Goal: Complete application form

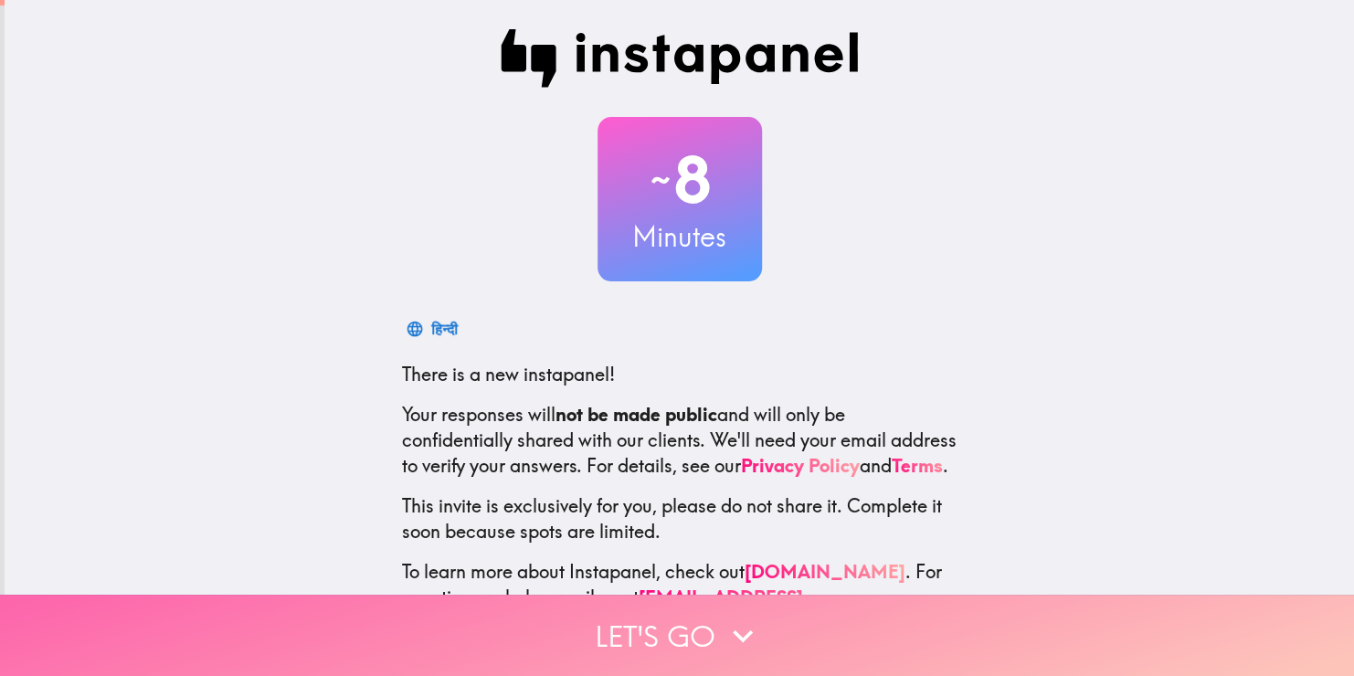
click at [700, 624] on button "Let's go" at bounding box center [677, 635] width 1354 height 81
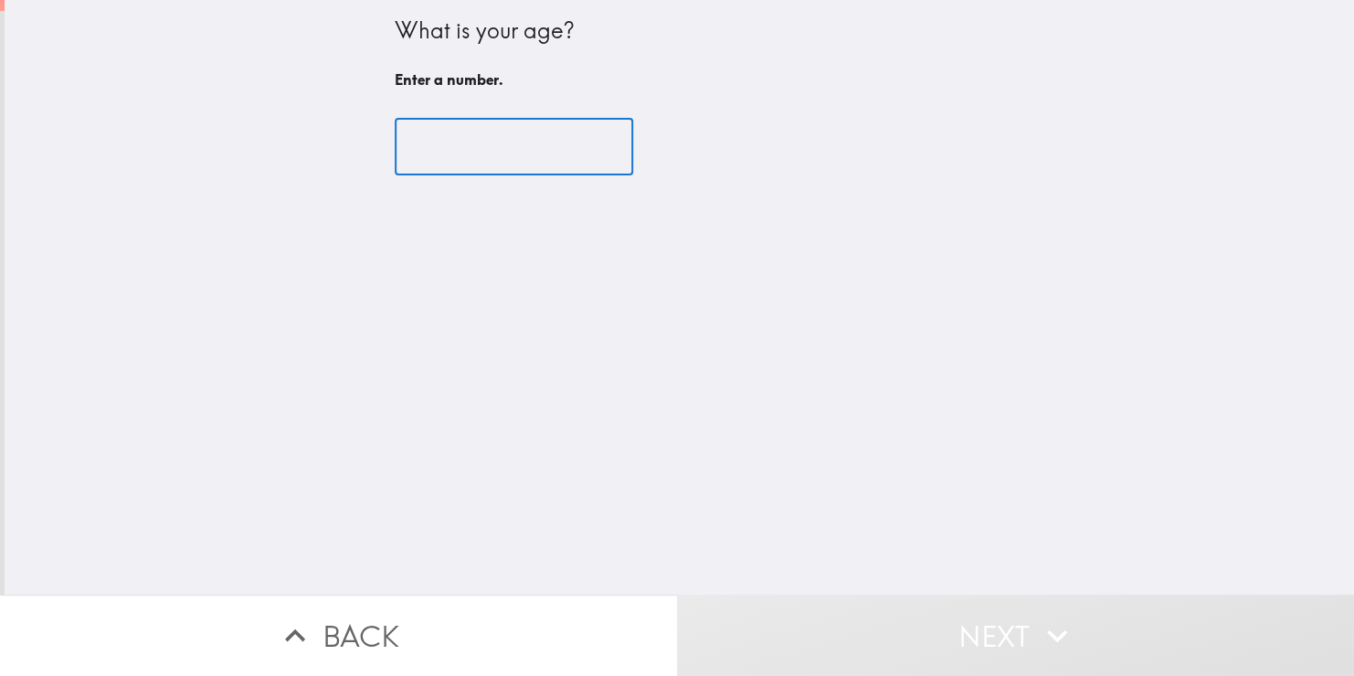
click at [466, 165] on input "number" at bounding box center [514, 147] width 239 height 57
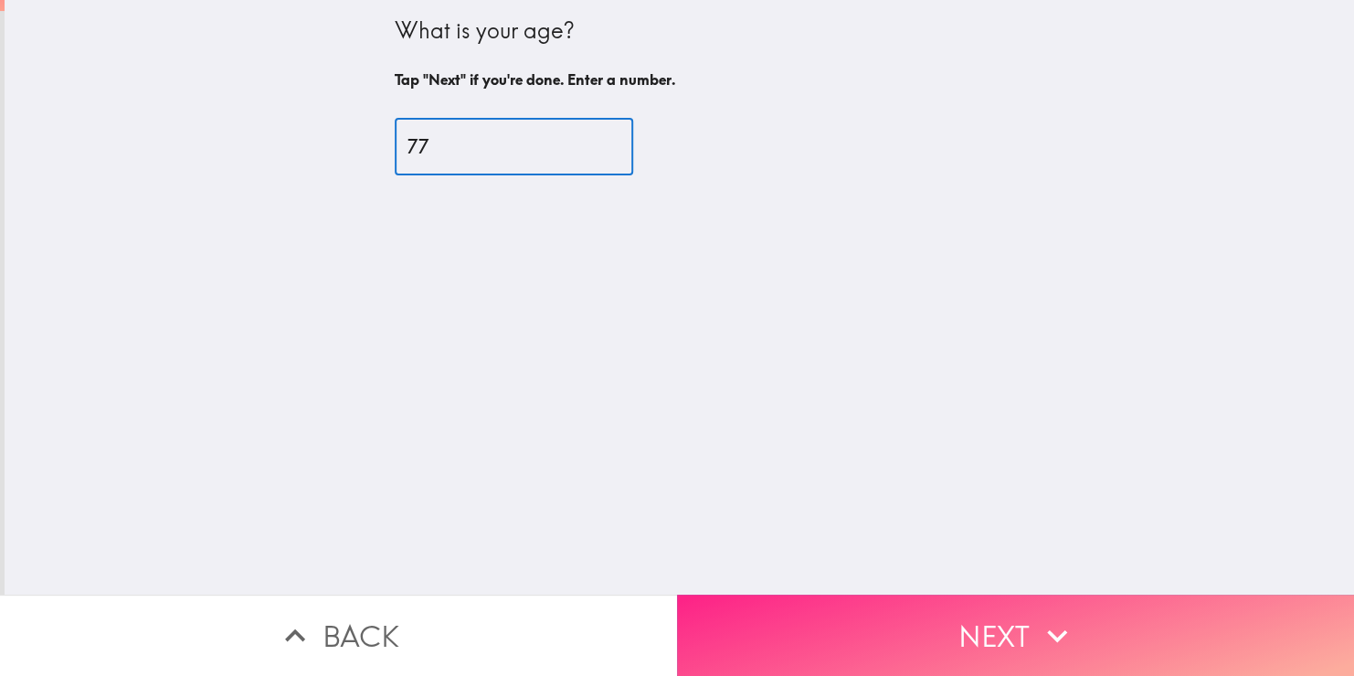
type input "77"
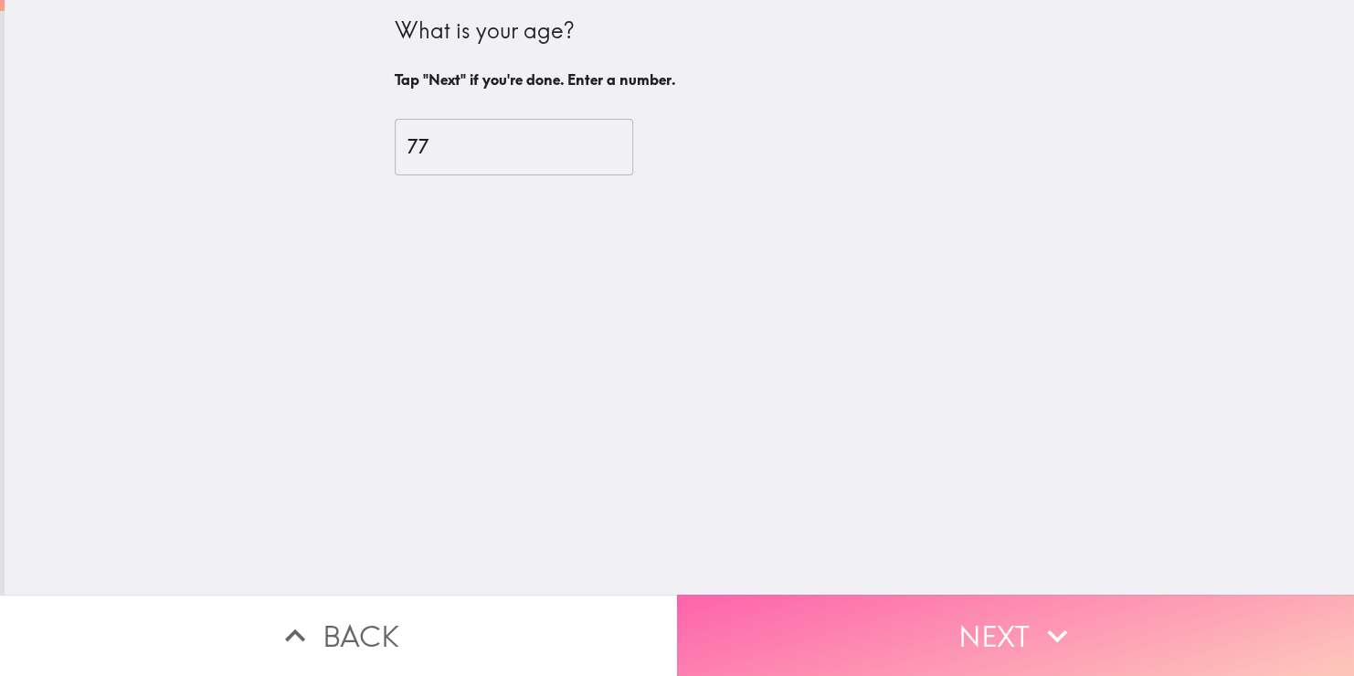
click at [711, 605] on button "Next" at bounding box center [1015, 635] width 677 height 81
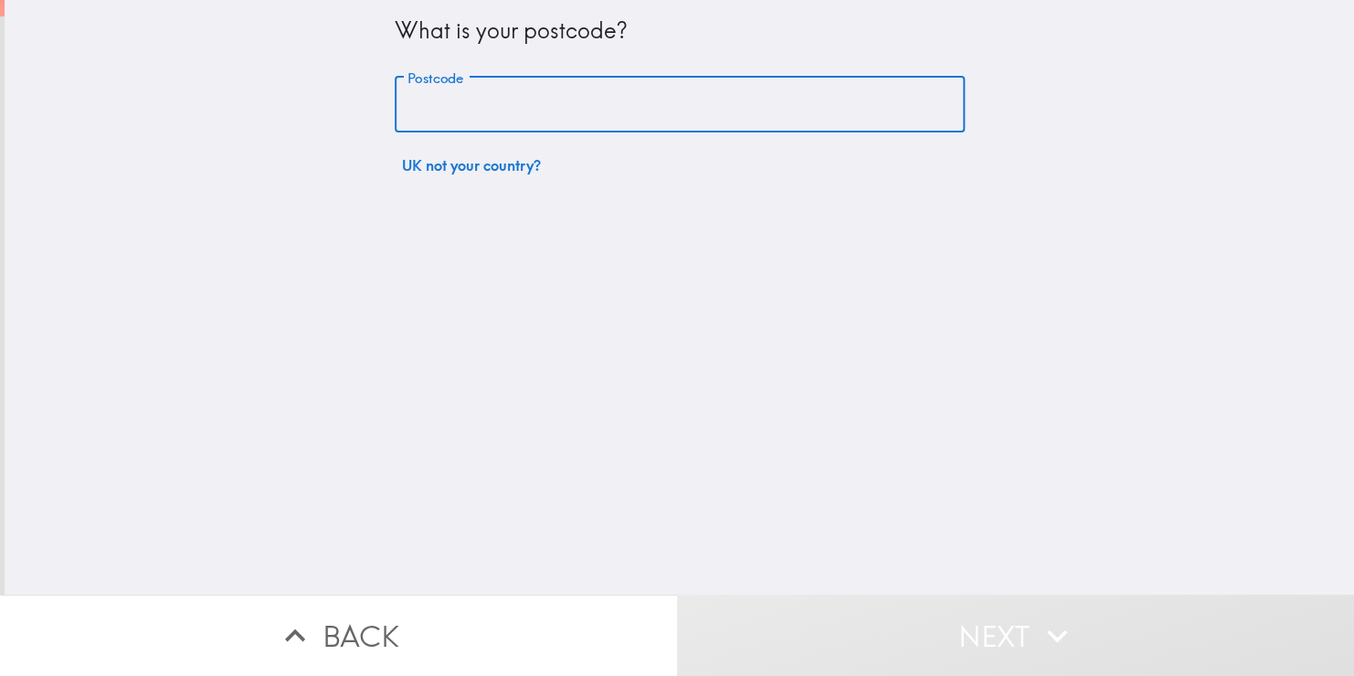
click at [436, 98] on input "Postcode" at bounding box center [680, 105] width 570 height 57
type input "BN3 8JB"
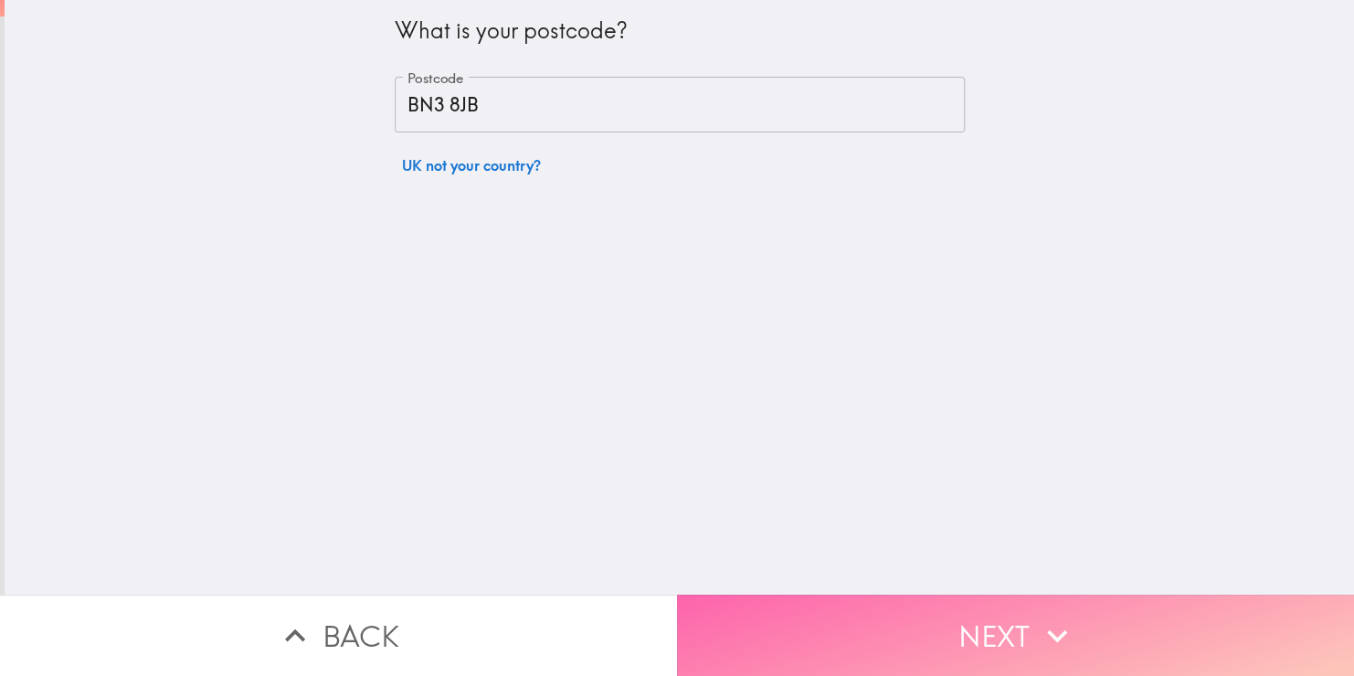
click at [764, 628] on button "Next" at bounding box center [1015, 635] width 677 height 81
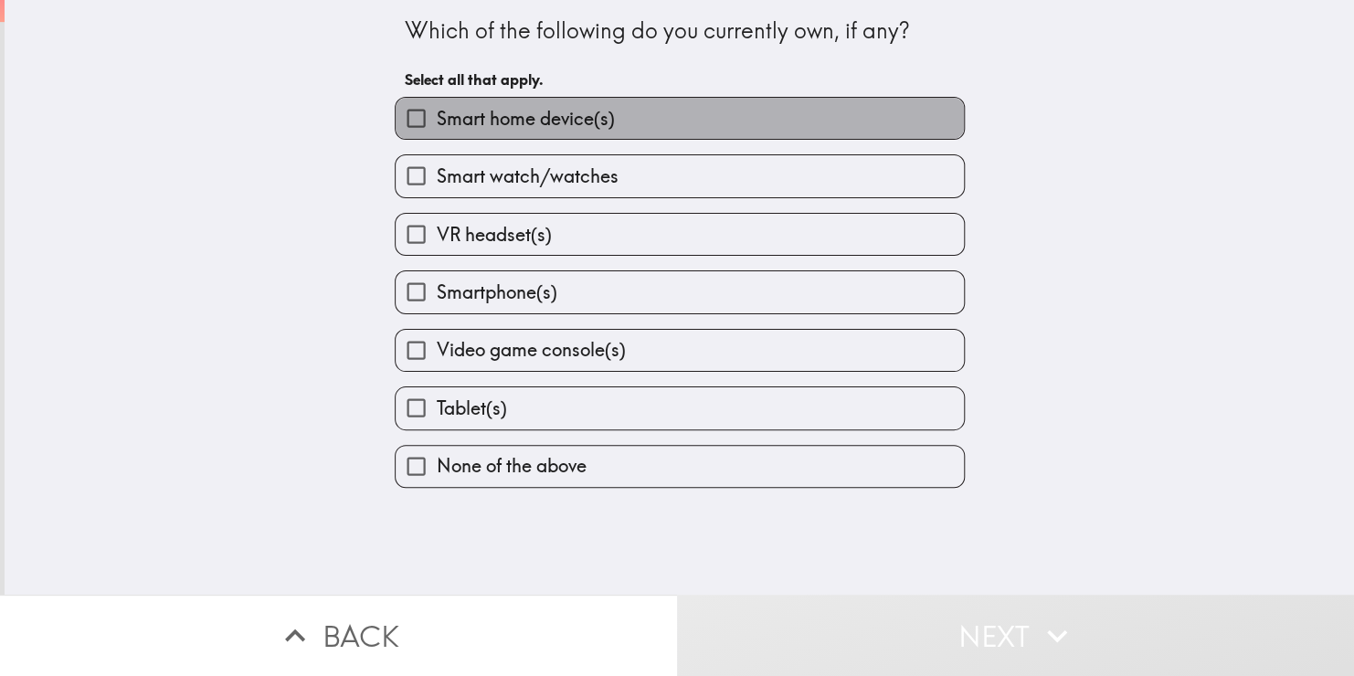
click at [535, 116] on span "Smart home device(s)" at bounding box center [526, 119] width 178 height 26
click at [437, 116] on input "Smart home device(s)" at bounding box center [416, 118] width 41 height 41
checkbox input "true"
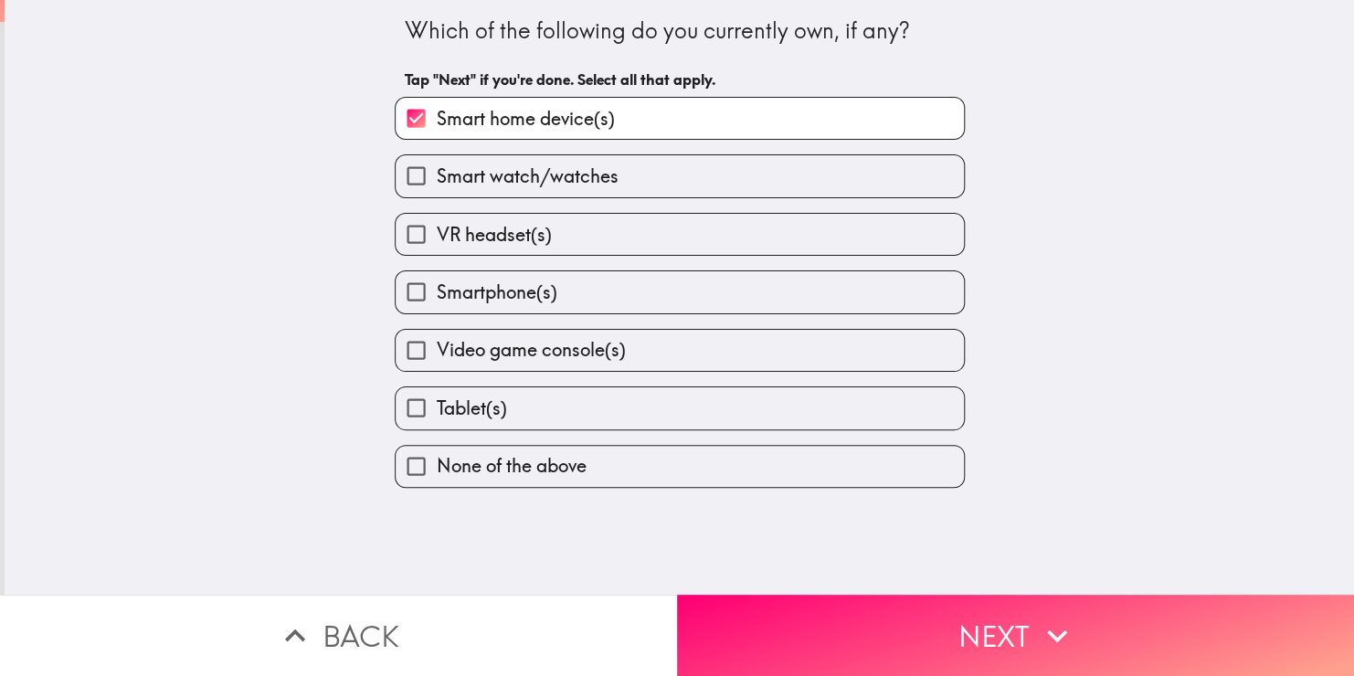
click at [527, 284] on span "Smartphone(s)" at bounding box center [497, 293] width 121 height 26
click at [437, 284] on input "Smartphone(s)" at bounding box center [416, 291] width 41 height 41
checkbox input "true"
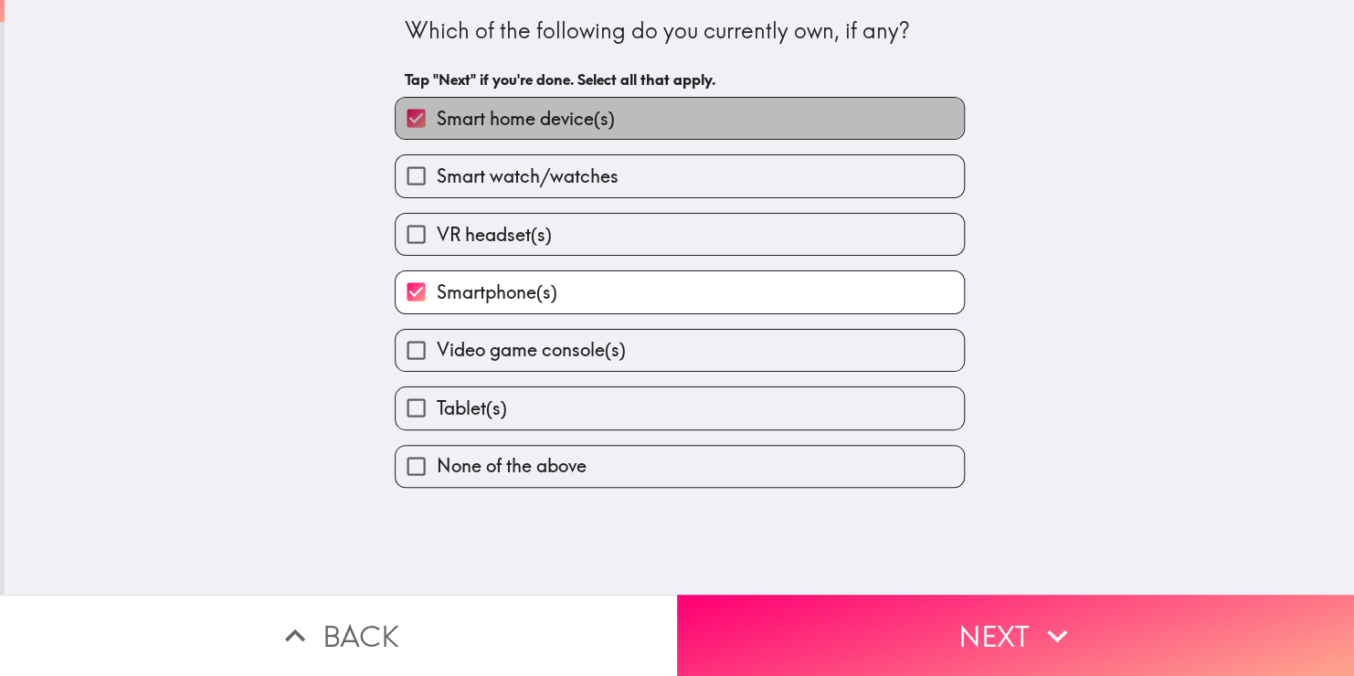
click at [582, 123] on span "Smart home device(s)" at bounding box center [526, 119] width 178 height 26
click at [437, 123] on input "Smart home device(s)" at bounding box center [416, 118] width 41 height 41
checkbox input "false"
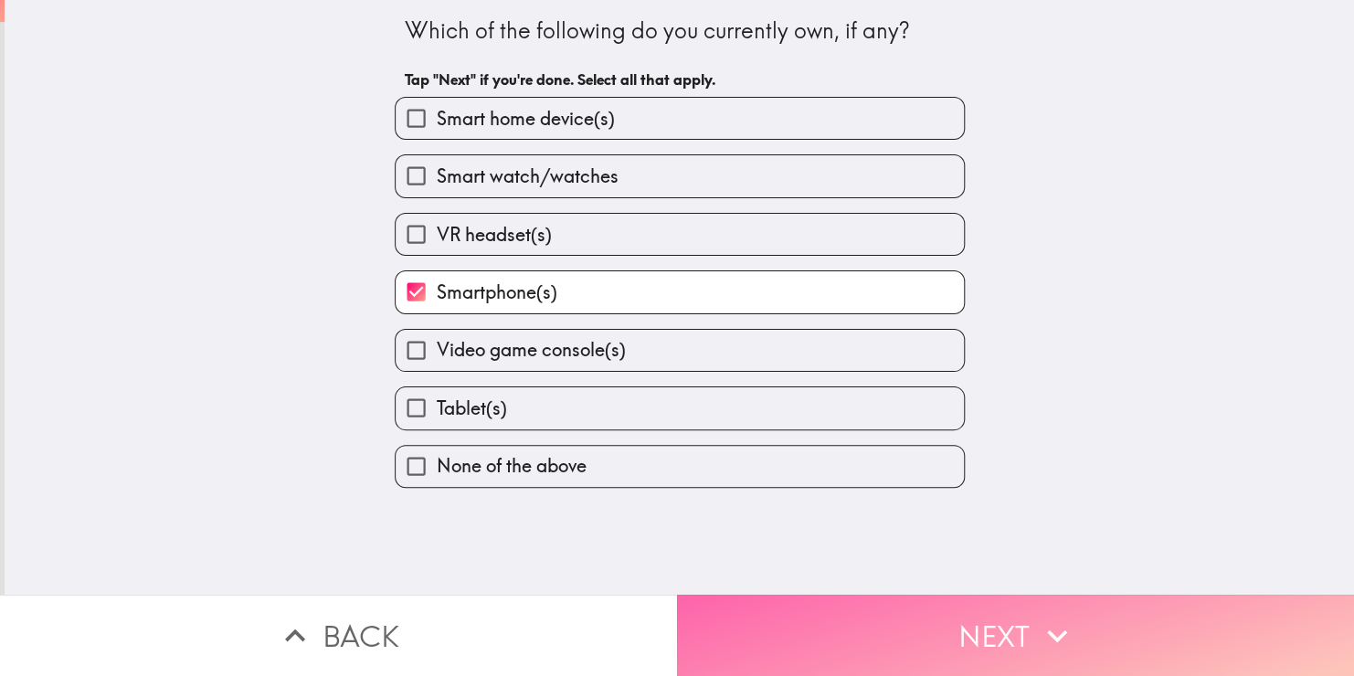
click at [750, 604] on button "Next" at bounding box center [1015, 635] width 677 height 81
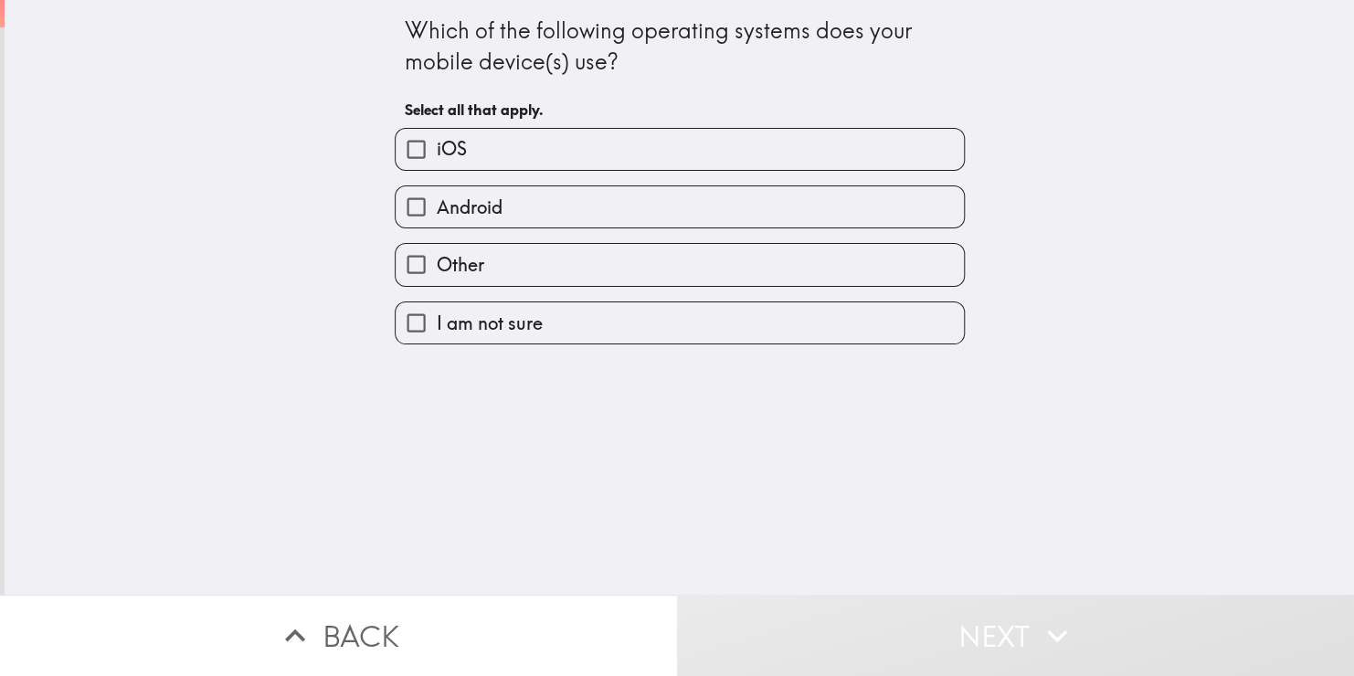
click at [542, 205] on label "Android" at bounding box center [680, 206] width 568 height 41
click at [437, 205] on input "Android" at bounding box center [416, 206] width 41 height 41
checkbox input "true"
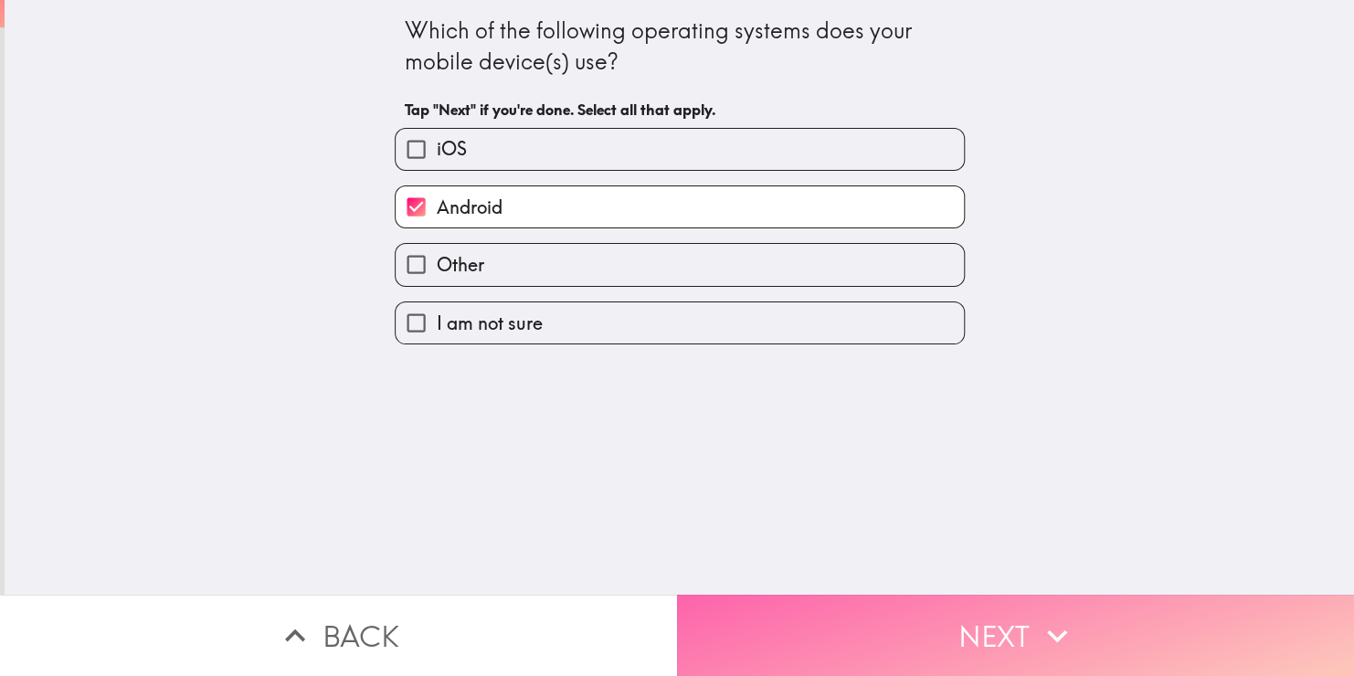
click at [776, 600] on button "Next" at bounding box center [1015, 635] width 677 height 81
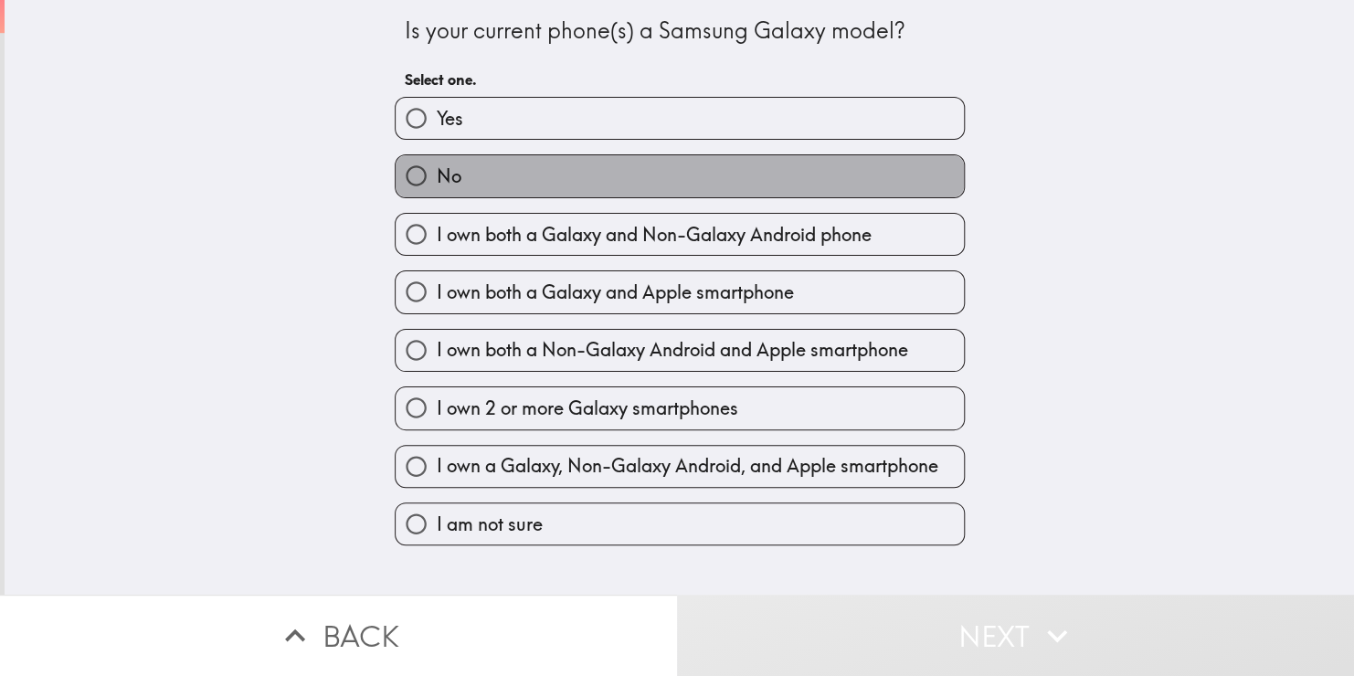
click at [637, 175] on label "No" at bounding box center [680, 175] width 568 height 41
click at [437, 175] on input "No" at bounding box center [416, 175] width 41 height 41
radio input "true"
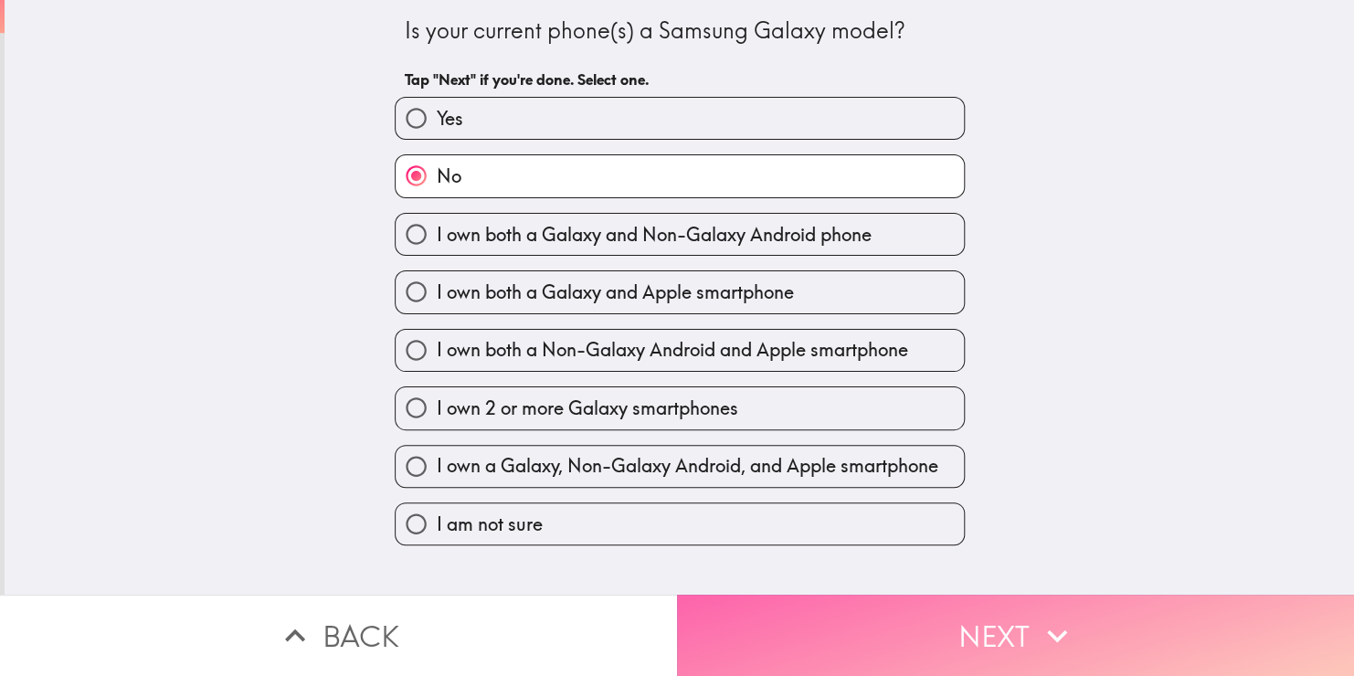
click at [777, 595] on button "Next" at bounding box center [1015, 635] width 677 height 81
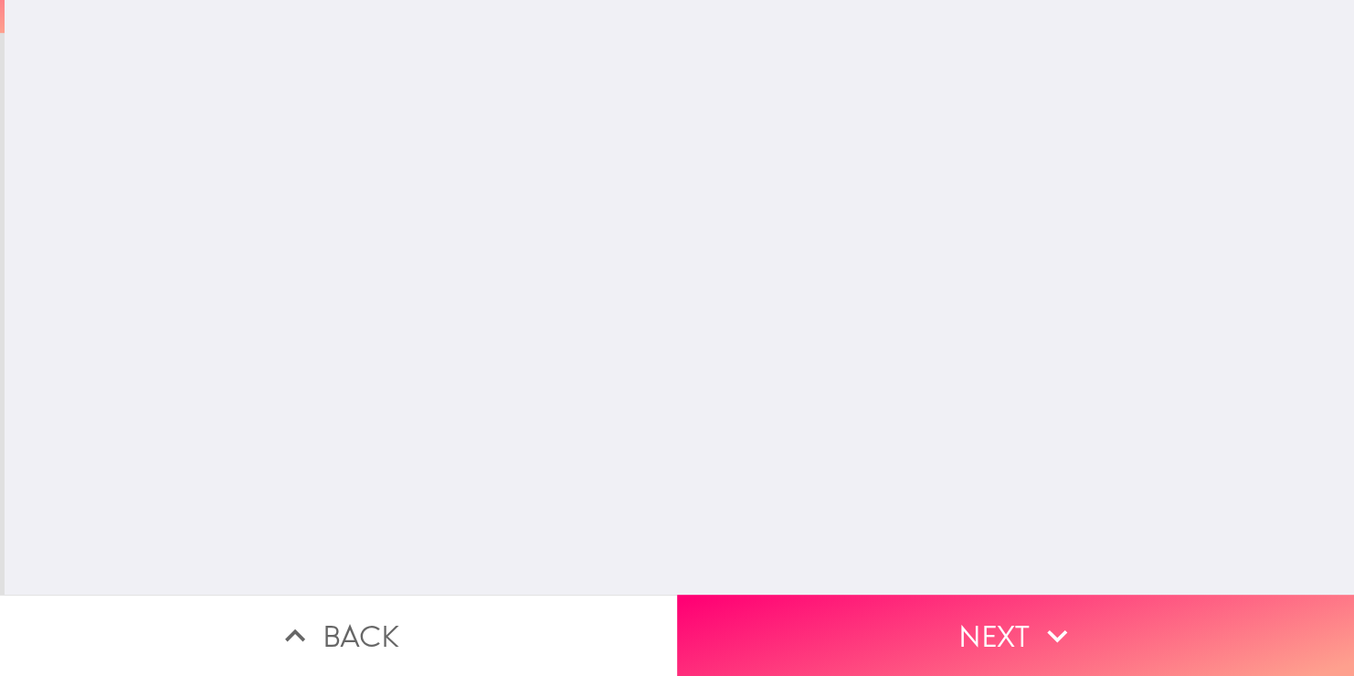
click at [782, 598] on button "Next" at bounding box center [1015, 635] width 677 height 81
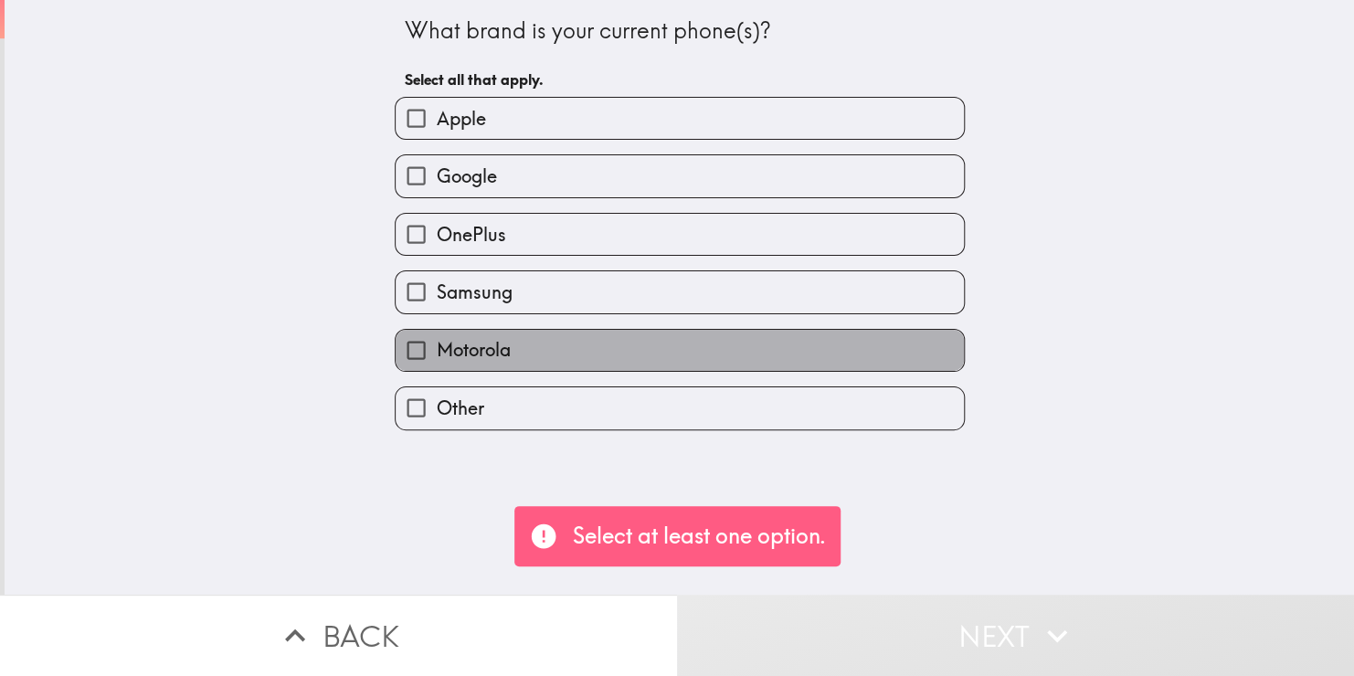
click at [605, 345] on label "Motorola" at bounding box center [680, 350] width 568 height 41
click at [437, 345] on input "Motorola" at bounding box center [416, 350] width 41 height 41
checkbox input "true"
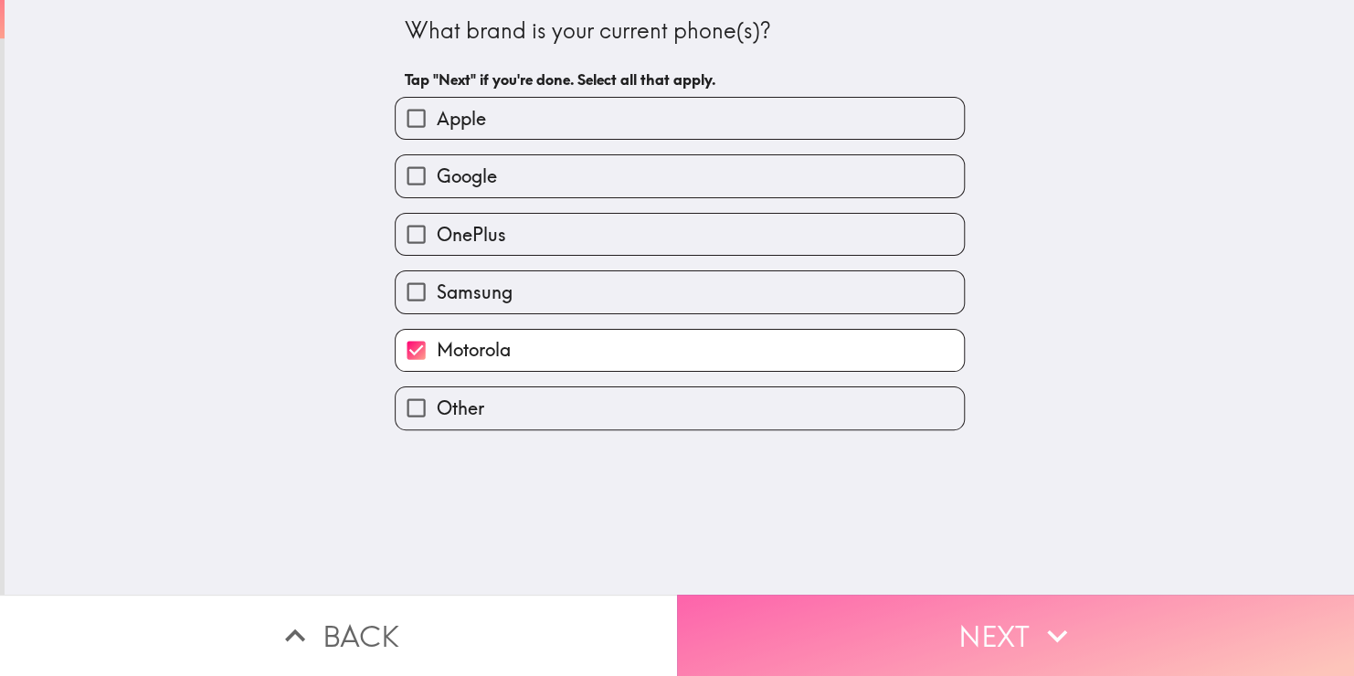
click at [797, 612] on button "Next" at bounding box center [1015, 635] width 677 height 81
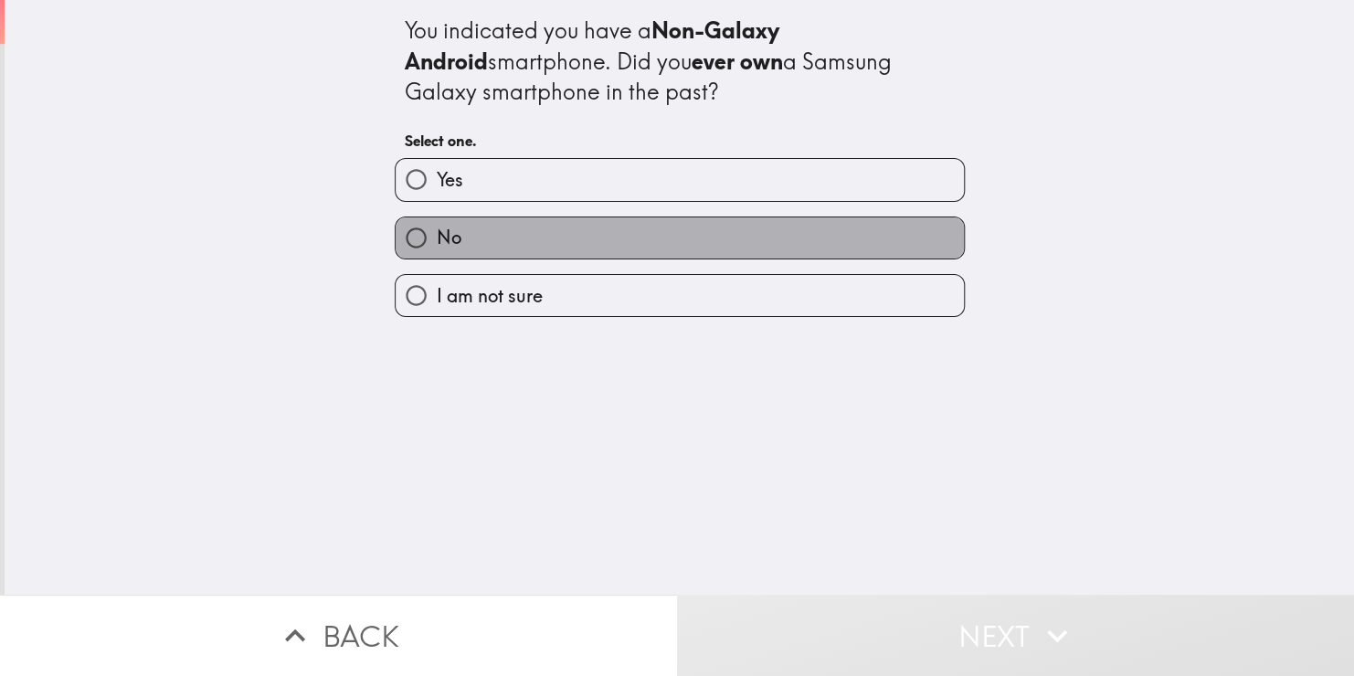
click at [581, 242] on label "No" at bounding box center [680, 238] width 568 height 41
click at [437, 242] on input "No" at bounding box center [416, 238] width 41 height 41
radio input "true"
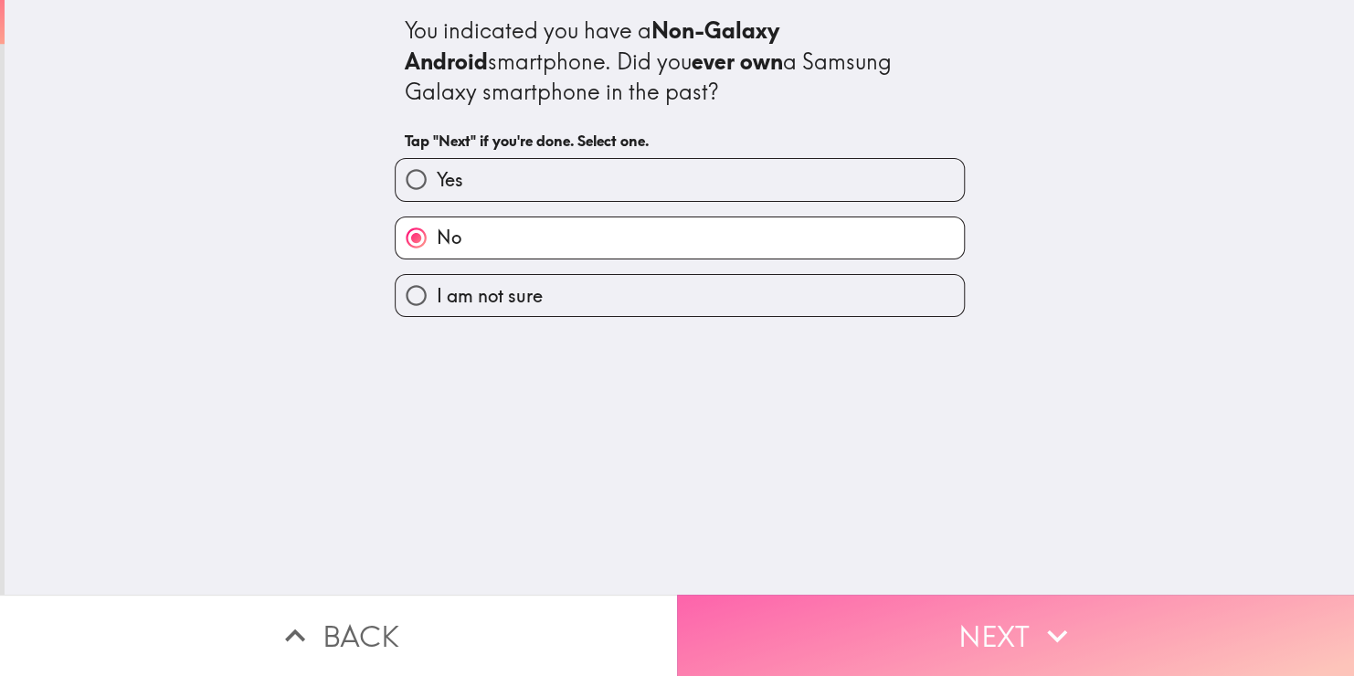
click at [782, 613] on button "Next" at bounding box center [1015, 635] width 677 height 81
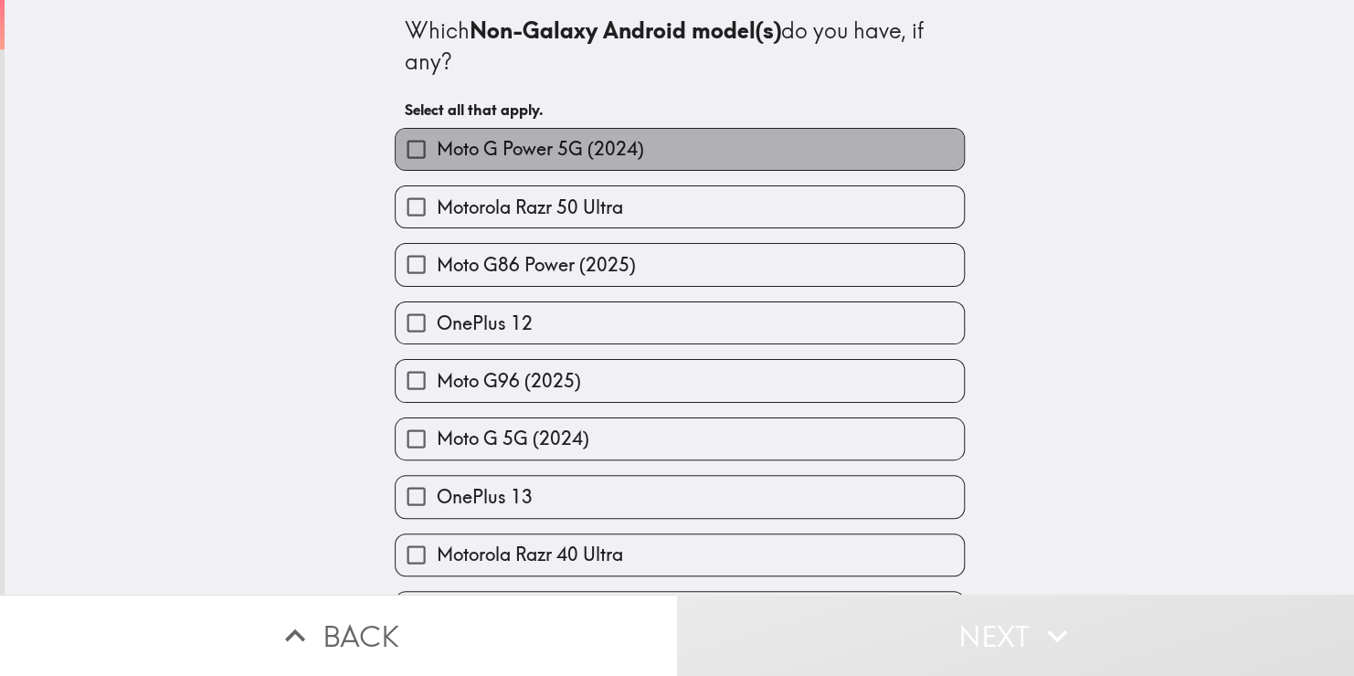
click at [557, 154] on span "Moto G Power 5G (2024)" at bounding box center [540, 149] width 207 height 26
click at [437, 154] on input "Moto G Power 5G (2024)" at bounding box center [416, 149] width 41 height 41
checkbox input "true"
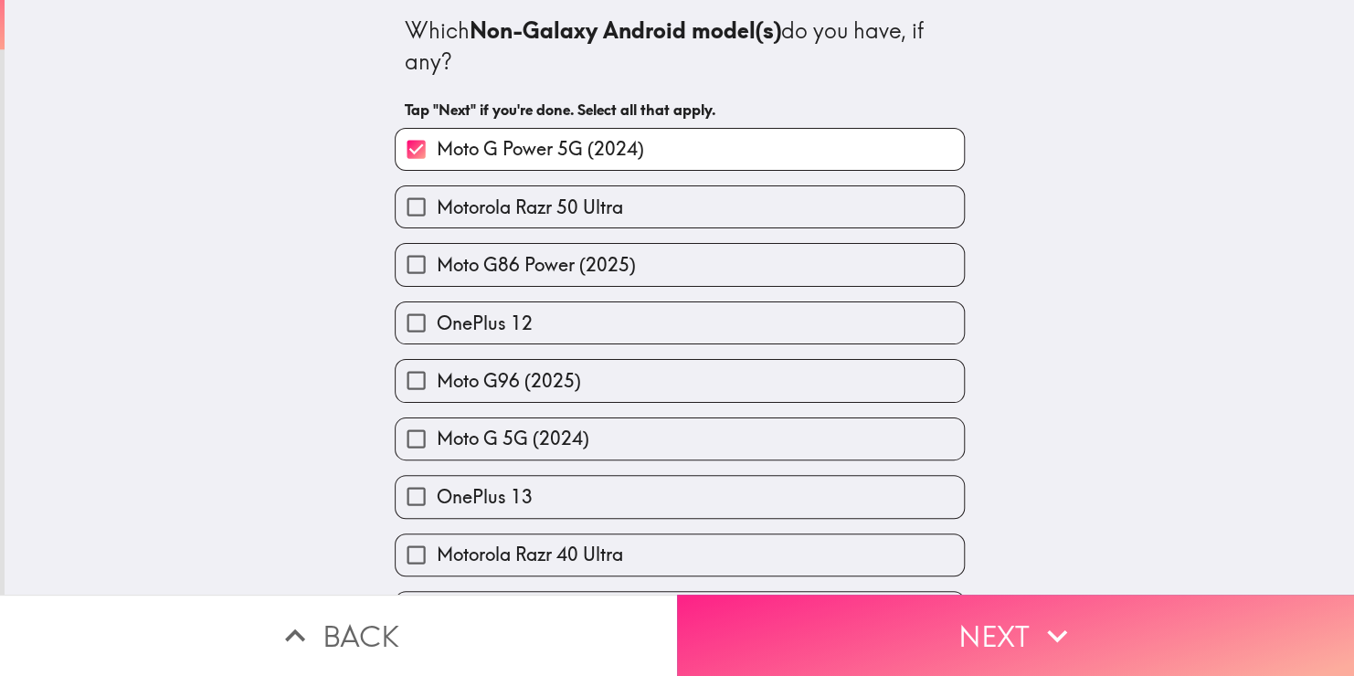
click at [1014, 617] on button "Next" at bounding box center [1015, 635] width 677 height 81
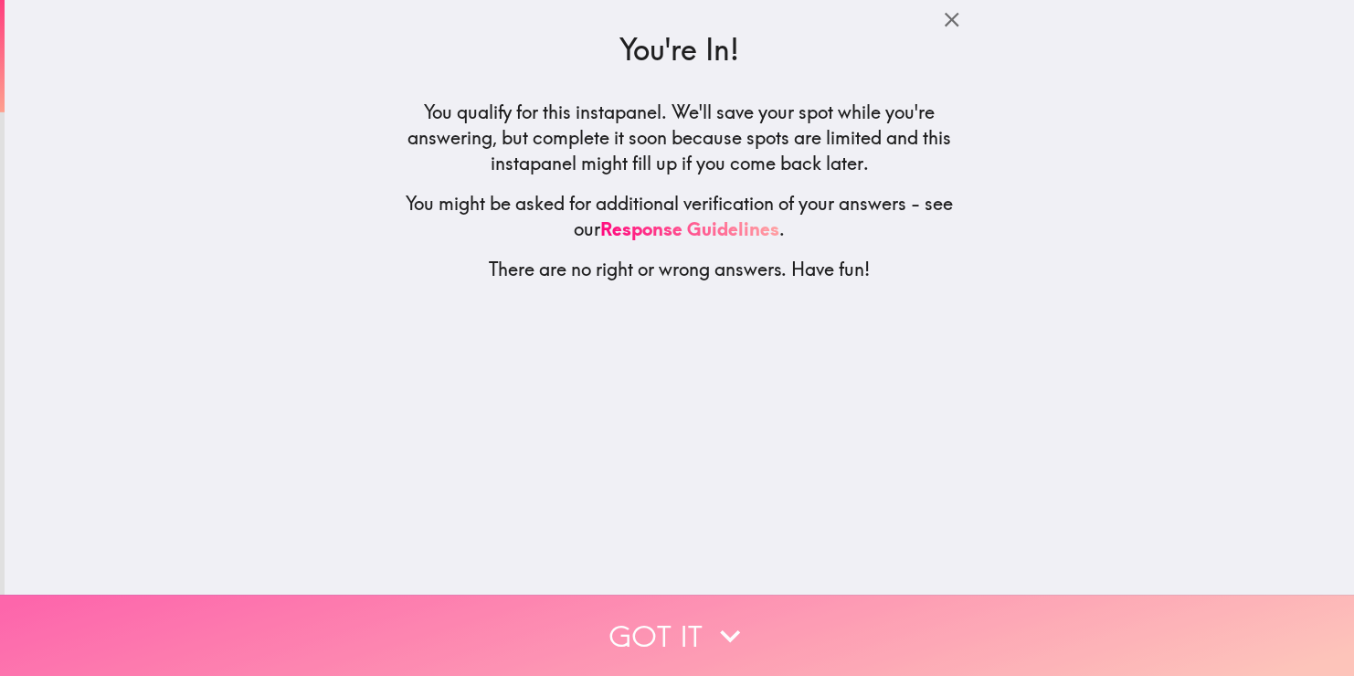
click at [747, 612] on button "Got it" at bounding box center [677, 635] width 1354 height 81
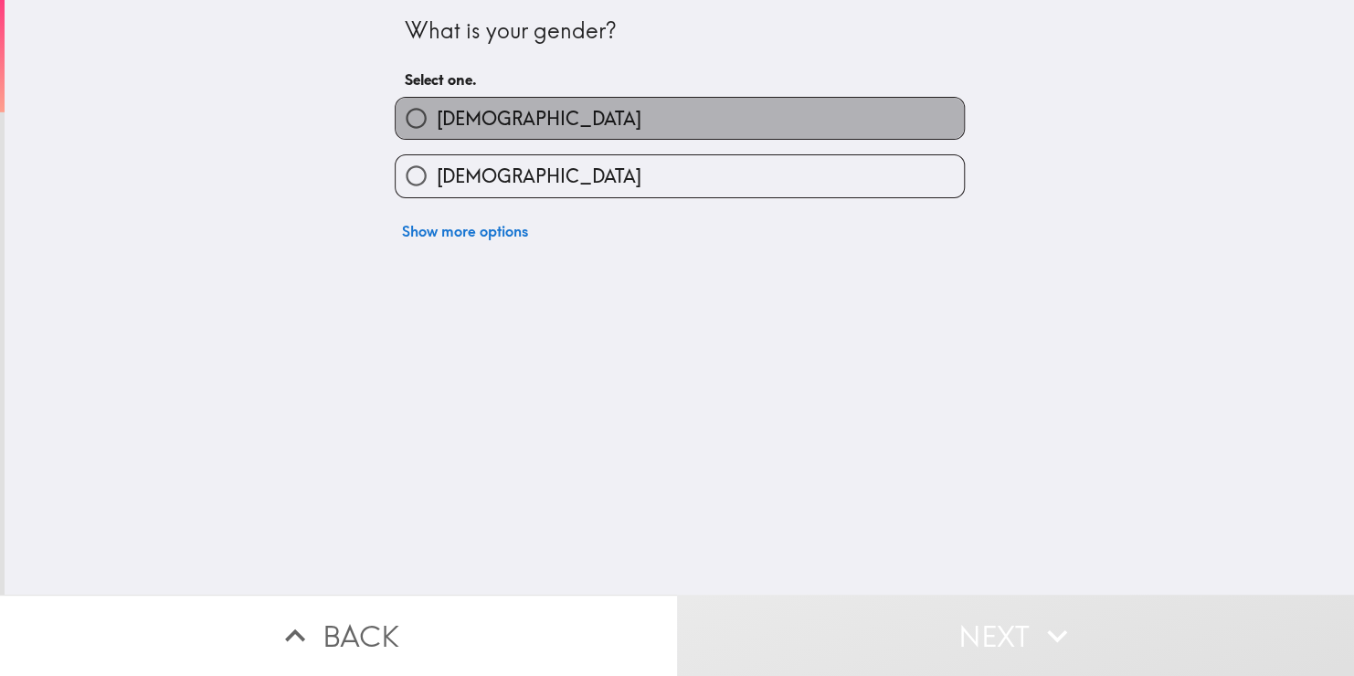
click at [699, 131] on label "[DEMOGRAPHIC_DATA]" at bounding box center [680, 118] width 568 height 41
click at [437, 131] on input "[DEMOGRAPHIC_DATA]" at bounding box center [416, 118] width 41 height 41
radio input "true"
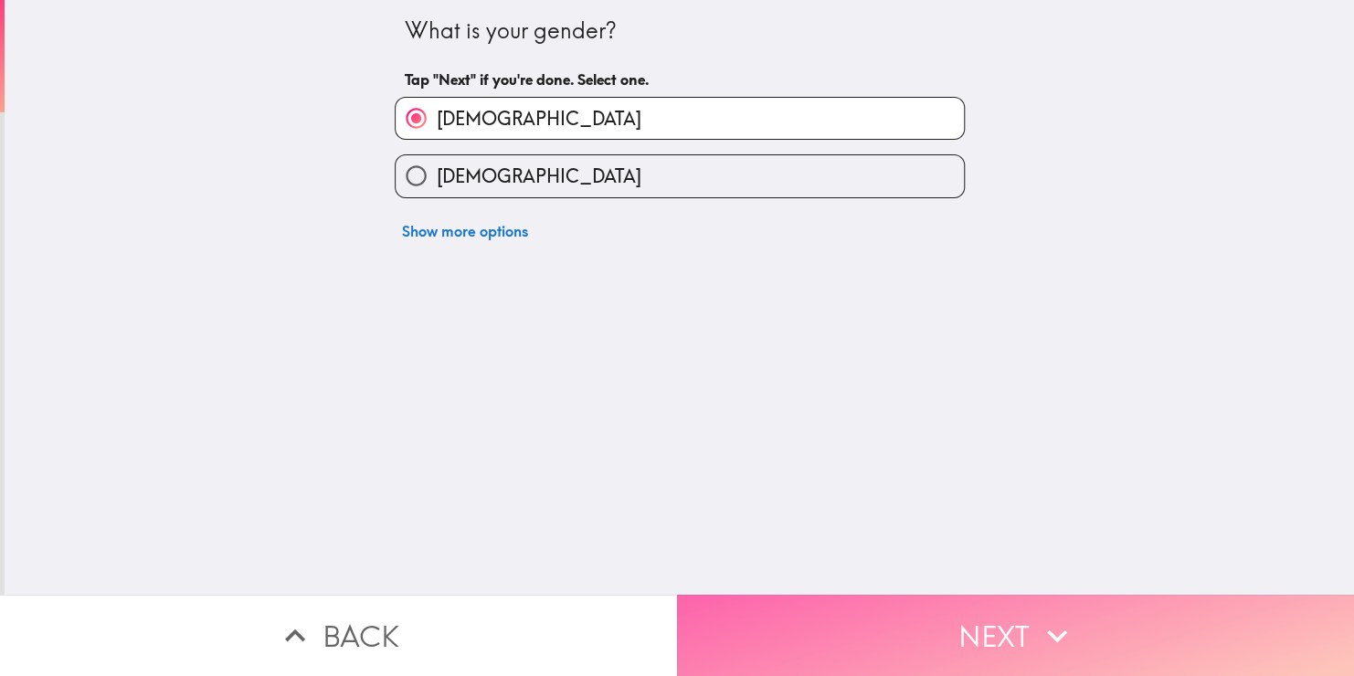
click at [781, 613] on button "Next" at bounding box center [1015, 635] width 677 height 81
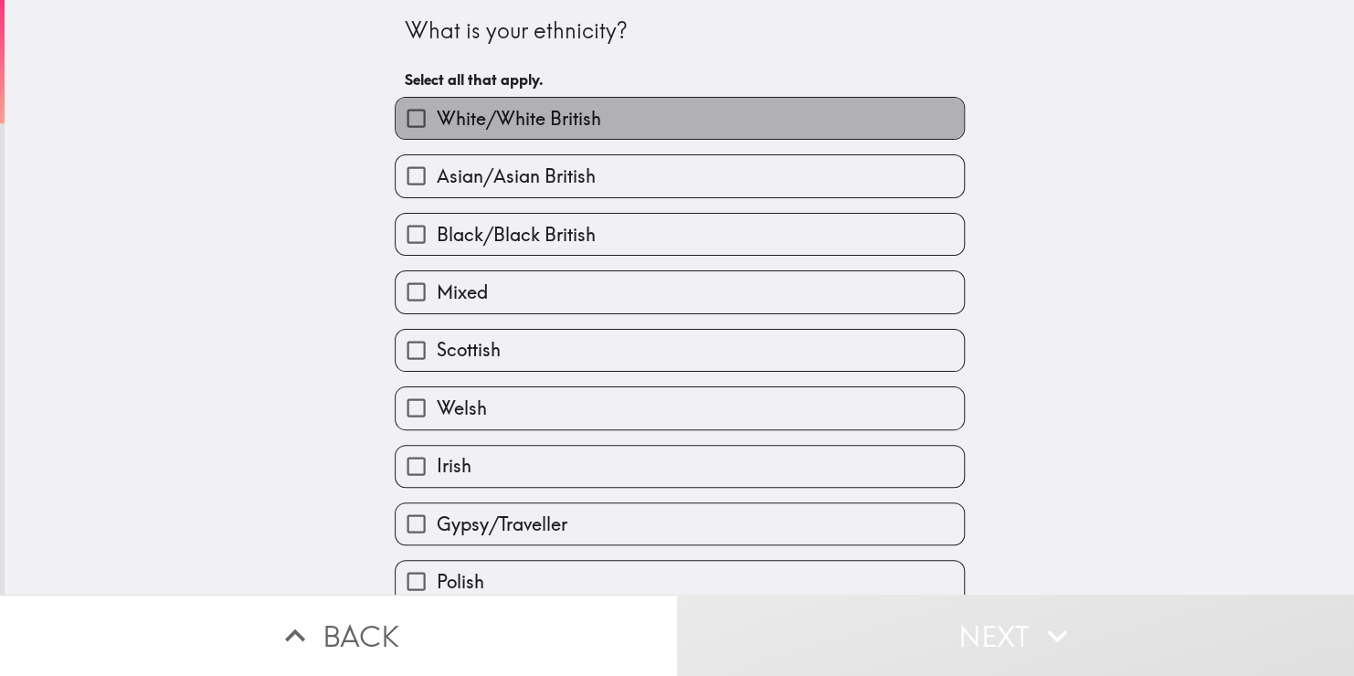
click at [655, 131] on label "White/White British" at bounding box center [680, 118] width 568 height 41
click at [437, 131] on input "White/White British" at bounding box center [416, 118] width 41 height 41
checkbox input "true"
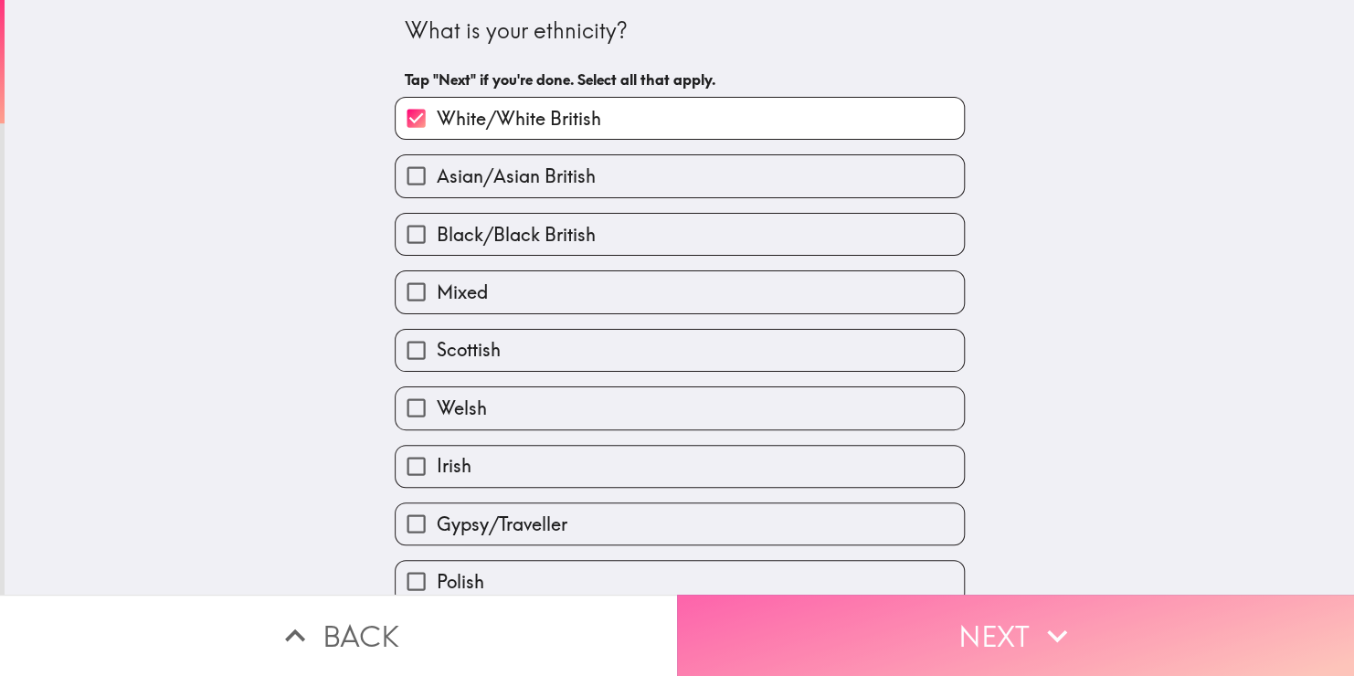
click at [743, 610] on button "Next" at bounding box center [1015, 635] width 677 height 81
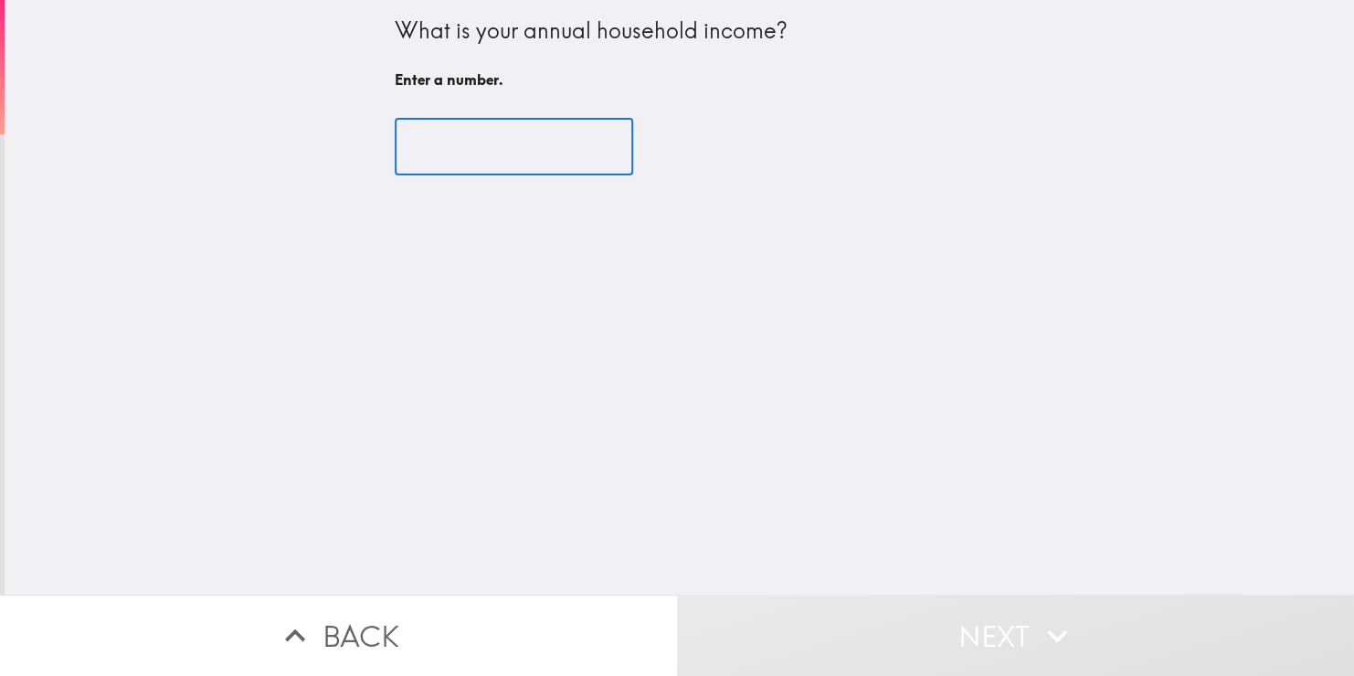
click at [454, 165] on input "number" at bounding box center [514, 147] width 239 height 57
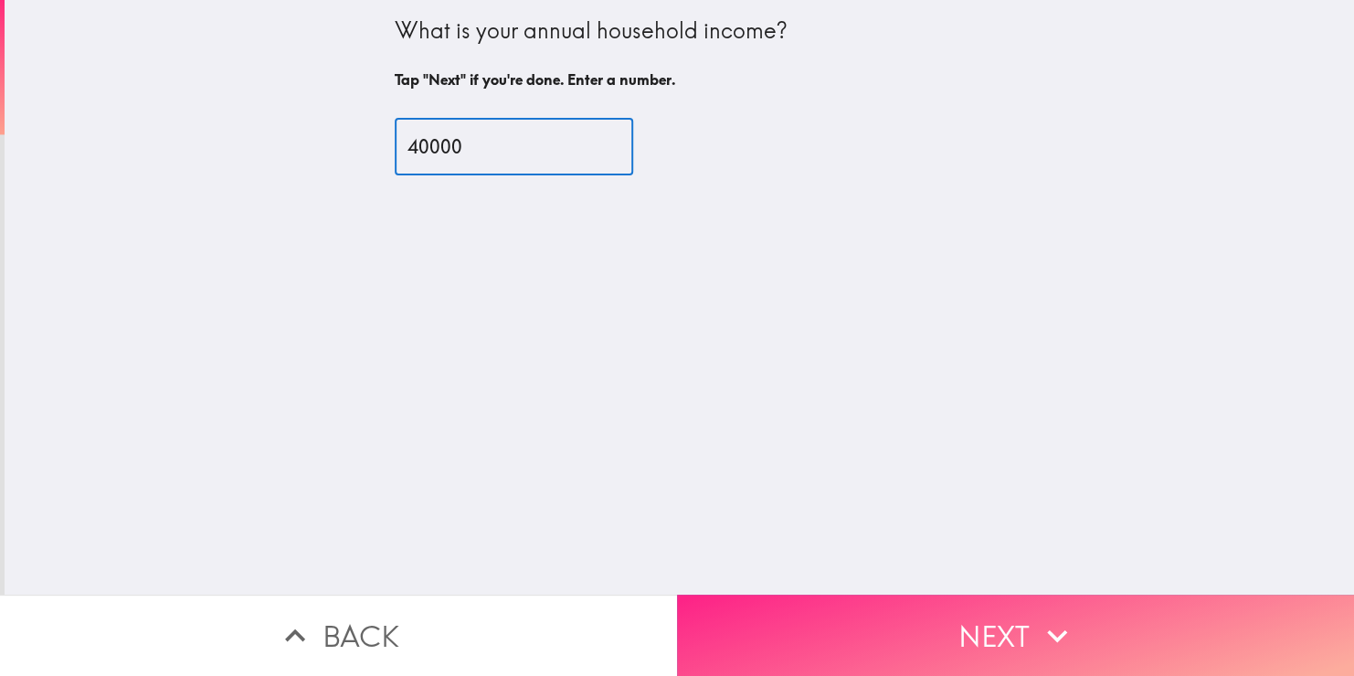
type input "40000"
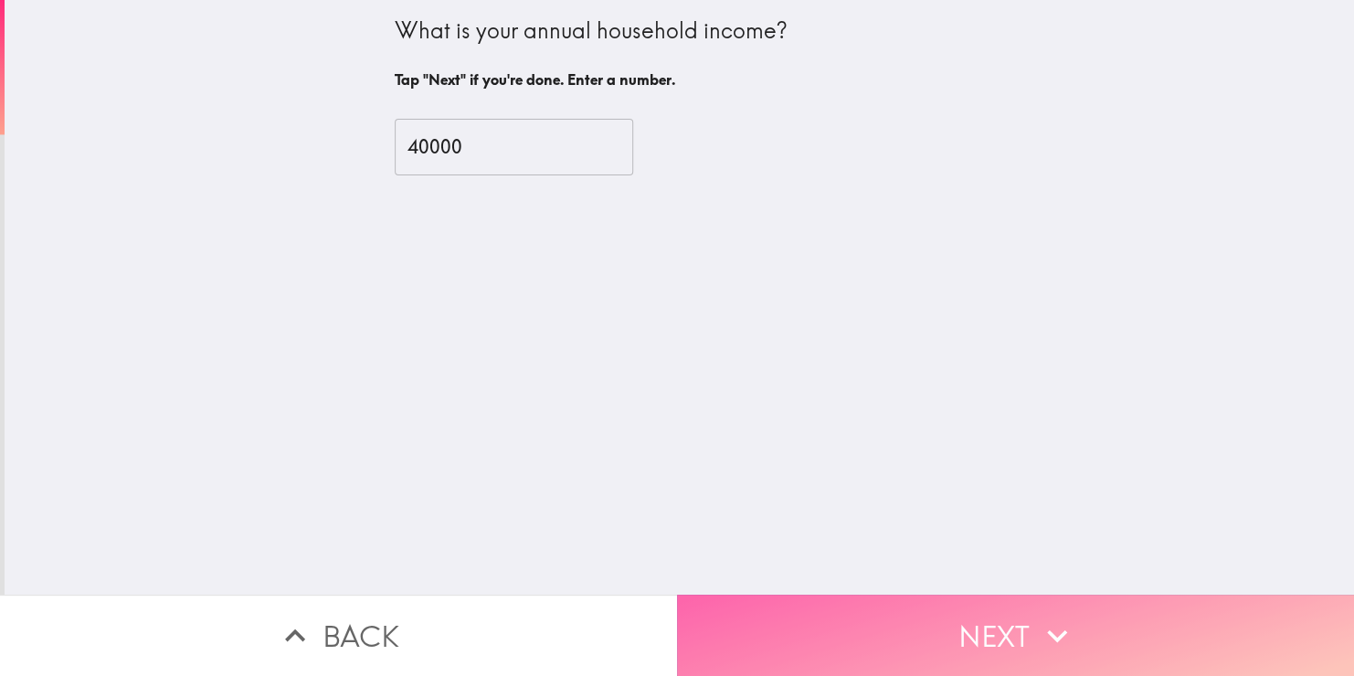
click at [755, 622] on button "Next" at bounding box center [1015, 635] width 677 height 81
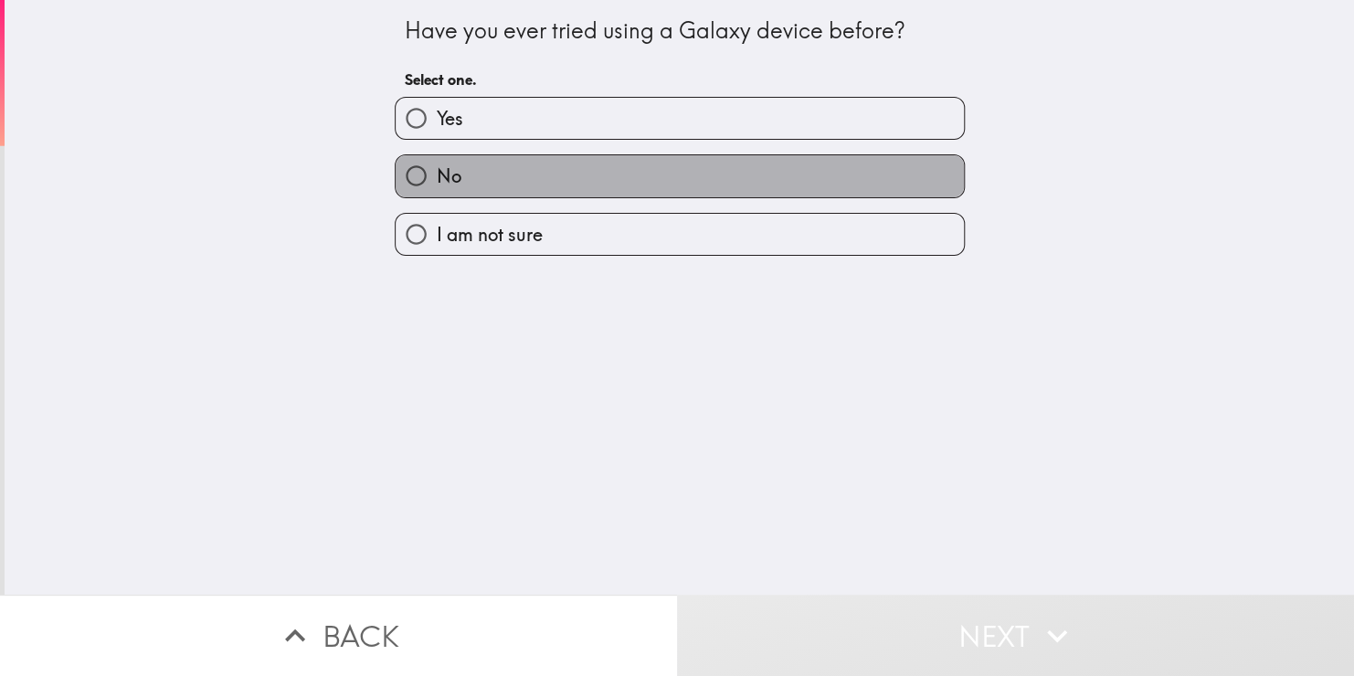
click at [593, 188] on label "No" at bounding box center [680, 175] width 568 height 41
click at [437, 188] on input "No" at bounding box center [416, 175] width 41 height 41
radio input "true"
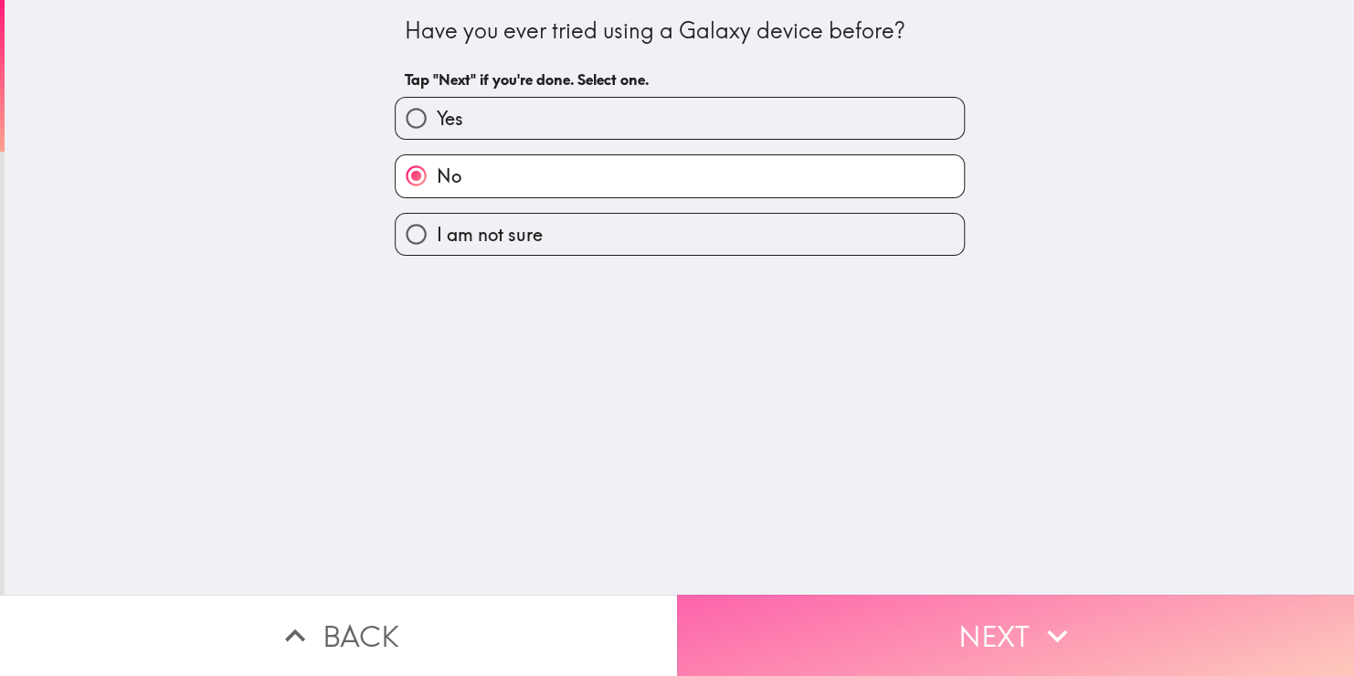
click at [799, 655] on button "Next" at bounding box center [1015, 635] width 677 height 81
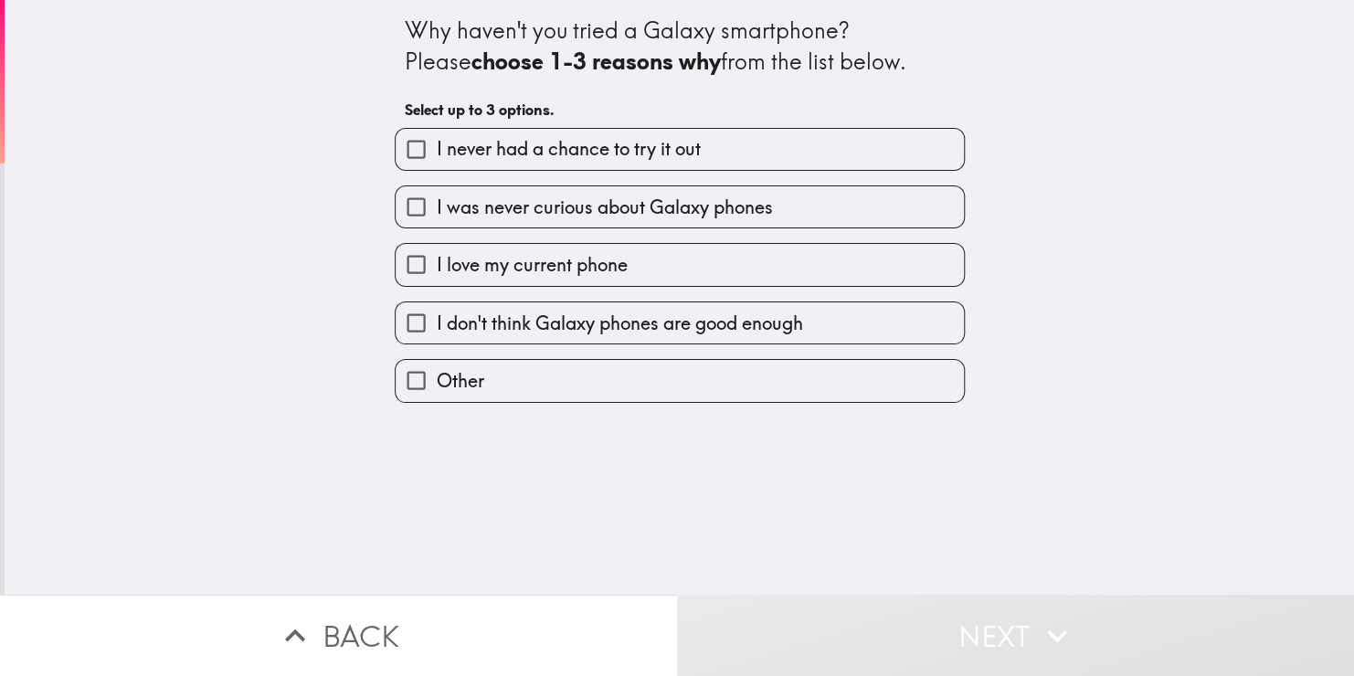
click at [658, 173] on div "I was never curious about Galaxy phones" at bounding box center [672, 200] width 585 height 58
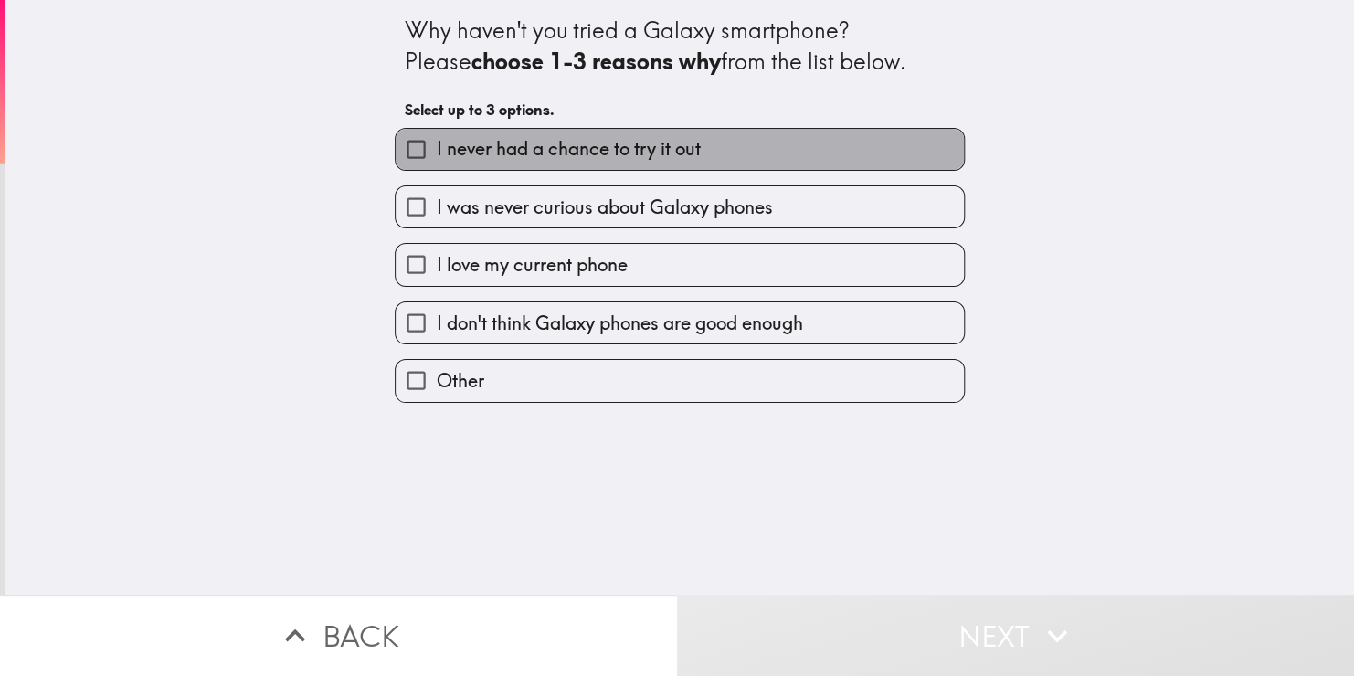
click at [658, 158] on span "I never had a chance to try it out" at bounding box center [569, 149] width 264 height 26
click at [437, 158] on input "I never had a chance to try it out" at bounding box center [416, 149] width 41 height 41
checkbox input "true"
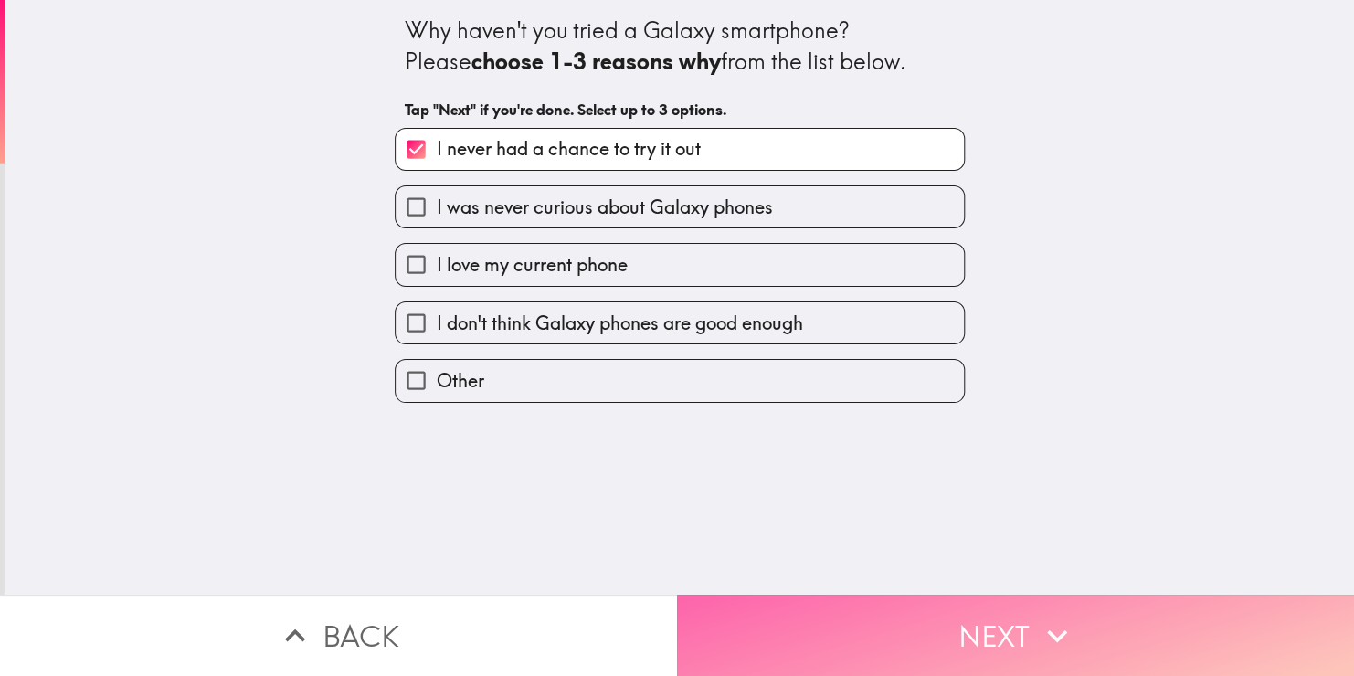
click at [798, 626] on button "Next" at bounding box center [1015, 635] width 677 height 81
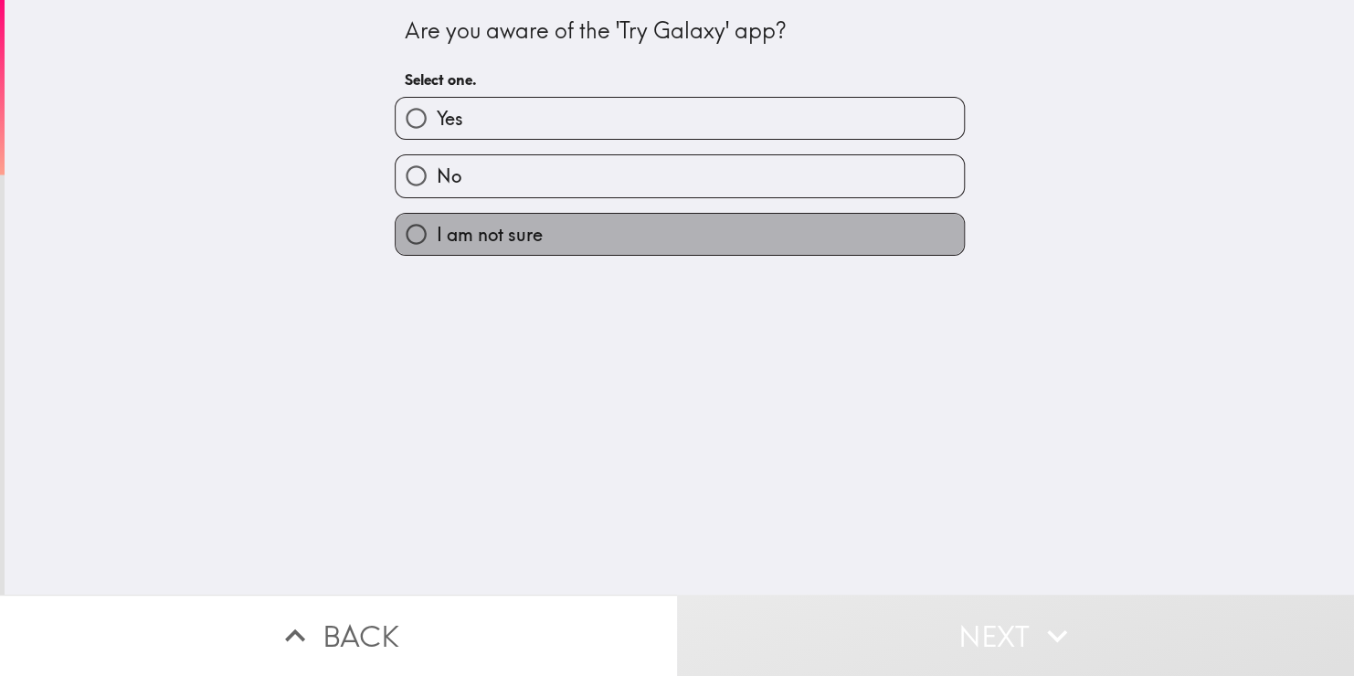
click at [630, 222] on label "I am not sure" at bounding box center [680, 234] width 568 height 41
click at [437, 222] on input "I am not sure" at bounding box center [416, 234] width 41 height 41
radio input "true"
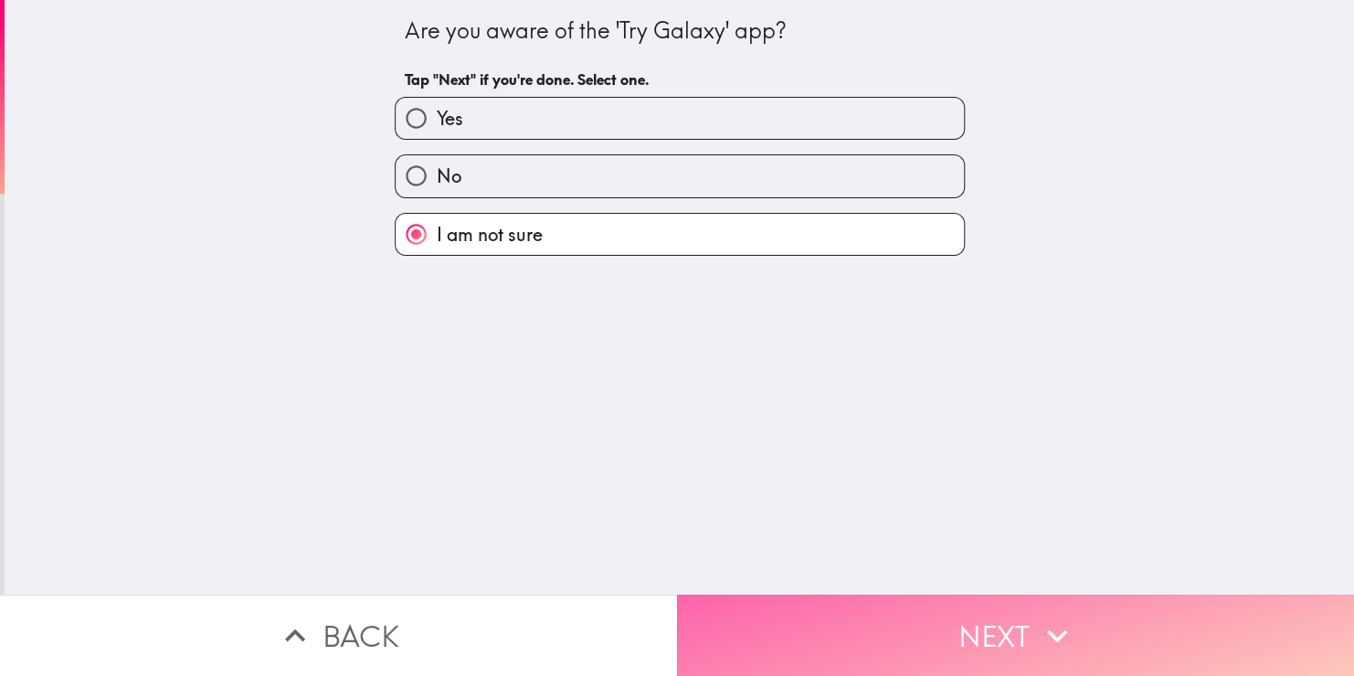
click at [823, 602] on button "Next" at bounding box center [1015, 635] width 677 height 81
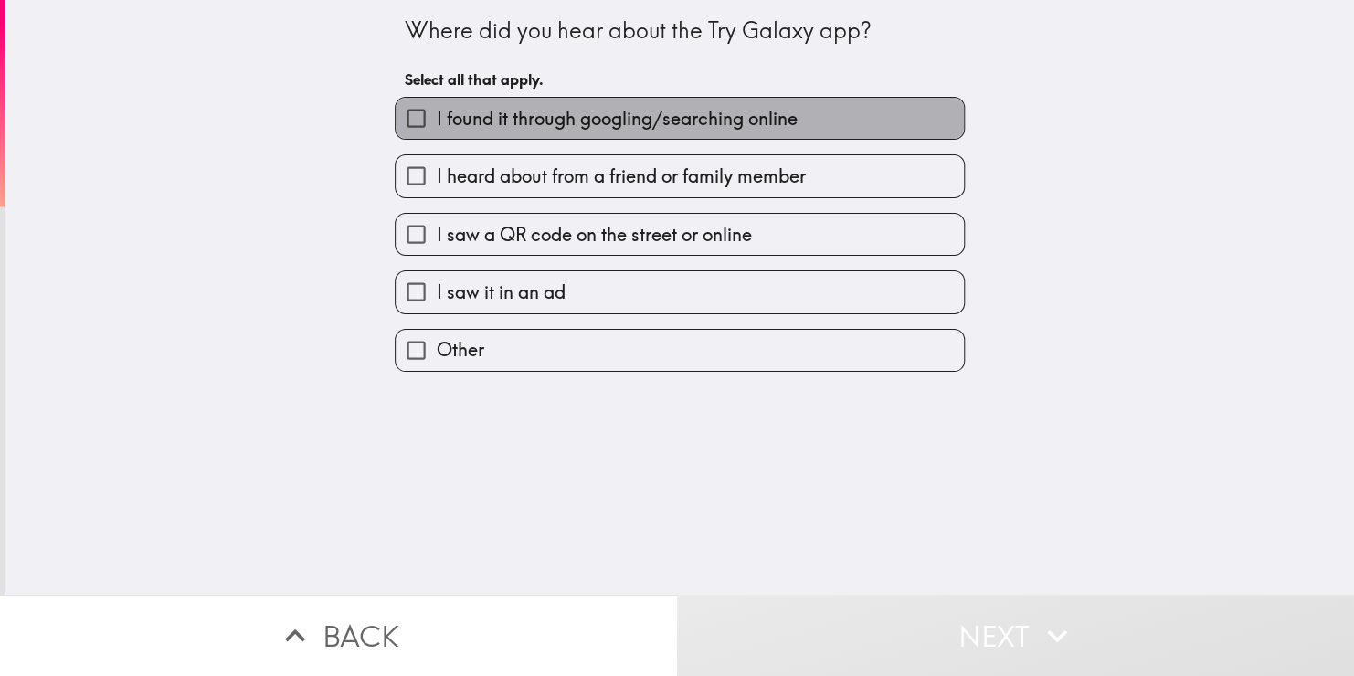
click at [643, 132] on label "I found it through googling/searching online" at bounding box center [680, 118] width 568 height 41
click at [437, 132] on input "I found it through googling/searching online" at bounding box center [416, 118] width 41 height 41
checkbox input "true"
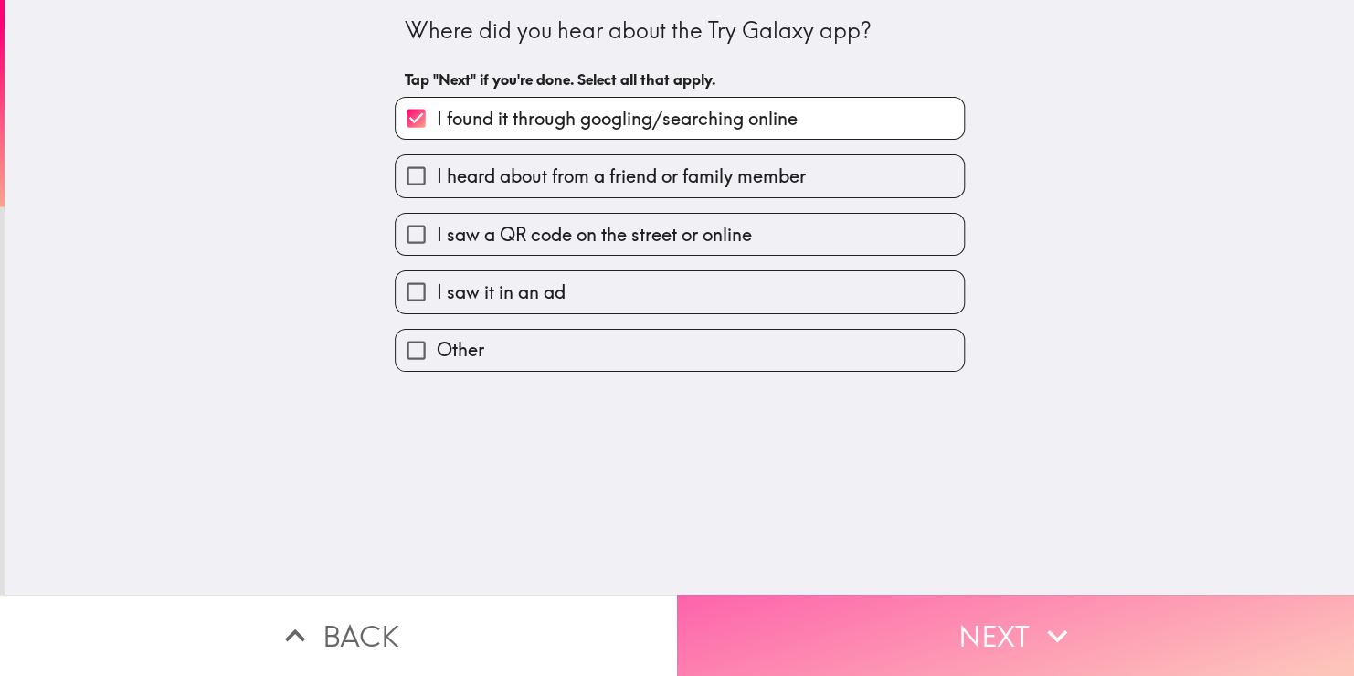
click at [834, 621] on button "Next" at bounding box center [1015, 635] width 677 height 81
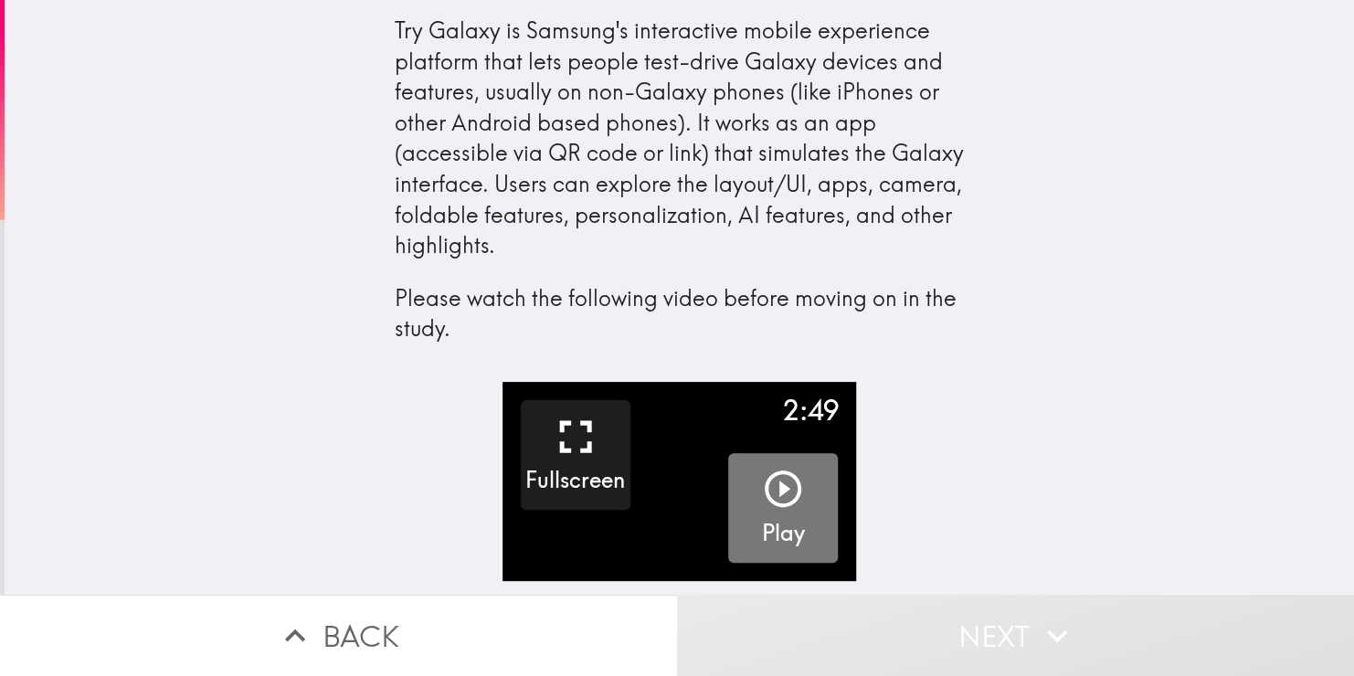
click at [765, 504] on icon "button" at bounding box center [783, 489] width 37 height 37
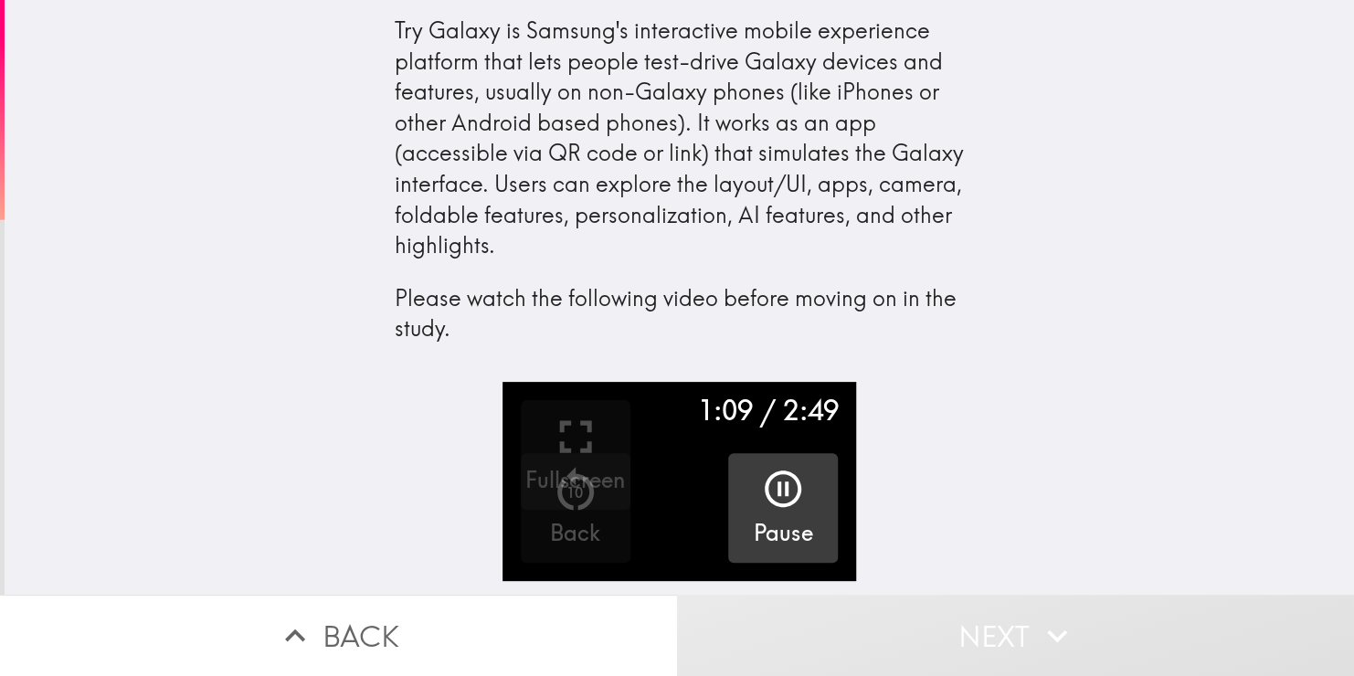
click at [665, 548] on video "button" at bounding box center [680, 481] width 355 height 199
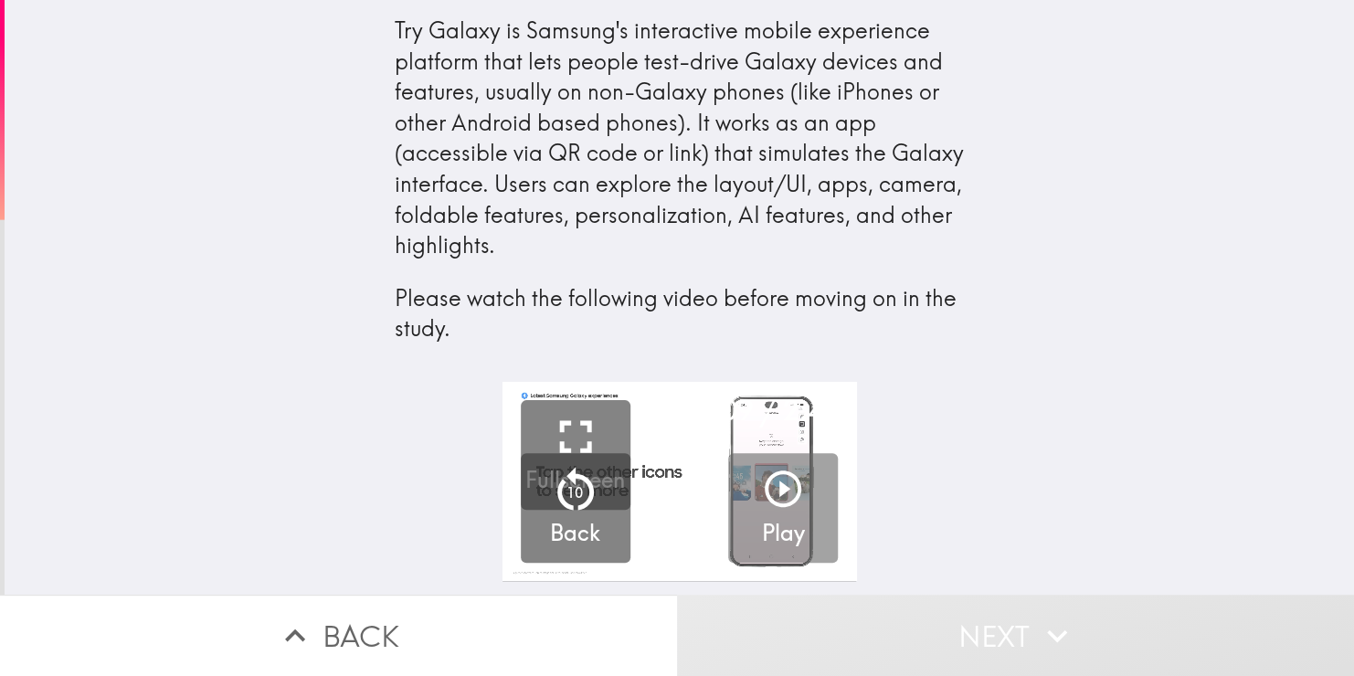
click at [665, 548] on video "button" at bounding box center [680, 481] width 355 height 199
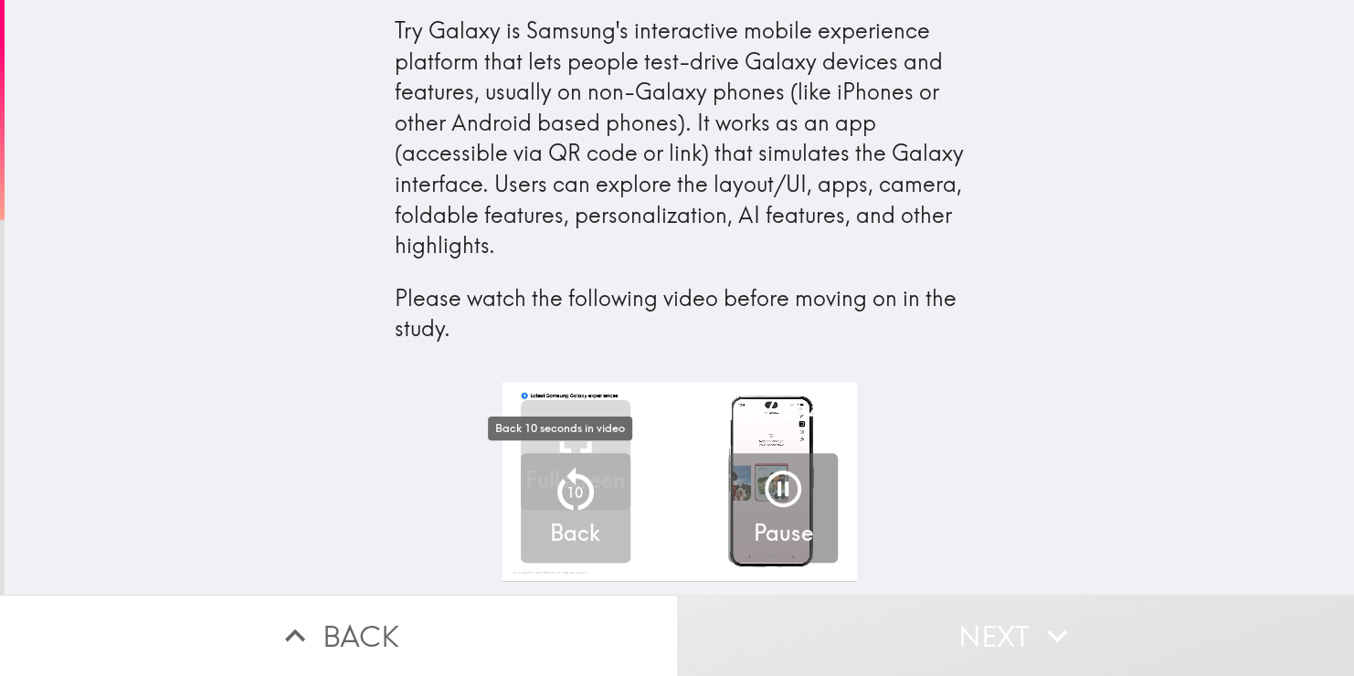
click at [600, 523] on button "10 Back" at bounding box center [576, 508] width 110 height 110
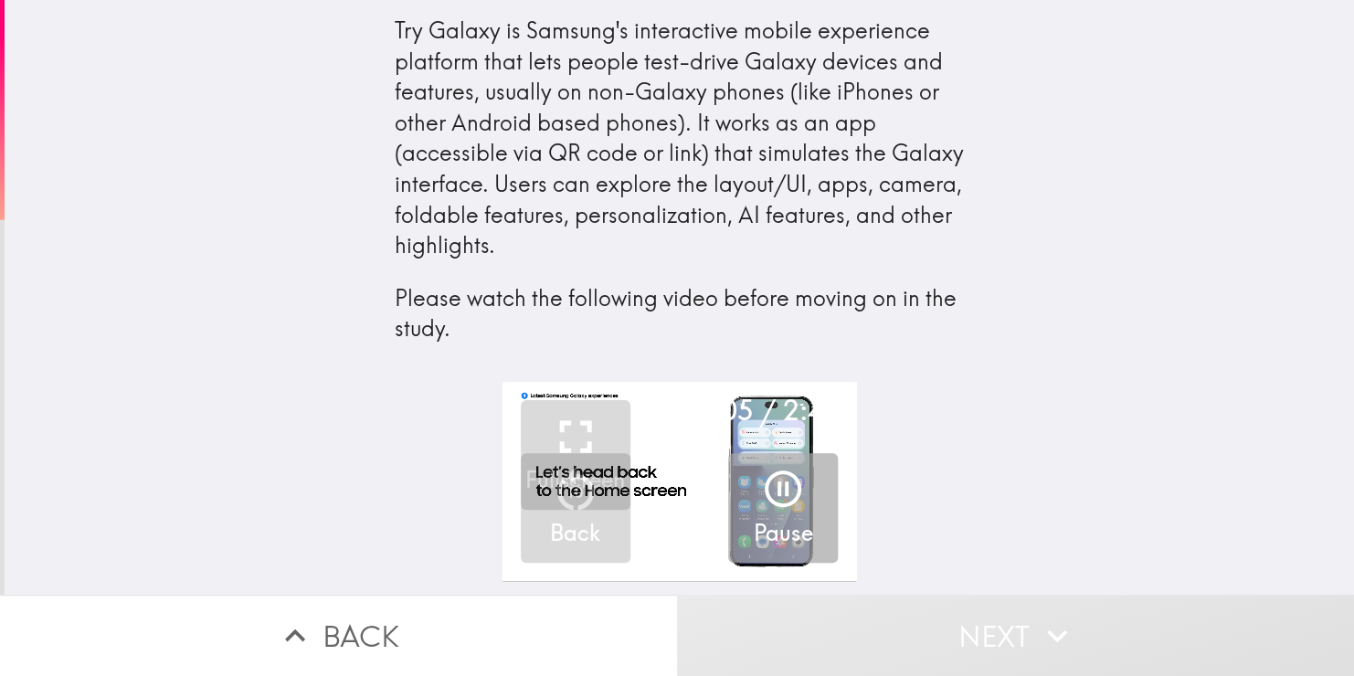
click at [728, 503] on button "Pause" at bounding box center [783, 508] width 110 height 110
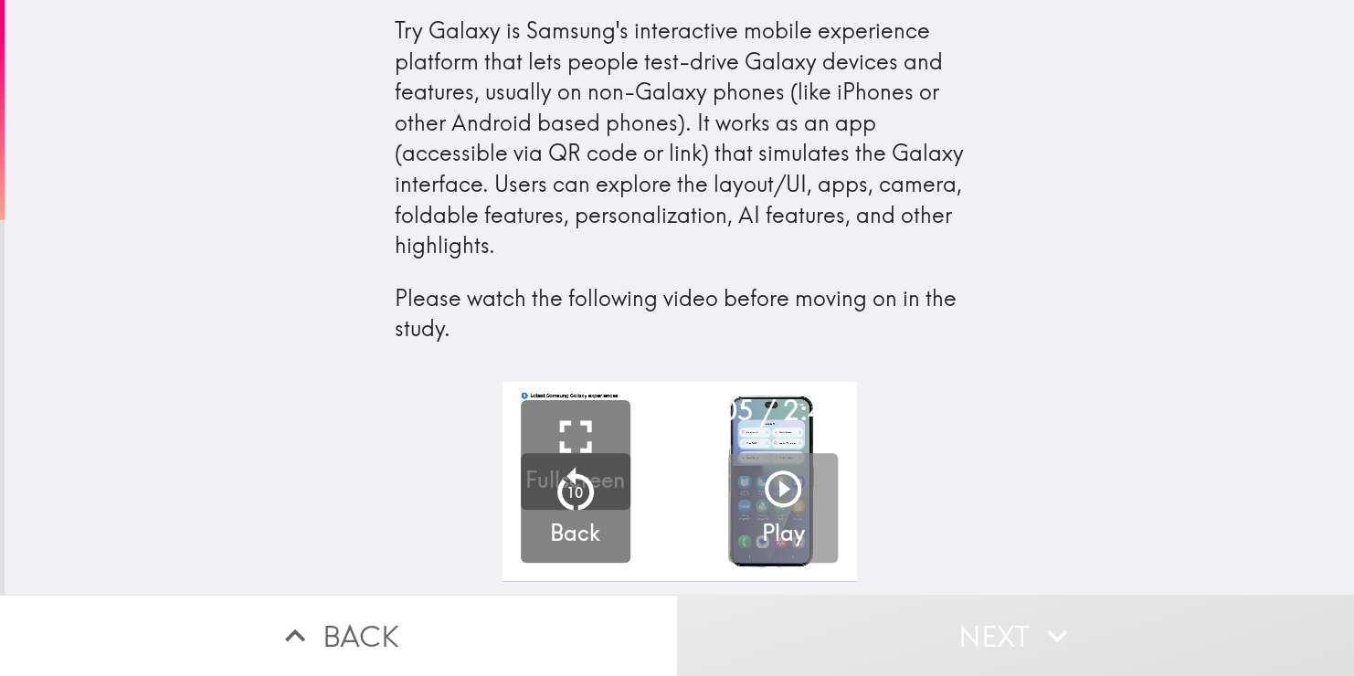
click at [773, 480] on icon "button" at bounding box center [783, 489] width 44 height 44
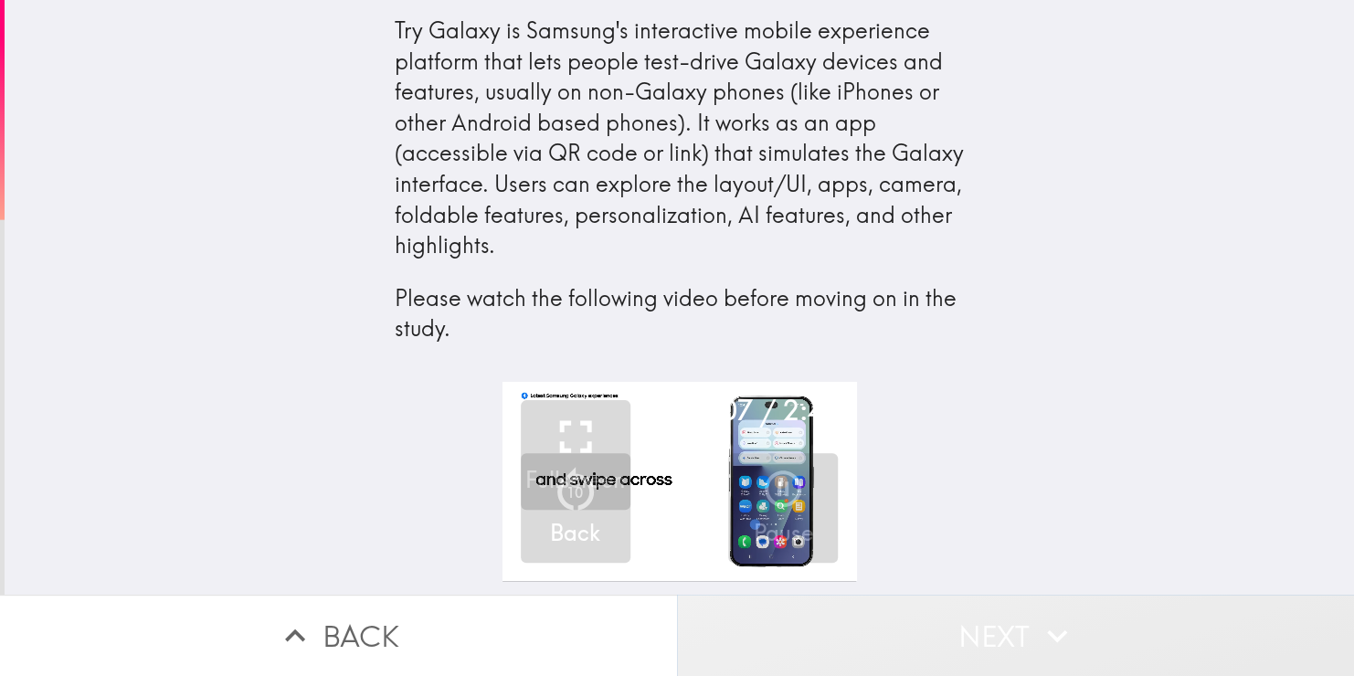
click at [1023, 595] on button "Next" at bounding box center [1015, 635] width 677 height 81
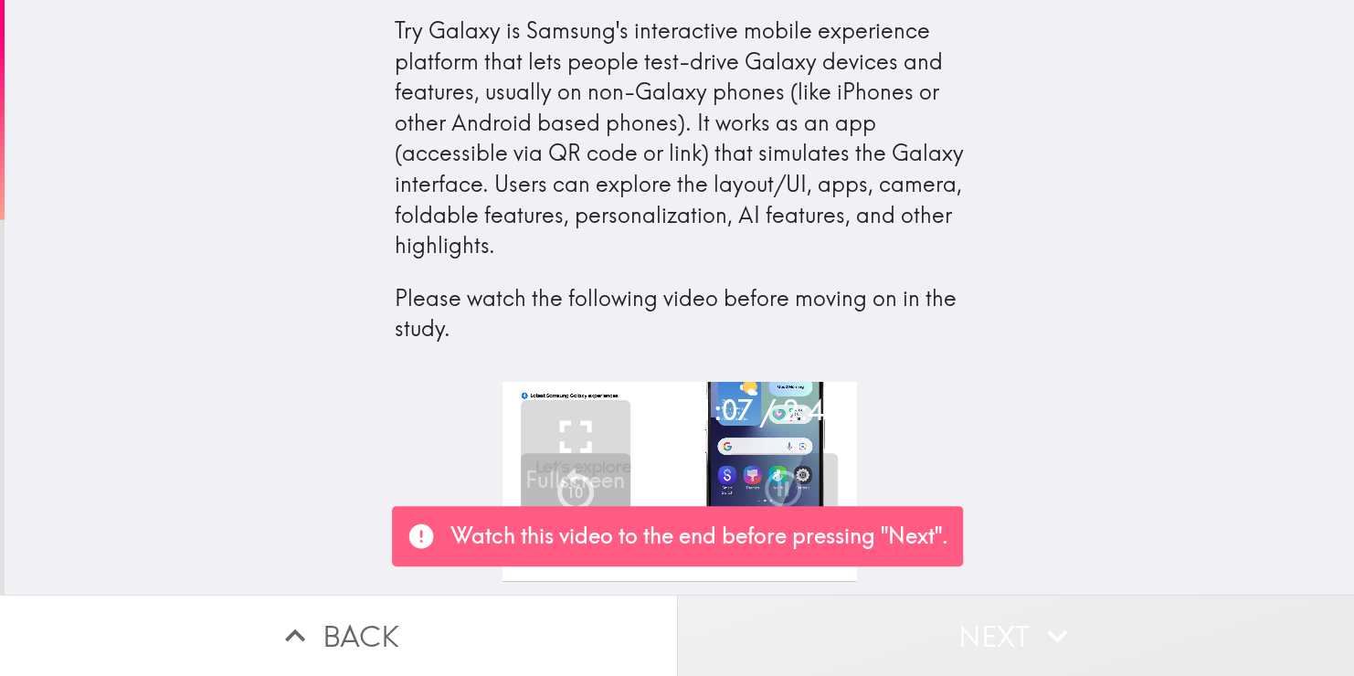
click at [1017, 616] on button "Next" at bounding box center [1015, 635] width 677 height 81
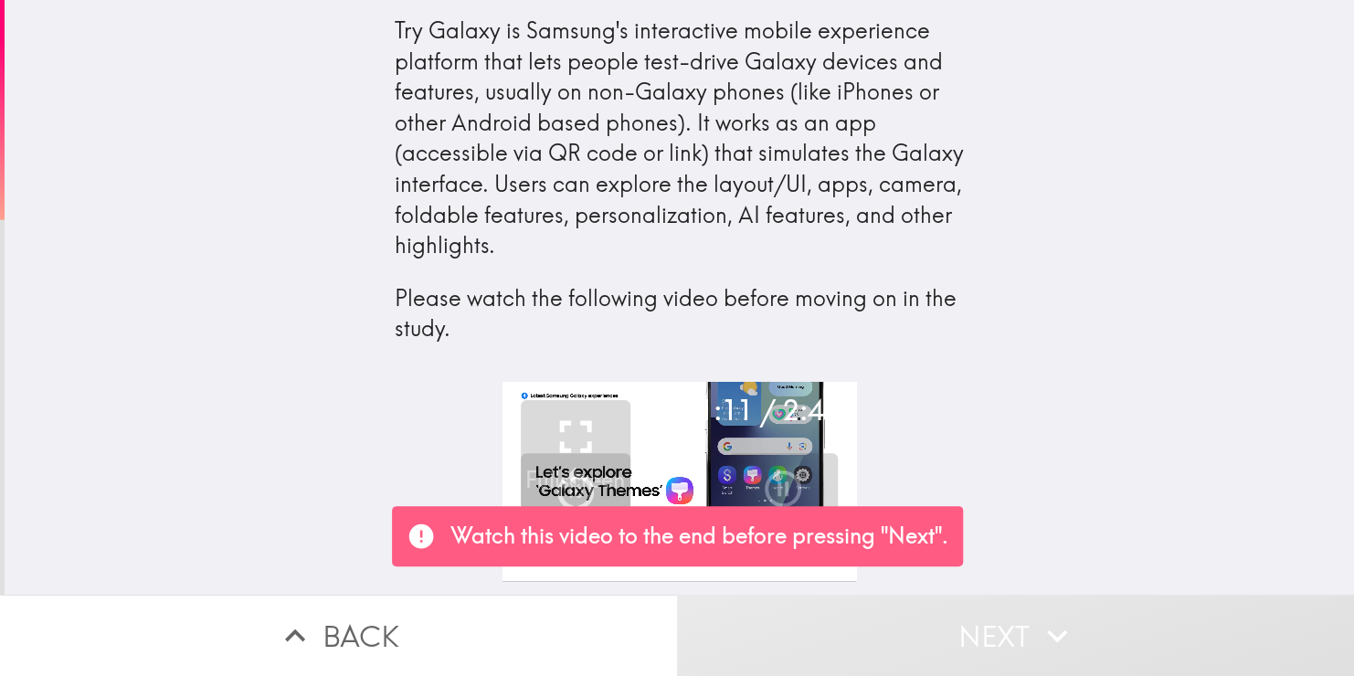
click at [964, 464] on div "1:11 / 2:49 Fullscreen 10 Back Pause" at bounding box center [680, 488] width 1350 height 213
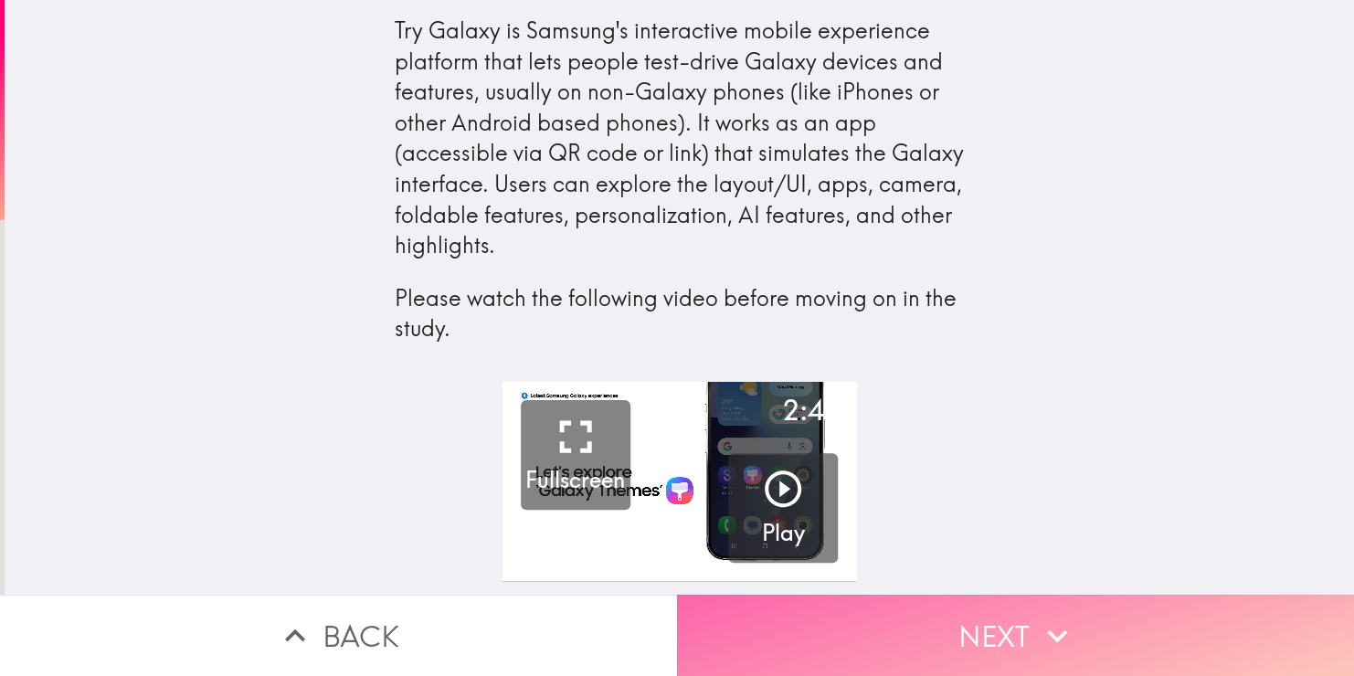
click at [954, 647] on button "Next" at bounding box center [1015, 635] width 677 height 81
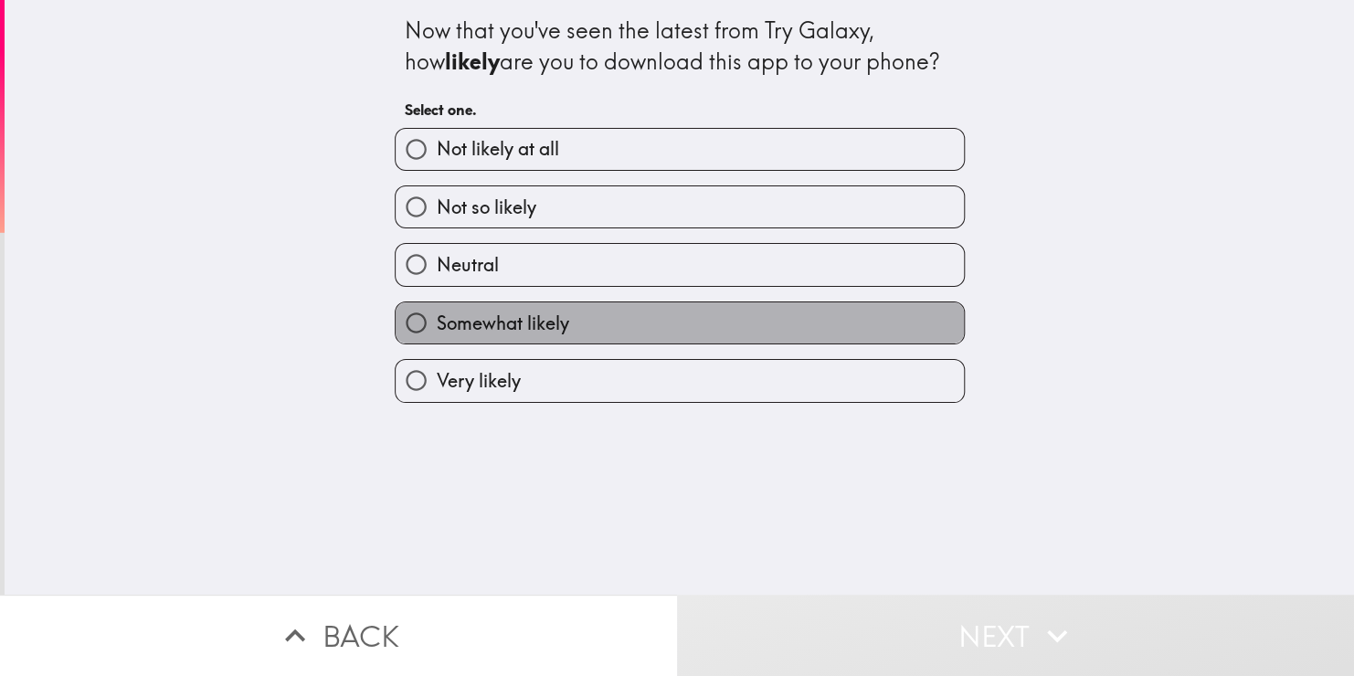
click at [677, 324] on label "Somewhat likely" at bounding box center [680, 323] width 568 height 41
click at [437, 324] on input "Somewhat likely" at bounding box center [416, 323] width 41 height 41
radio input "true"
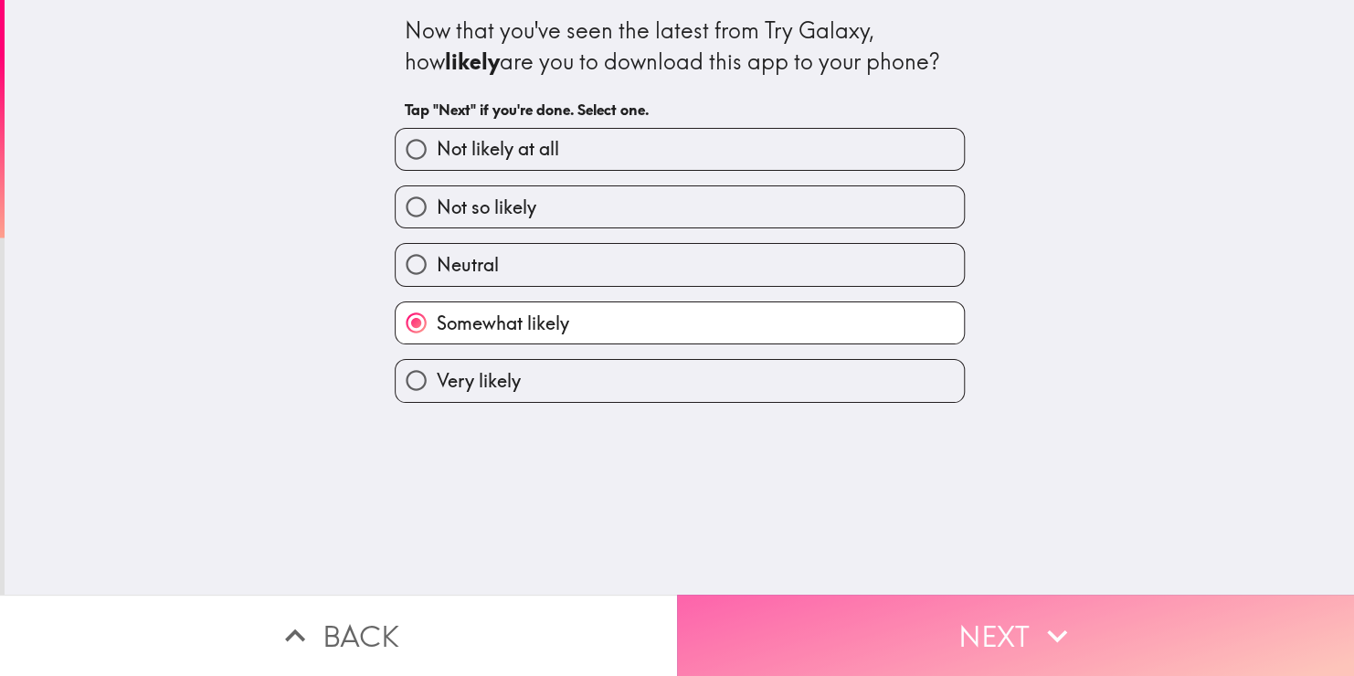
click at [781, 611] on button "Next" at bounding box center [1015, 635] width 677 height 81
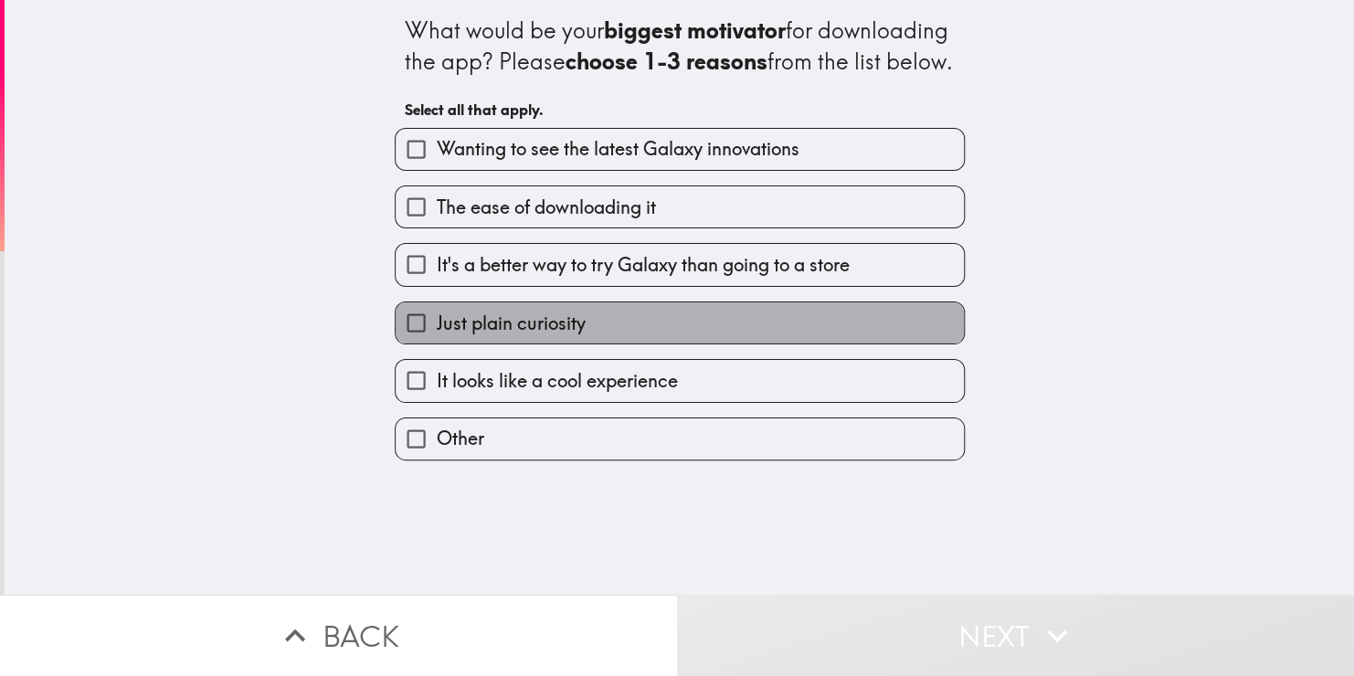
click at [791, 344] on label "Just plain curiosity" at bounding box center [680, 323] width 568 height 41
click at [437, 344] on input "Just plain curiosity" at bounding box center [416, 323] width 41 height 41
checkbox input "true"
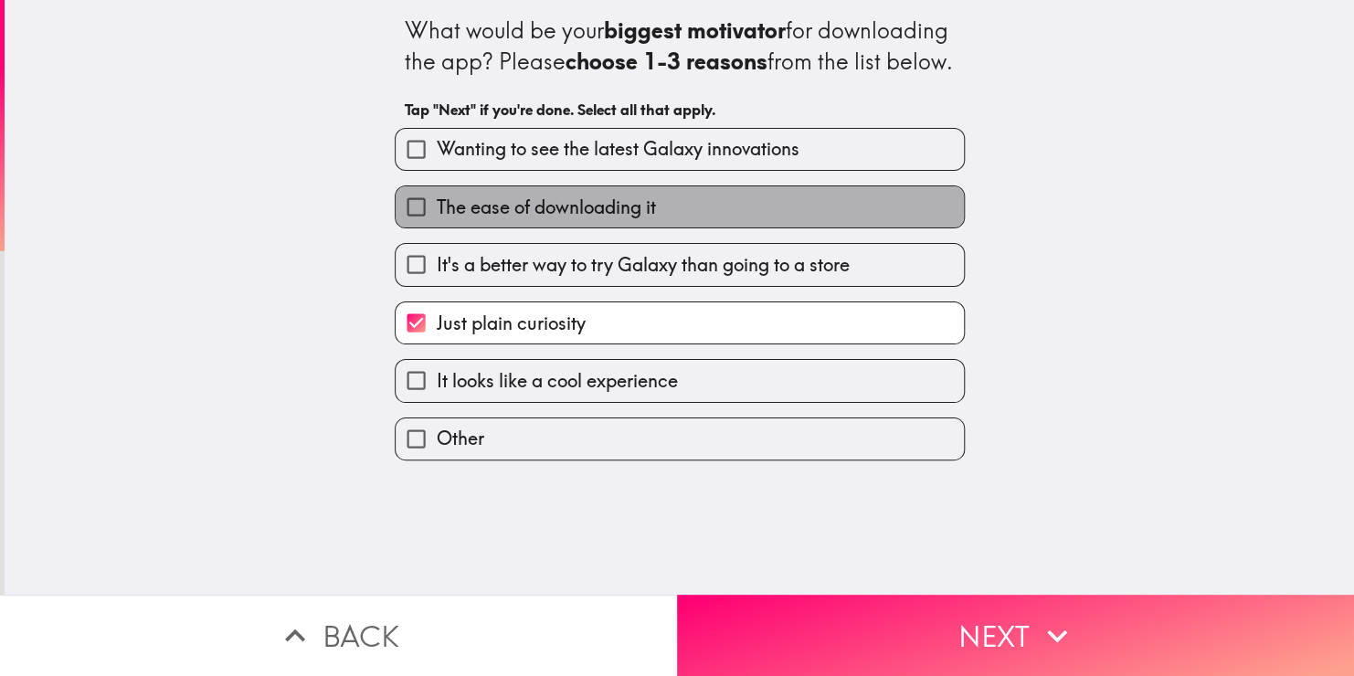
click at [787, 228] on label "The ease of downloading it" at bounding box center [680, 206] width 568 height 41
click at [437, 228] on input "The ease of downloading it" at bounding box center [416, 206] width 41 height 41
checkbox input "true"
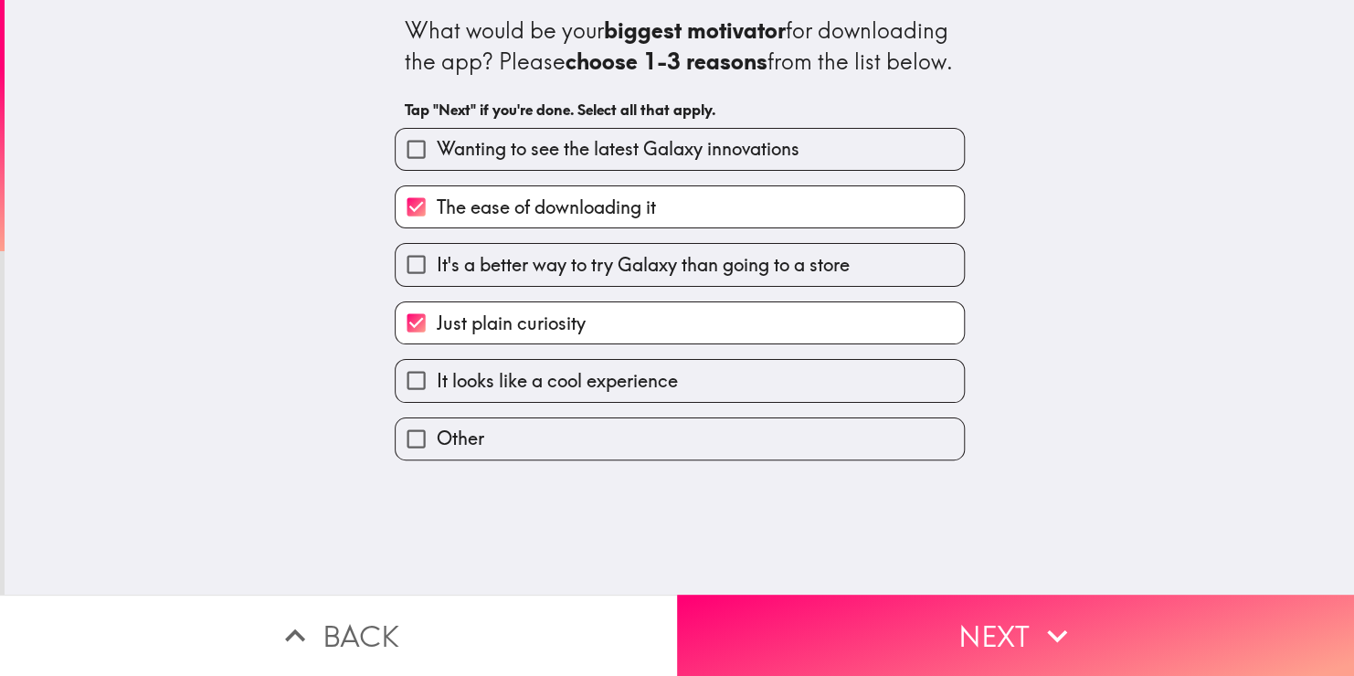
click at [688, 401] on label "It looks like a cool experience" at bounding box center [680, 380] width 568 height 41
click at [437, 401] on input "It looks like a cool experience" at bounding box center [416, 380] width 41 height 41
checkbox input "true"
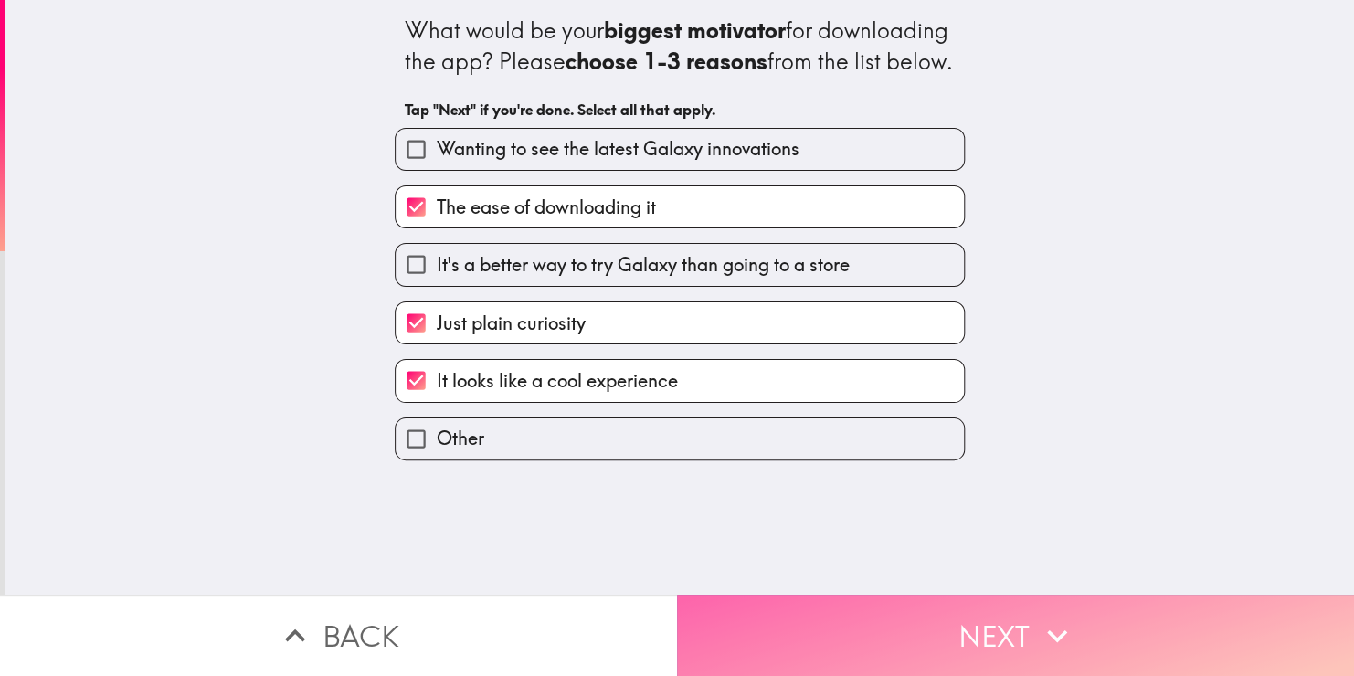
click at [823, 615] on button "Next" at bounding box center [1015, 635] width 677 height 81
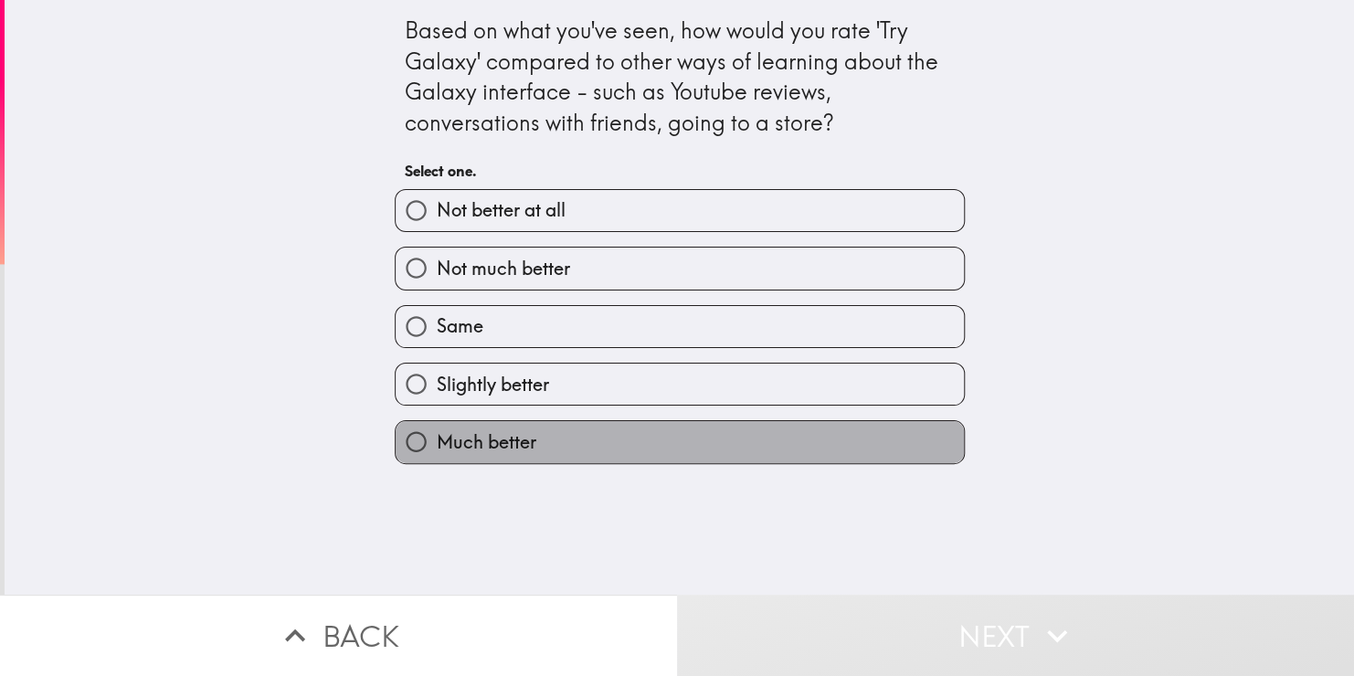
click at [755, 439] on label "Much better" at bounding box center [680, 441] width 568 height 41
click at [437, 439] on input "Much better" at bounding box center [416, 441] width 41 height 41
radio input "true"
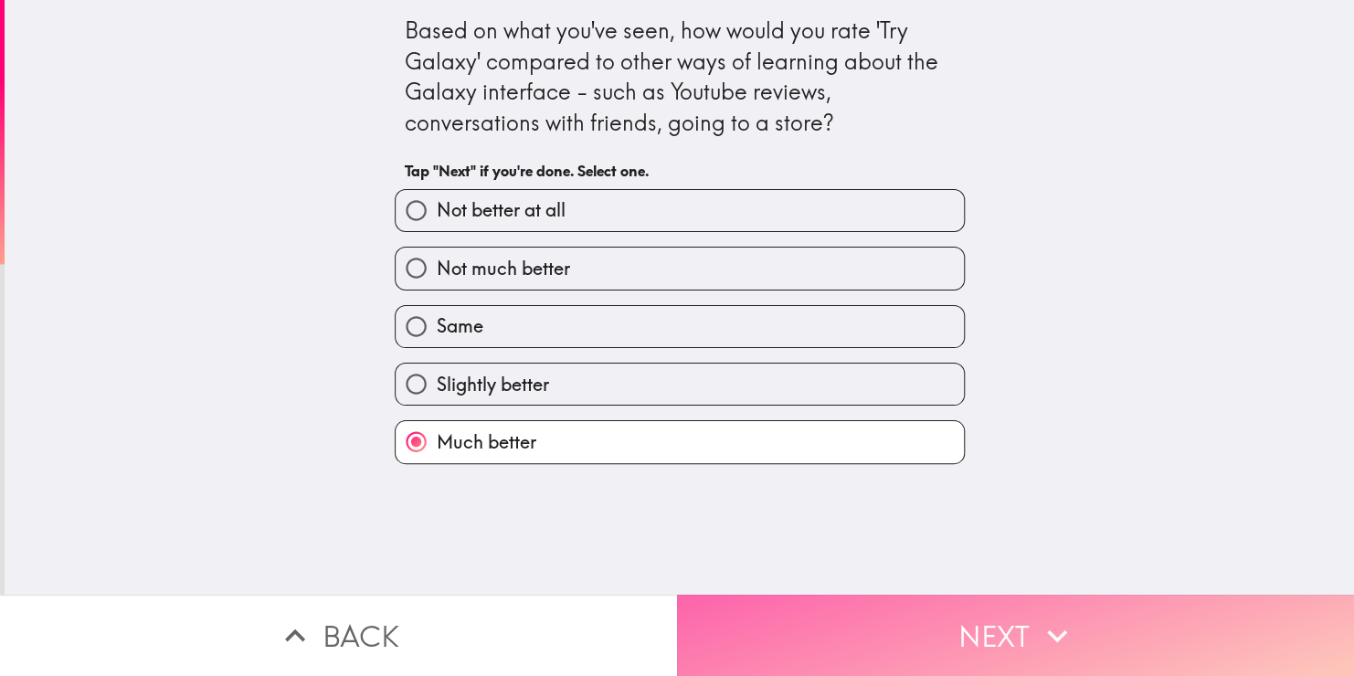
click at [840, 601] on button "Next" at bounding box center [1015, 635] width 677 height 81
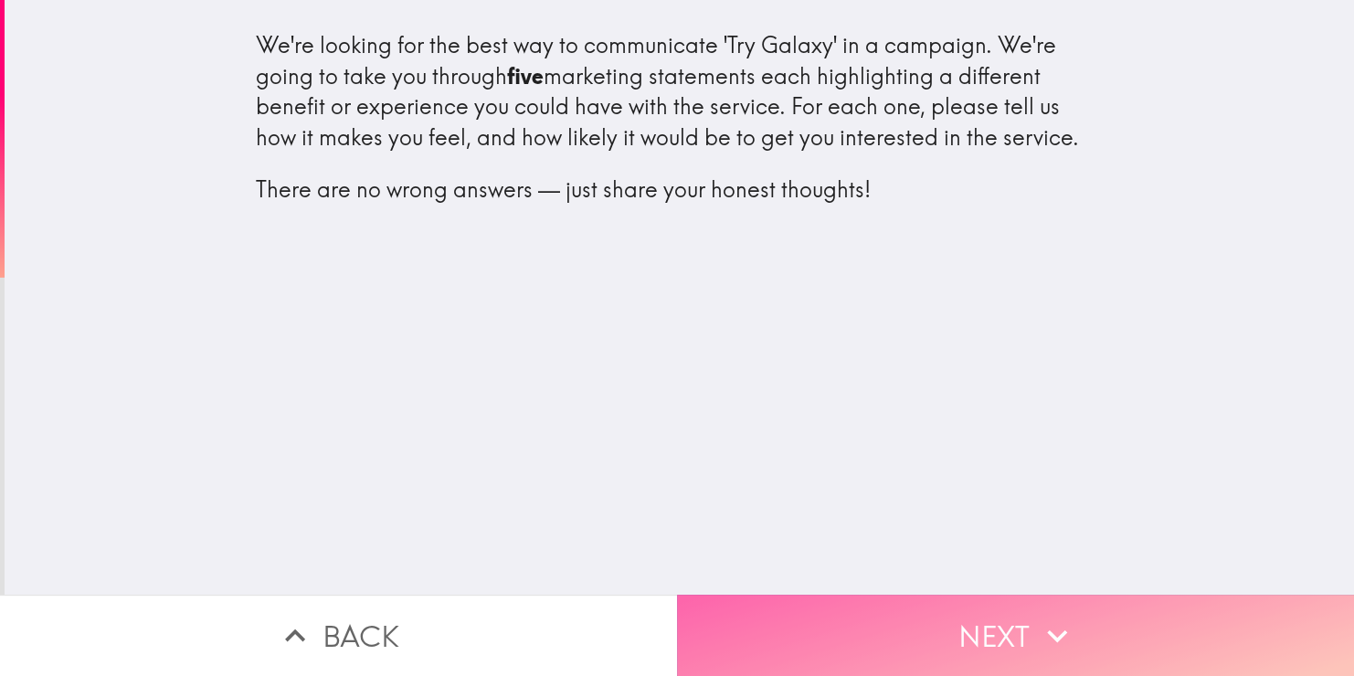
click at [882, 623] on button "Next" at bounding box center [1015, 635] width 677 height 81
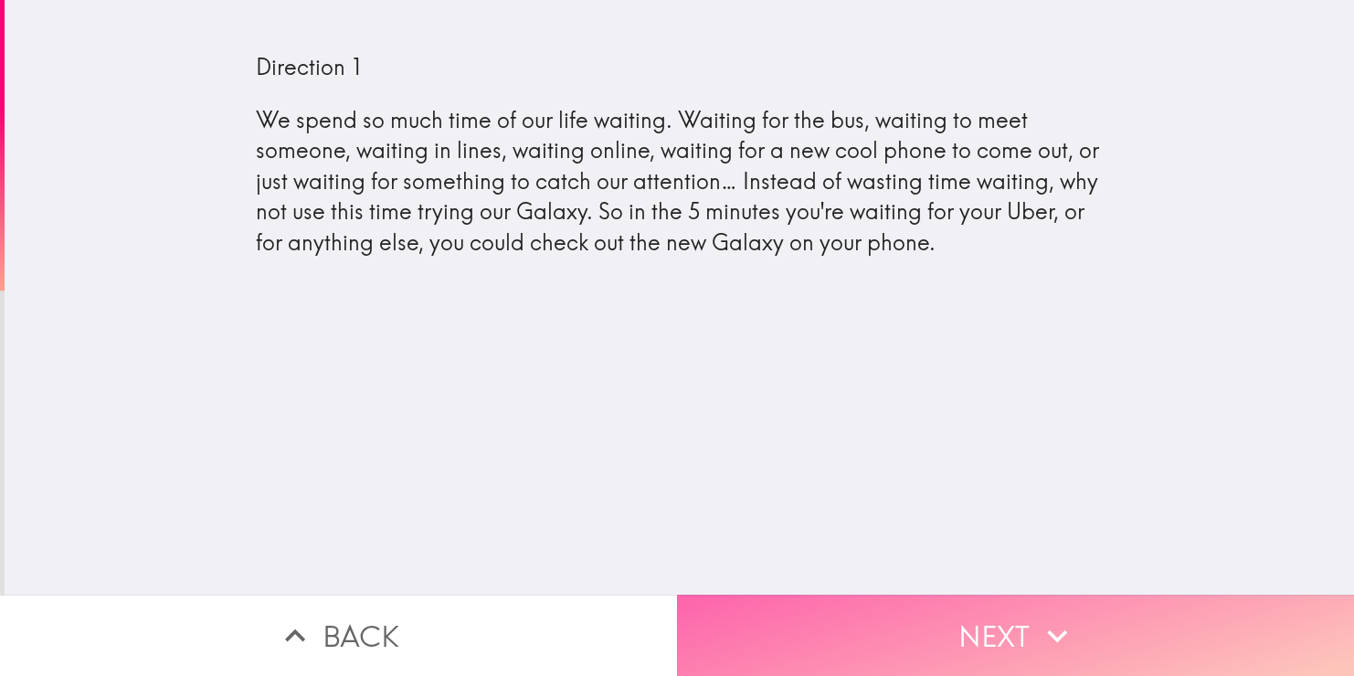
click at [882, 623] on button "Next" at bounding box center [1015, 635] width 677 height 81
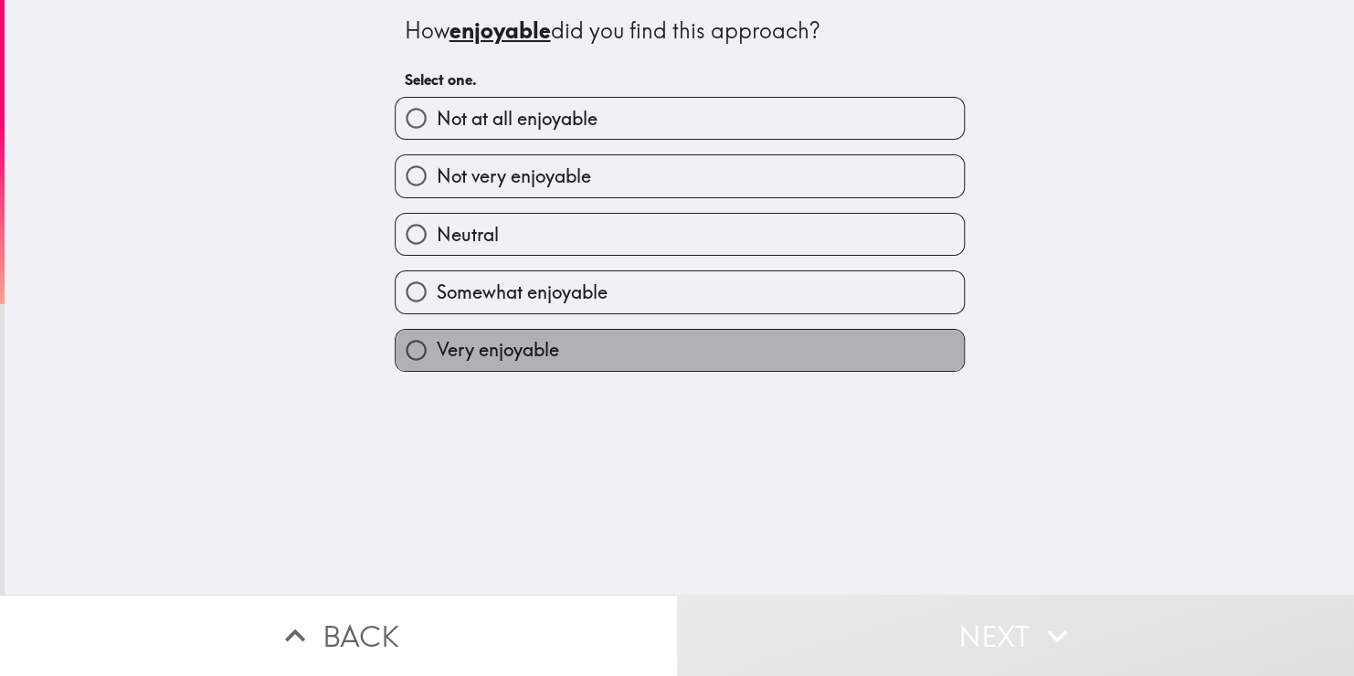
click at [744, 361] on label "Very enjoyable" at bounding box center [680, 350] width 568 height 41
click at [437, 361] on input "Very enjoyable" at bounding box center [416, 350] width 41 height 41
radio input "true"
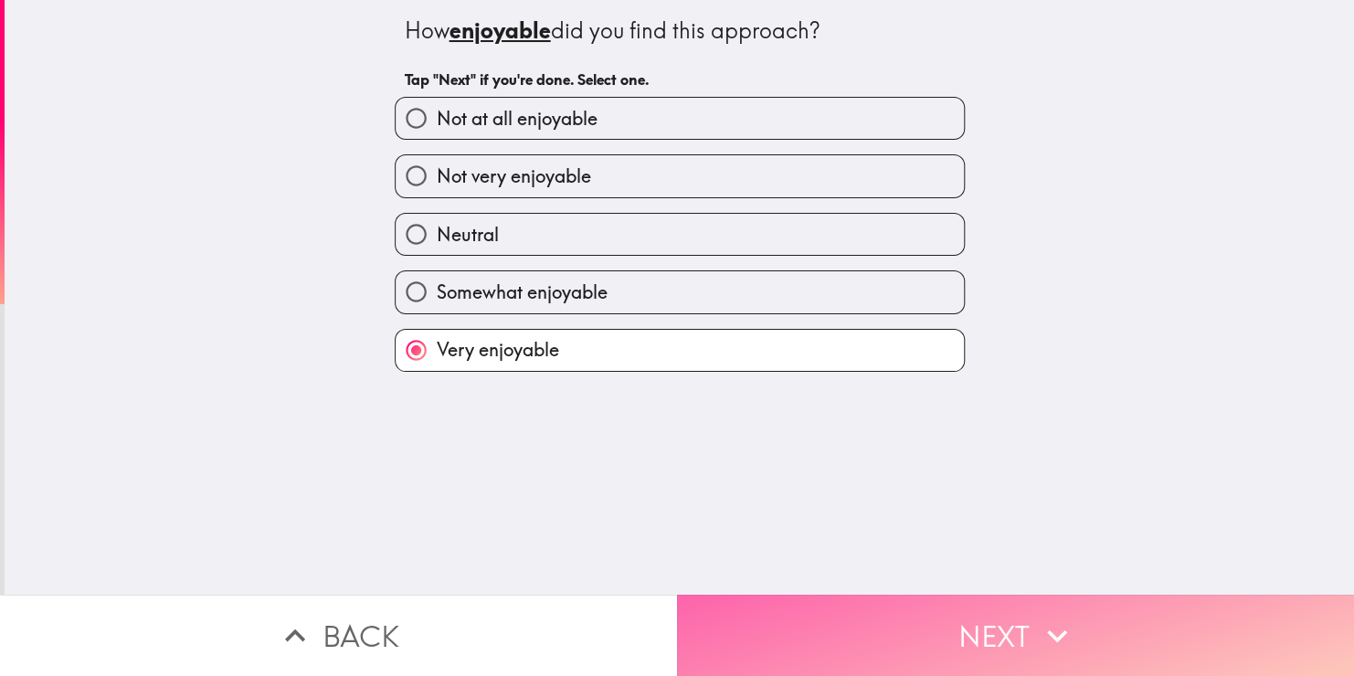
click at [812, 595] on button "Next" at bounding box center [1015, 635] width 677 height 81
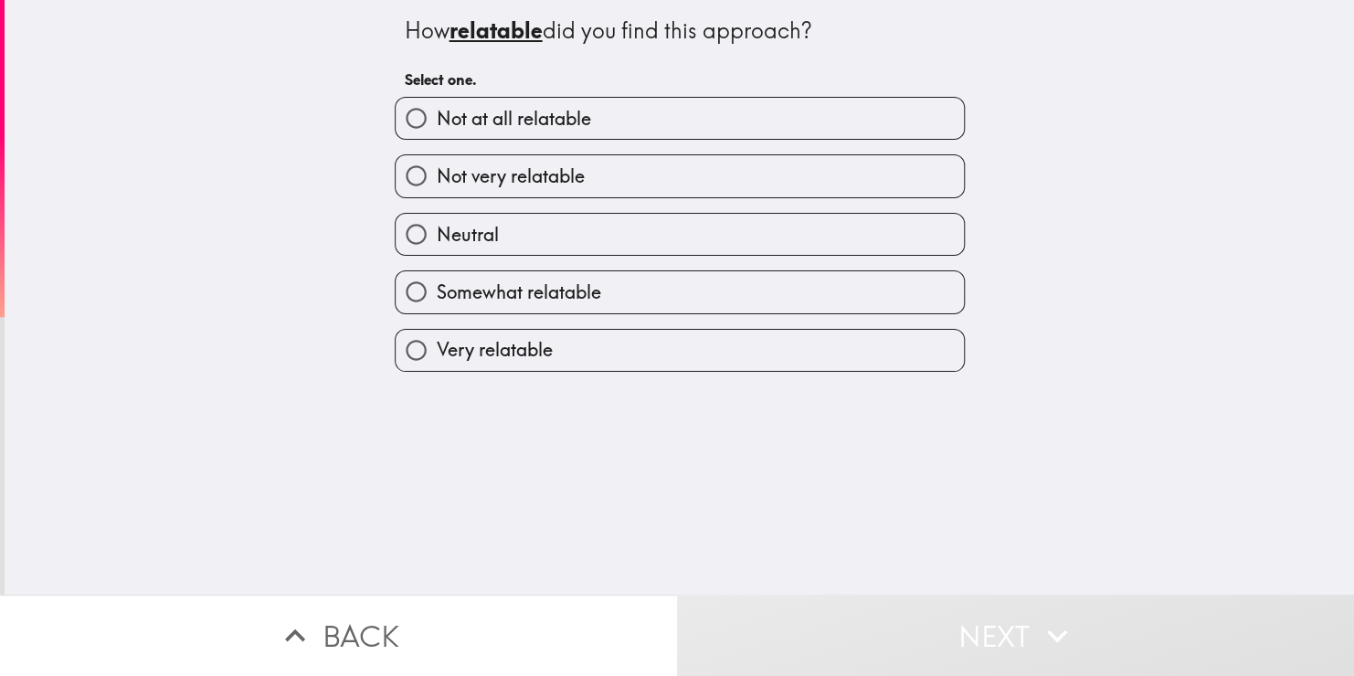
click at [740, 352] on label "Very relatable" at bounding box center [680, 350] width 568 height 41
click at [437, 352] on input "Very relatable" at bounding box center [416, 350] width 41 height 41
radio input "true"
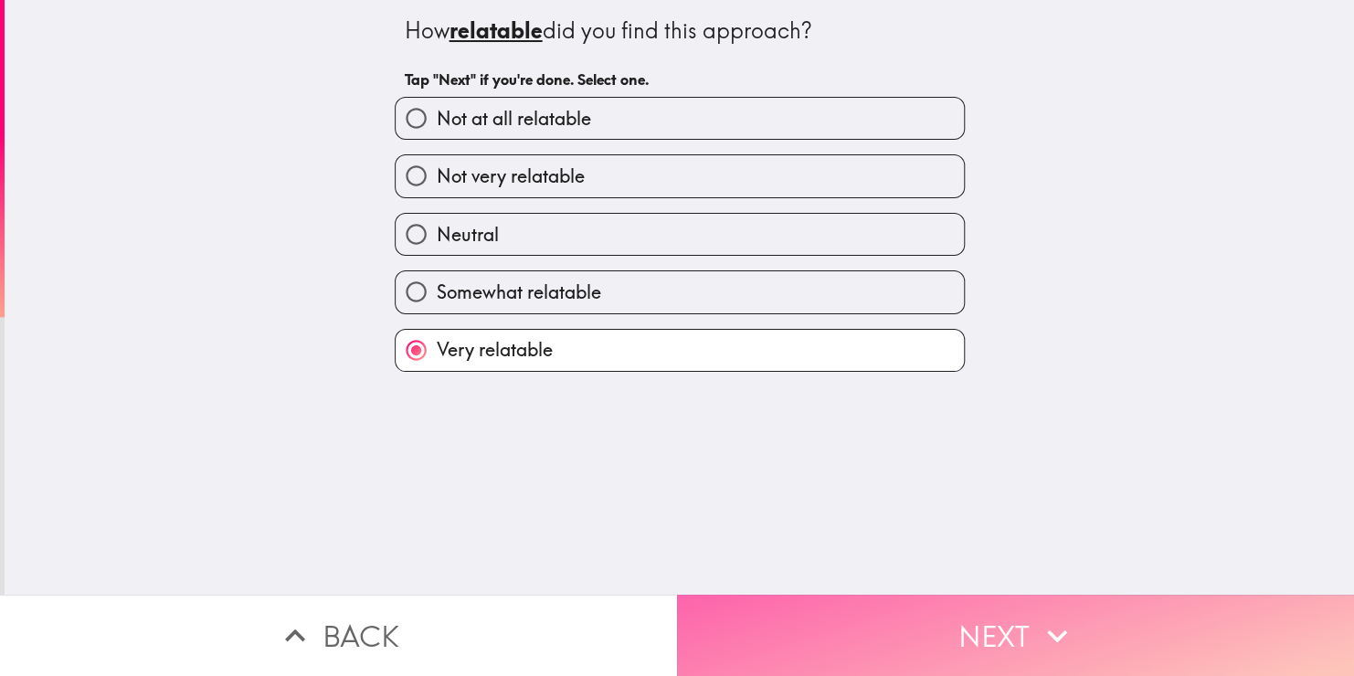
click at [796, 595] on button "Next" at bounding box center [1015, 635] width 677 height 81
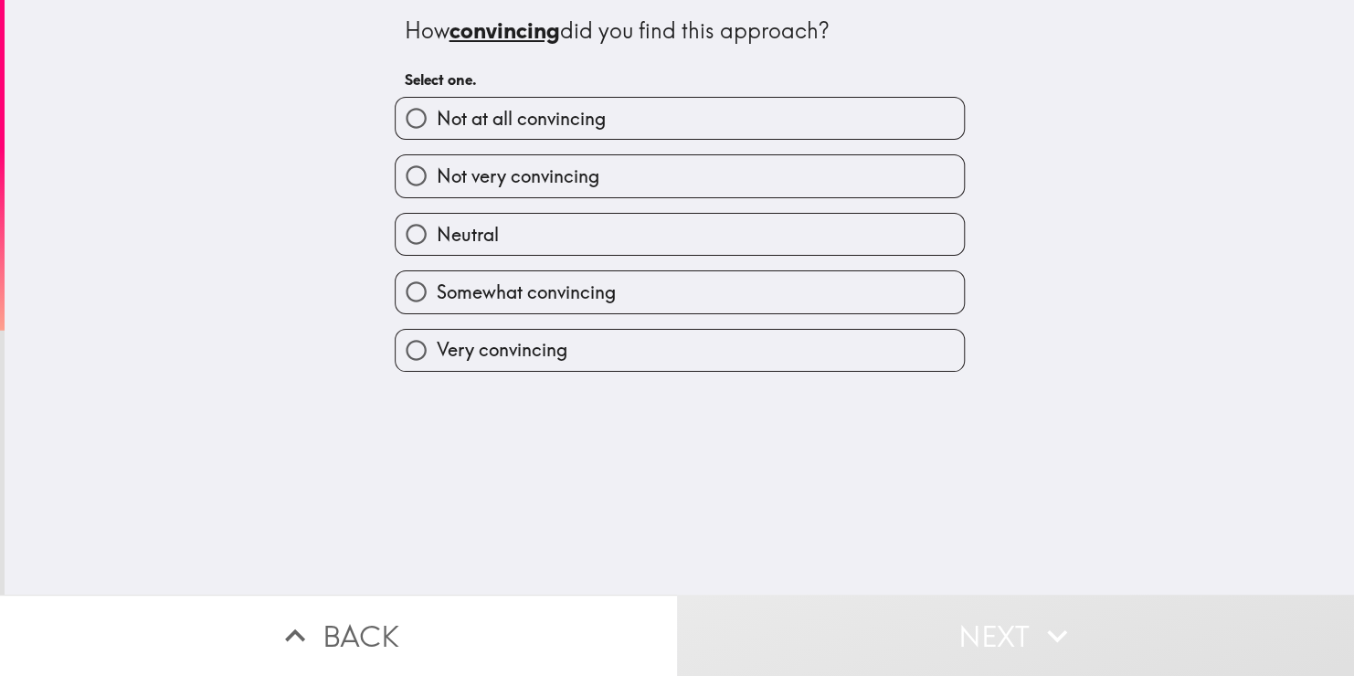
click at [746, 334] on label "Very convincing" at bounding box center [680, 350] width 568 height 41
click at [437, 334] on input "Very convincing" at bounding box center [416, 350] width 41 height 41
radio input "true"
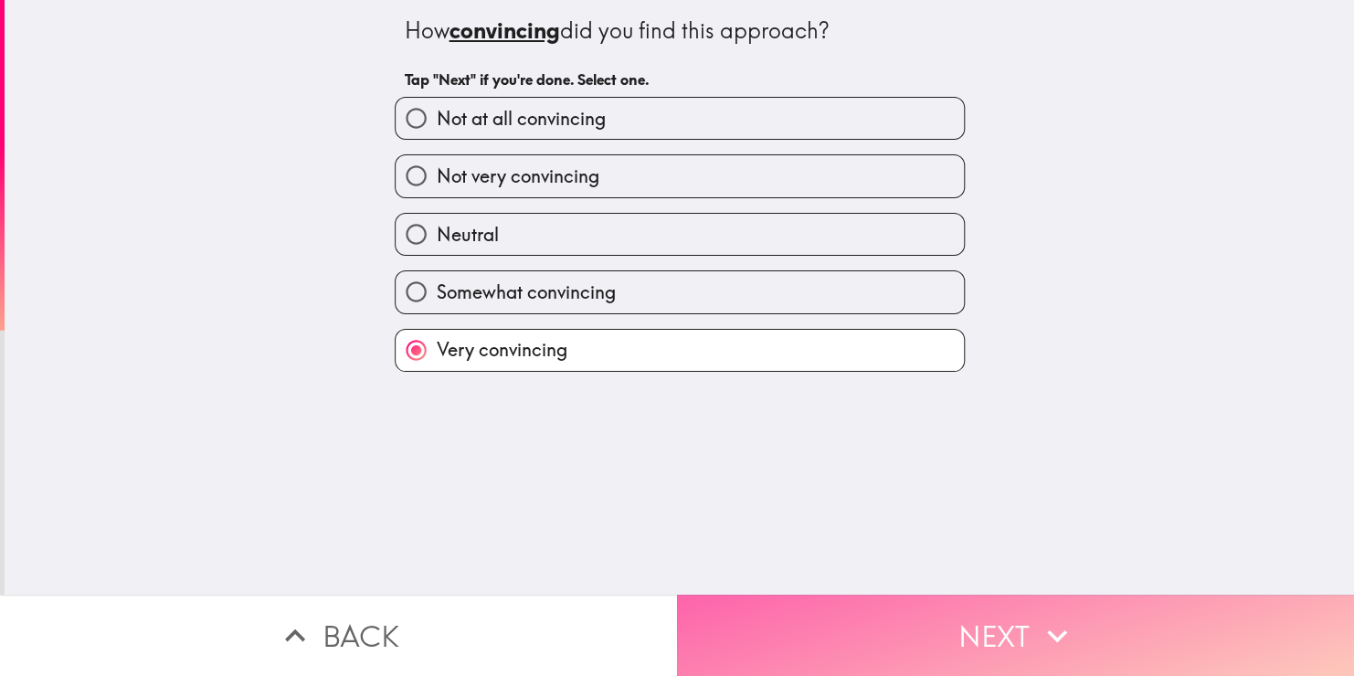
click at [806, 622] on button "Next" at bounding box center [1015, 635] width 677 height 81
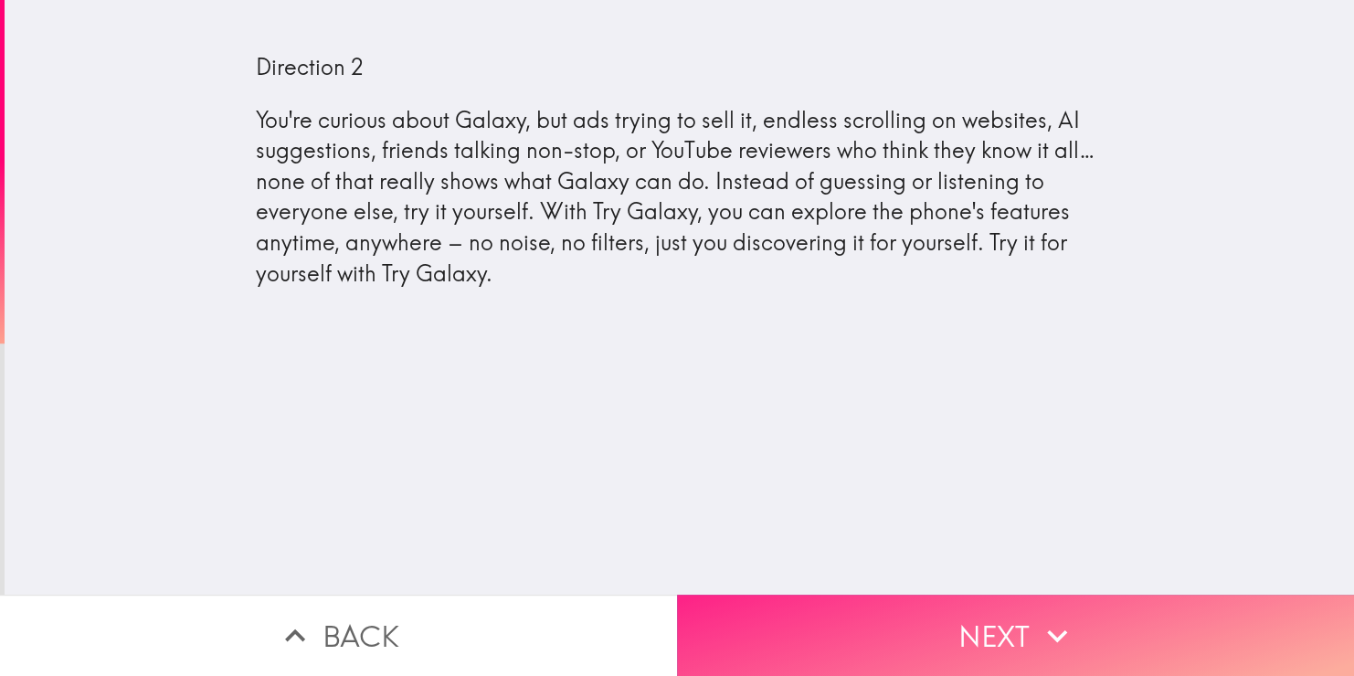
click at [820, 644] on button "Next" at bounding box center [1015, 635] width 677 height 81
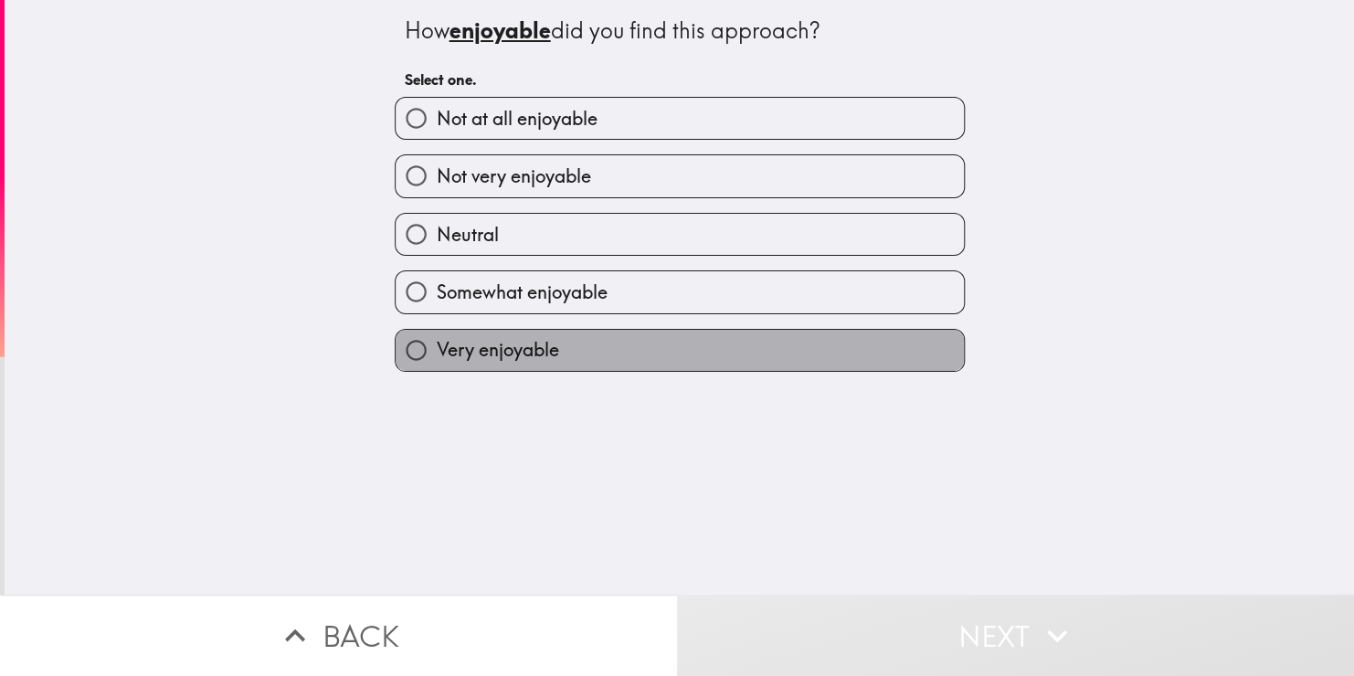
click at [726, 351] on label "Very enjoyable" at bounding box center [680, 350] width 568 height 41
click at [437, 351] on input "Very enjoyable" at bounding box center [416, 350] width 41 height 41
radio input "true"
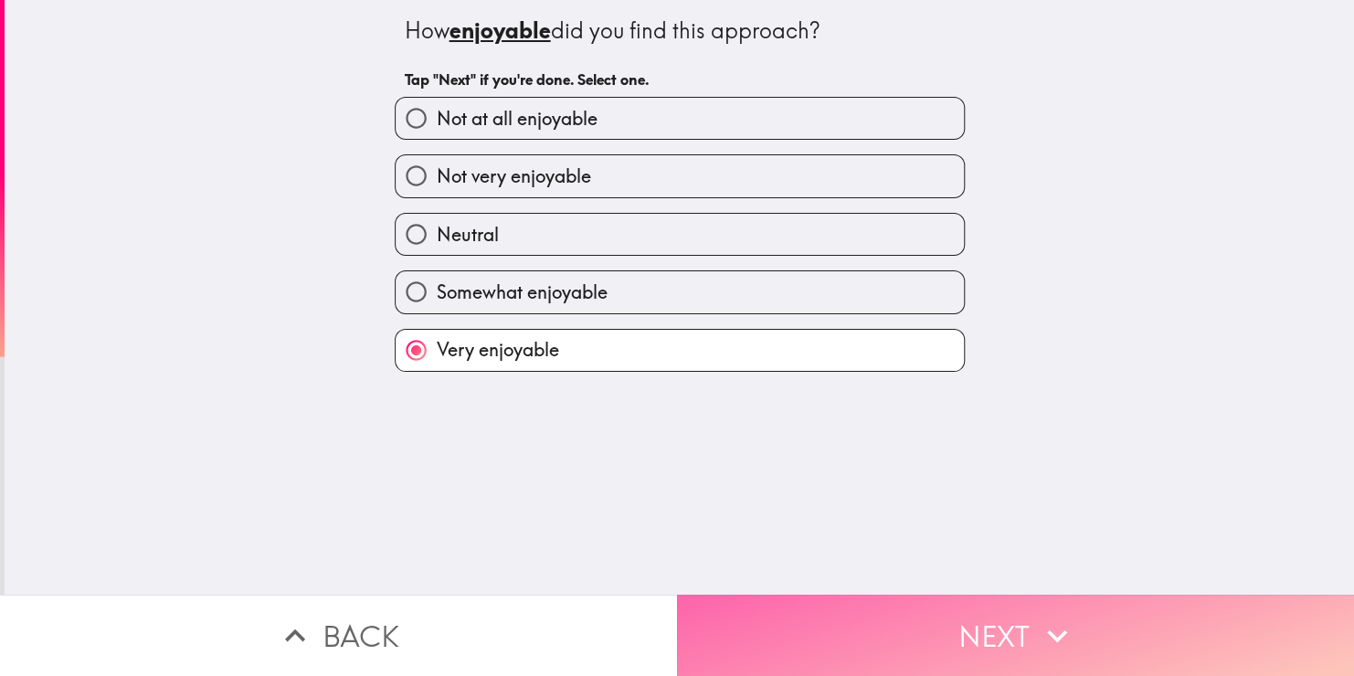
click at [760, 603] on button "Next" at bounding box center [1015, 635] width 677 height 81
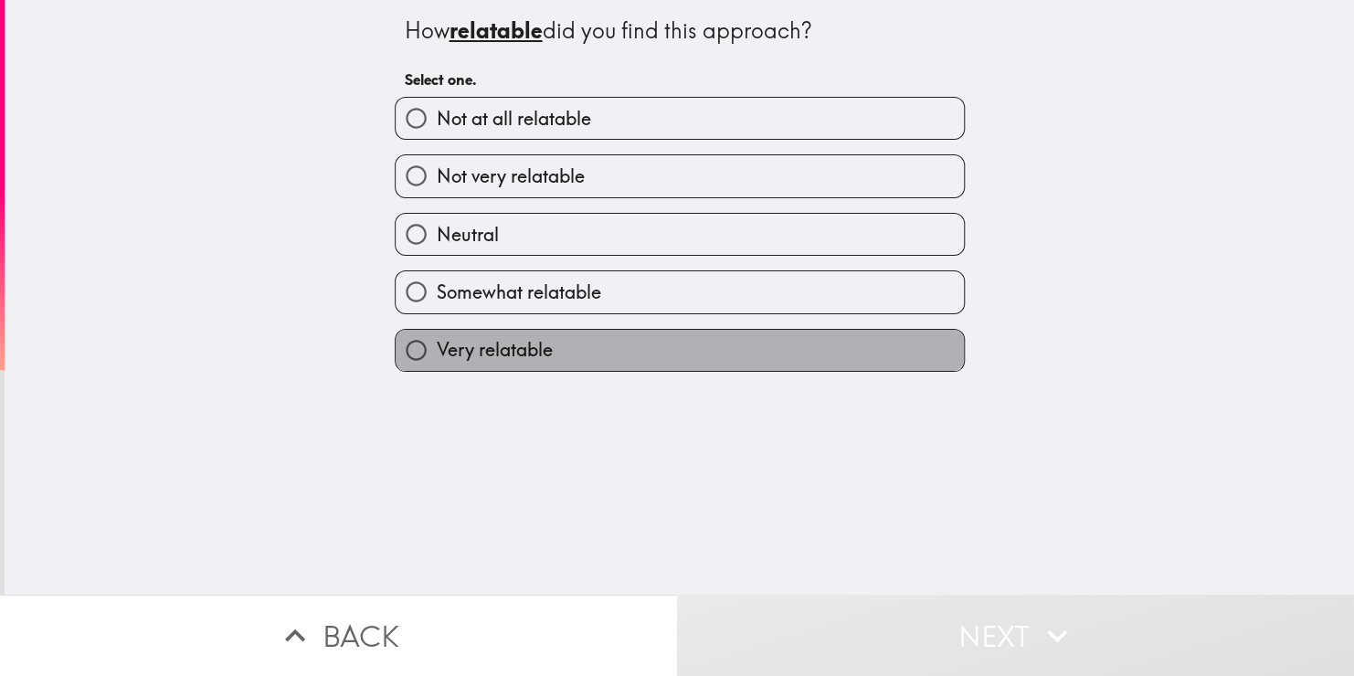
click at [727, 357] on label "Very relatable" at bounding box center [680, 350] width 568 height 41
click at [437, 357] on input "Very relatable" at bounding box center [416, 350] width 41 height 41
radio input "true"
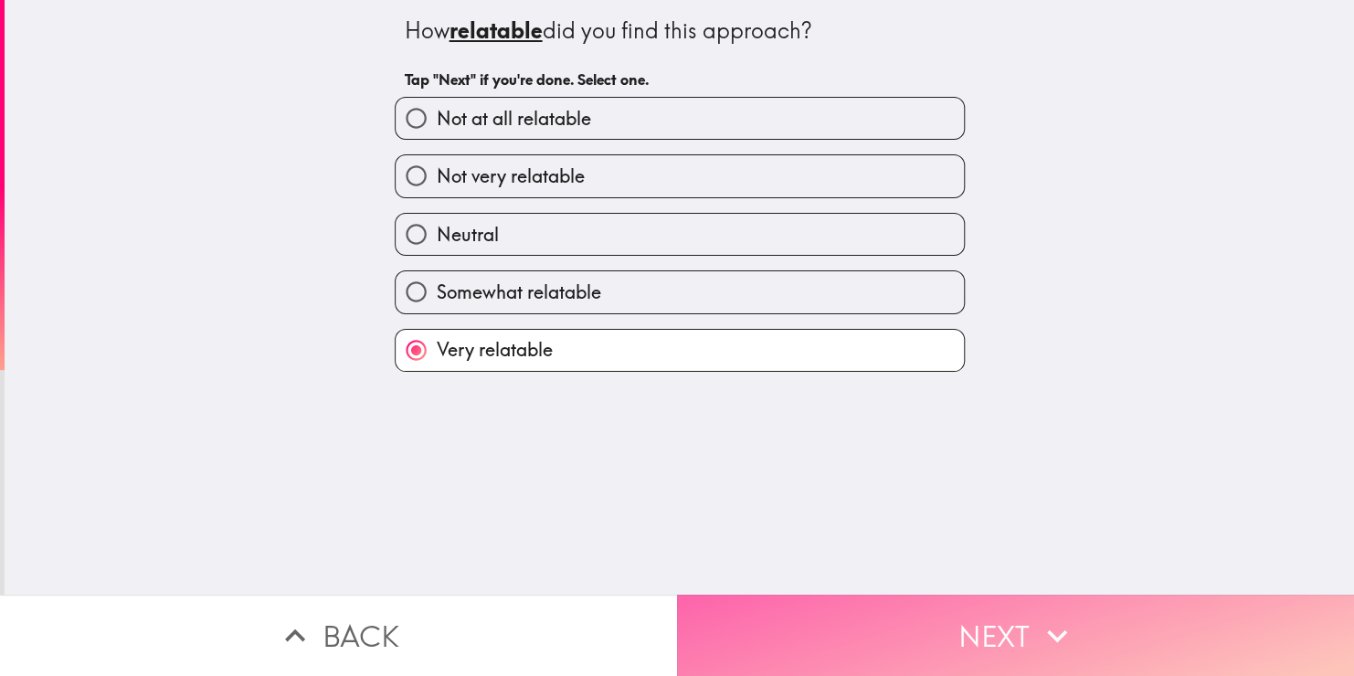
click at [758, 632] on button "Next" at bounding box center [1015, 635] width 677 height 81
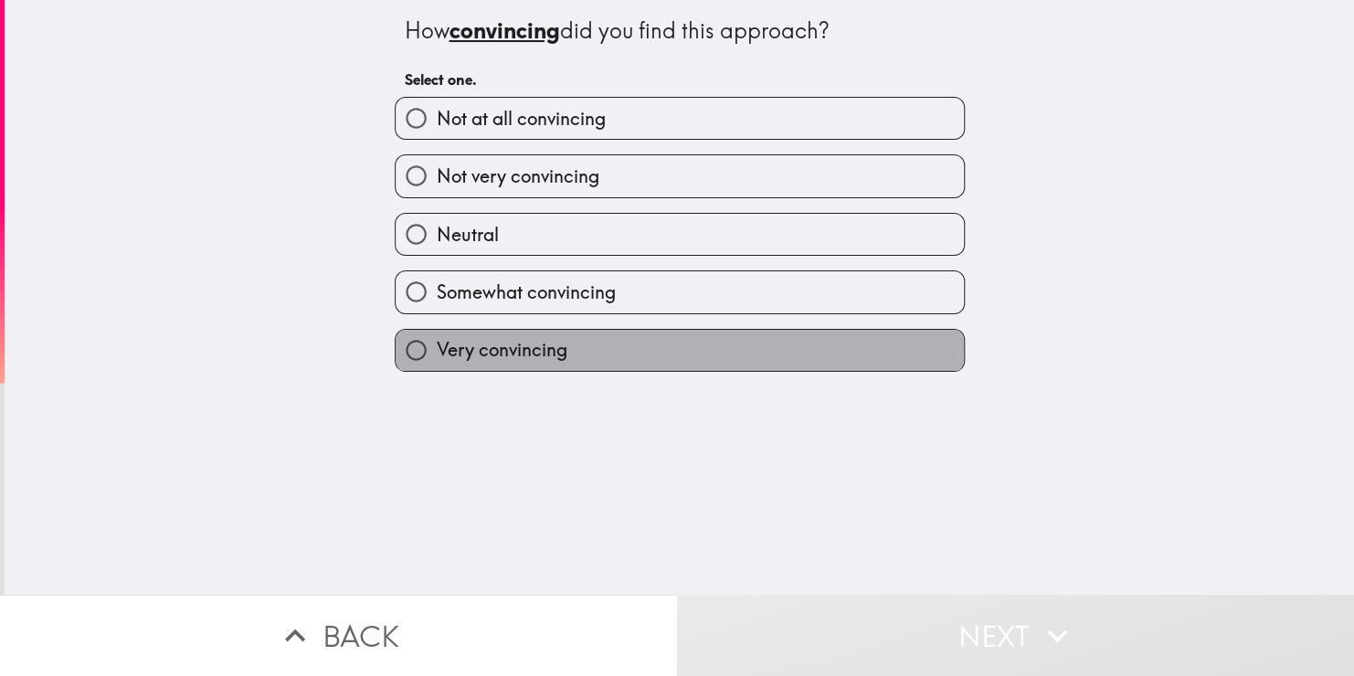
click at [730, 341] on label "Very convincing" at bounding box center [680, 350] width 568 height 41
click at [437, 341] on input "Very convincing" at bounding box center [416, 350] width 41 height 41
radio input "true"
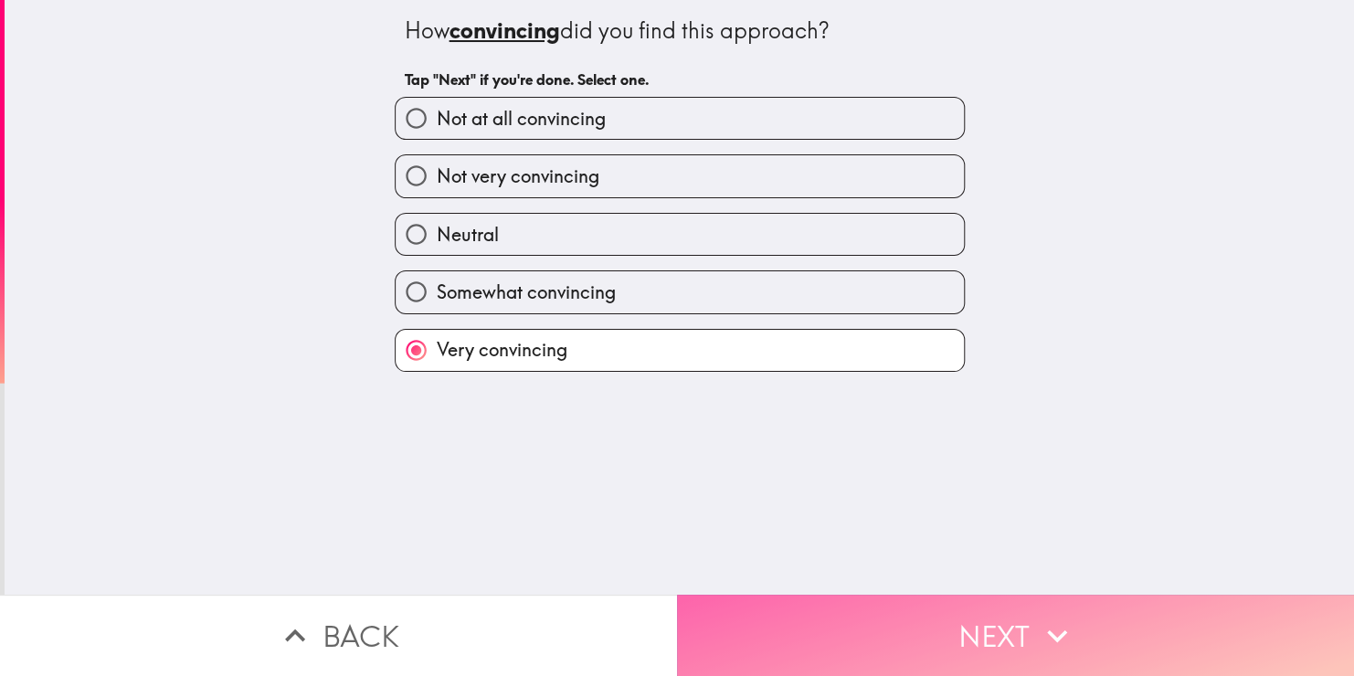
click at [761, 601] on button "Next" at bounding box center [1015, 635] width 677 height 81
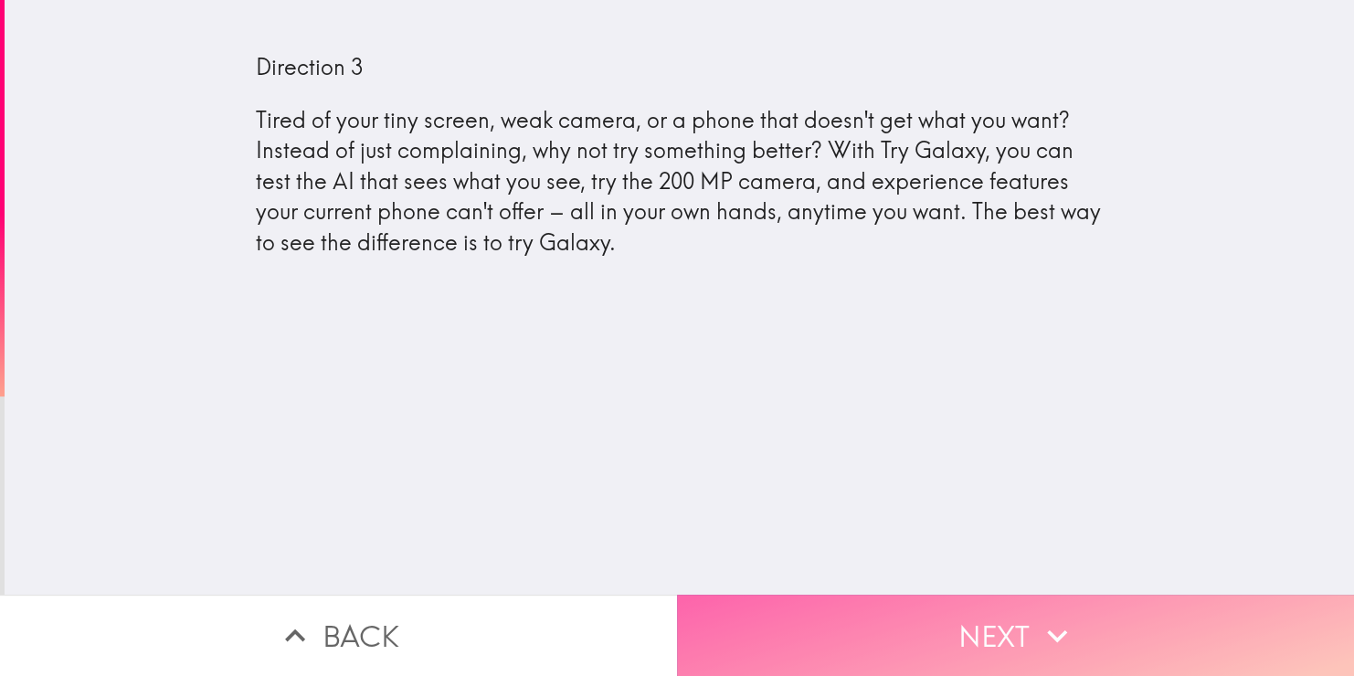
click at [787, 662] on button "Next" at bounding box center [1015, 635] width 677 height 81
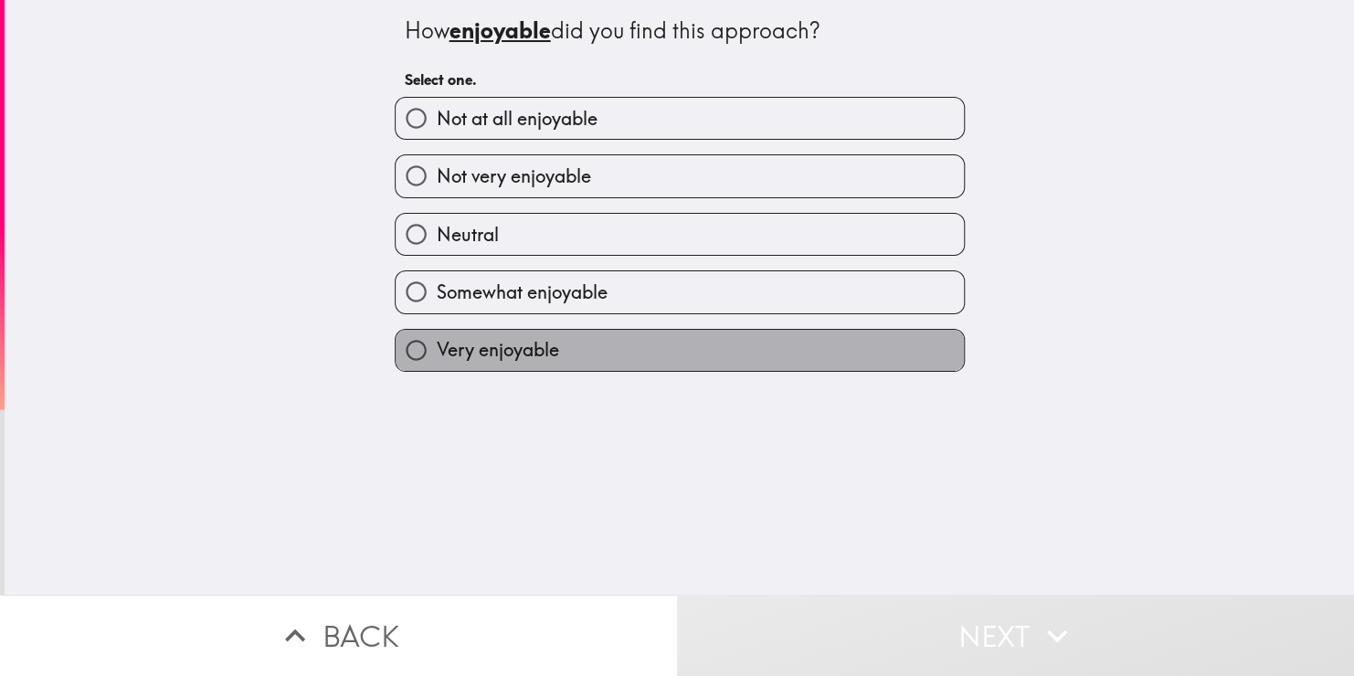
click at [622, 334] on label "Very enjoyable" at bounding box center [680, 350] width 568 height 41
click at [437, 334] on input "Very enjoyable" at bounding box center [416, 350] width 41 height 41
radio input "true"
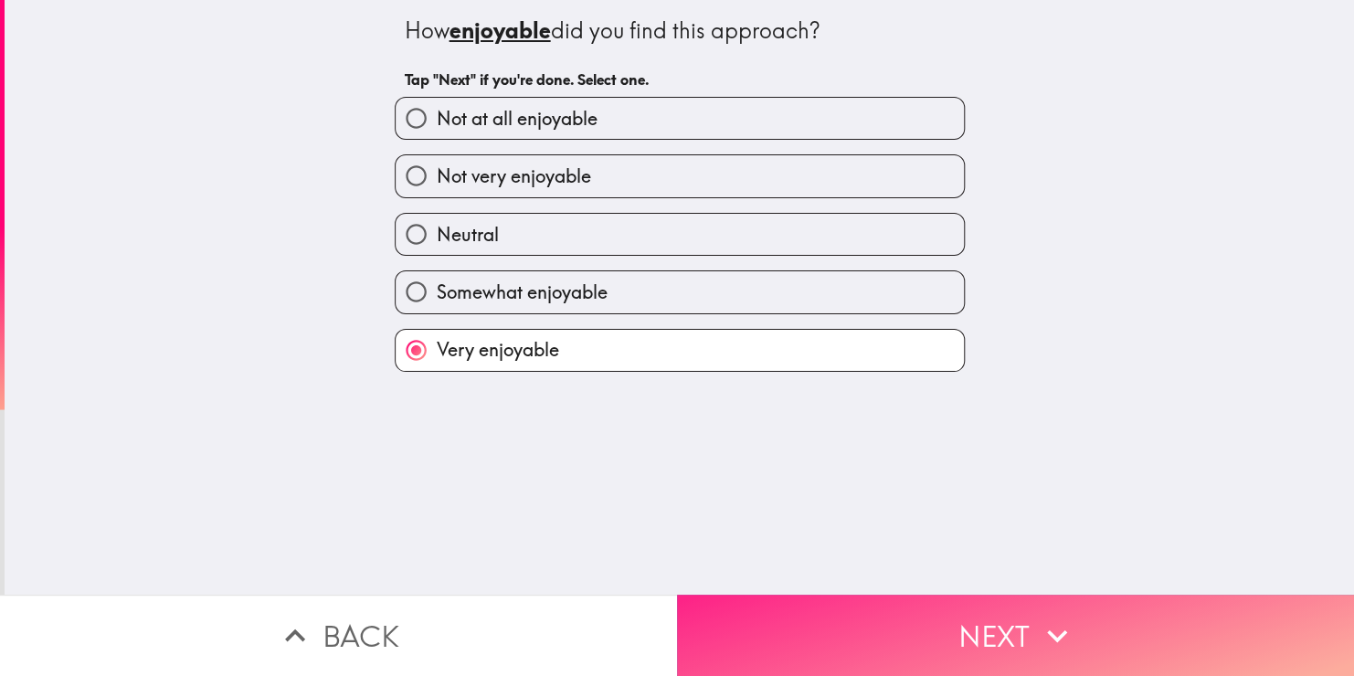
click at [736, 605] on button "Next" at bounding box center [1015, 635] width 677 height 81
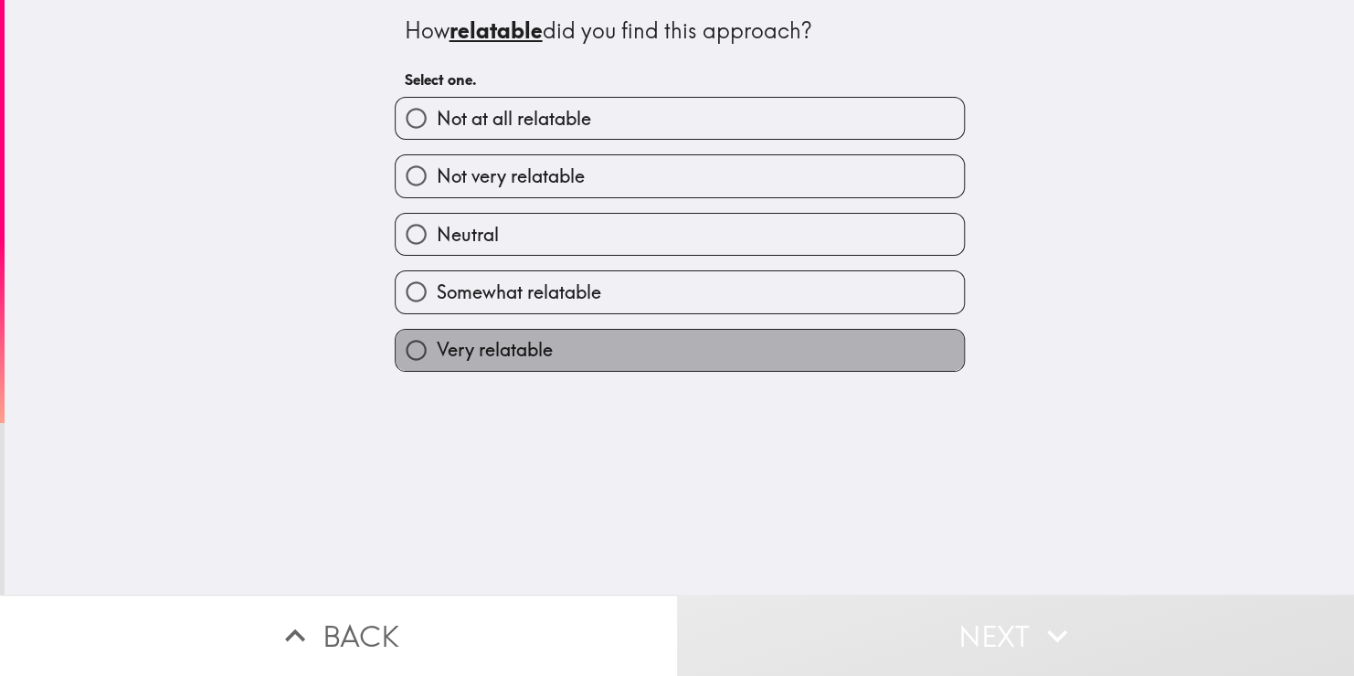
click at [666, 357] on label "Very relatable" at bounding box center [680, 350] width 568 height 41
click at [437, 357] on input "Very relatable" at bounding box center [416, 350] width 41 height 41
radio input "true"
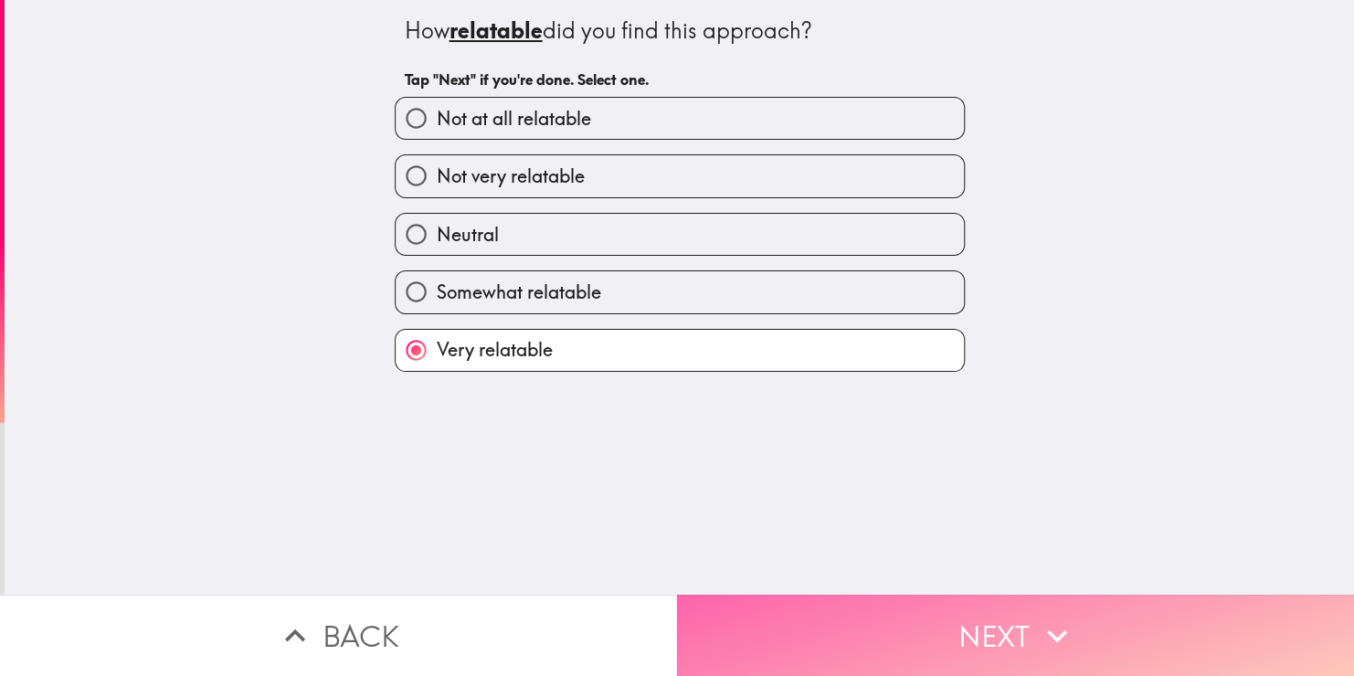
click at [735, 621] on button "Next" at bounding box center [1015, 635] width 677 height 81
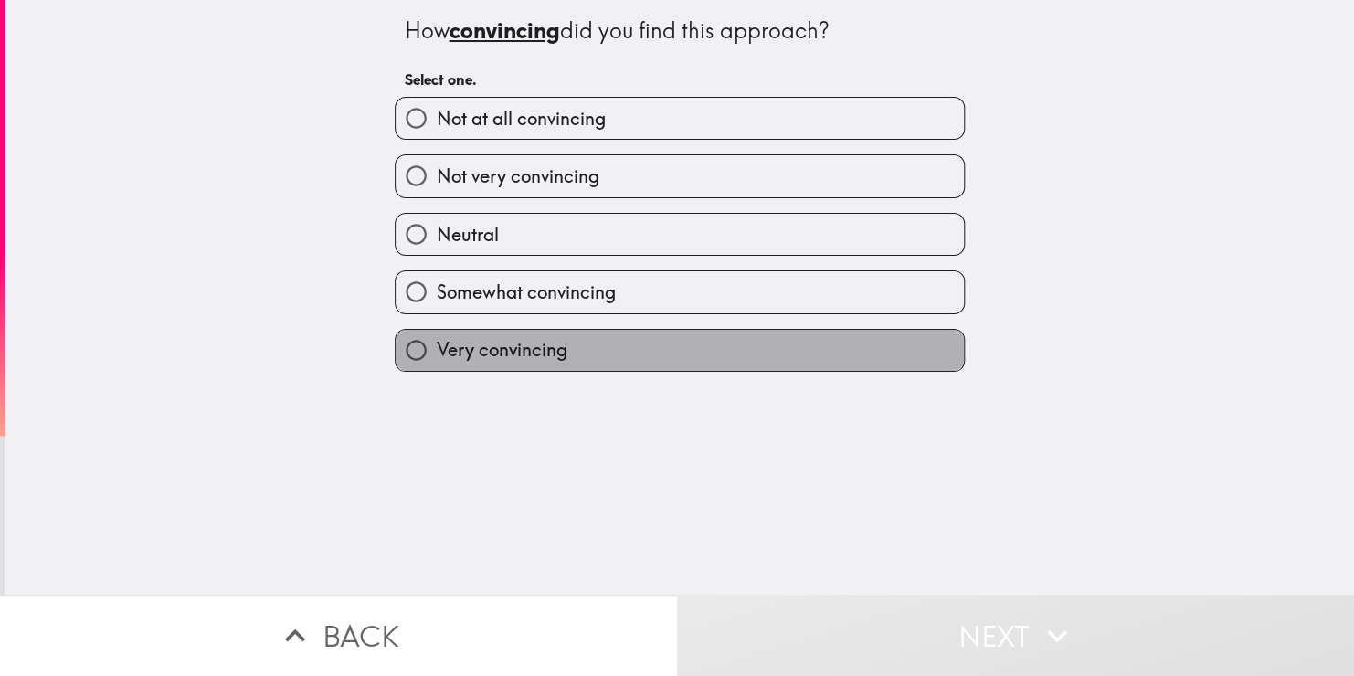
click at [718, 340] on label "Very convincing" at bounding box center [680, 350] width 568 height 41
click at [437, 340] on input "Very convincing" at bounding box center [416, 350] width 41 height 41
radio input "true"
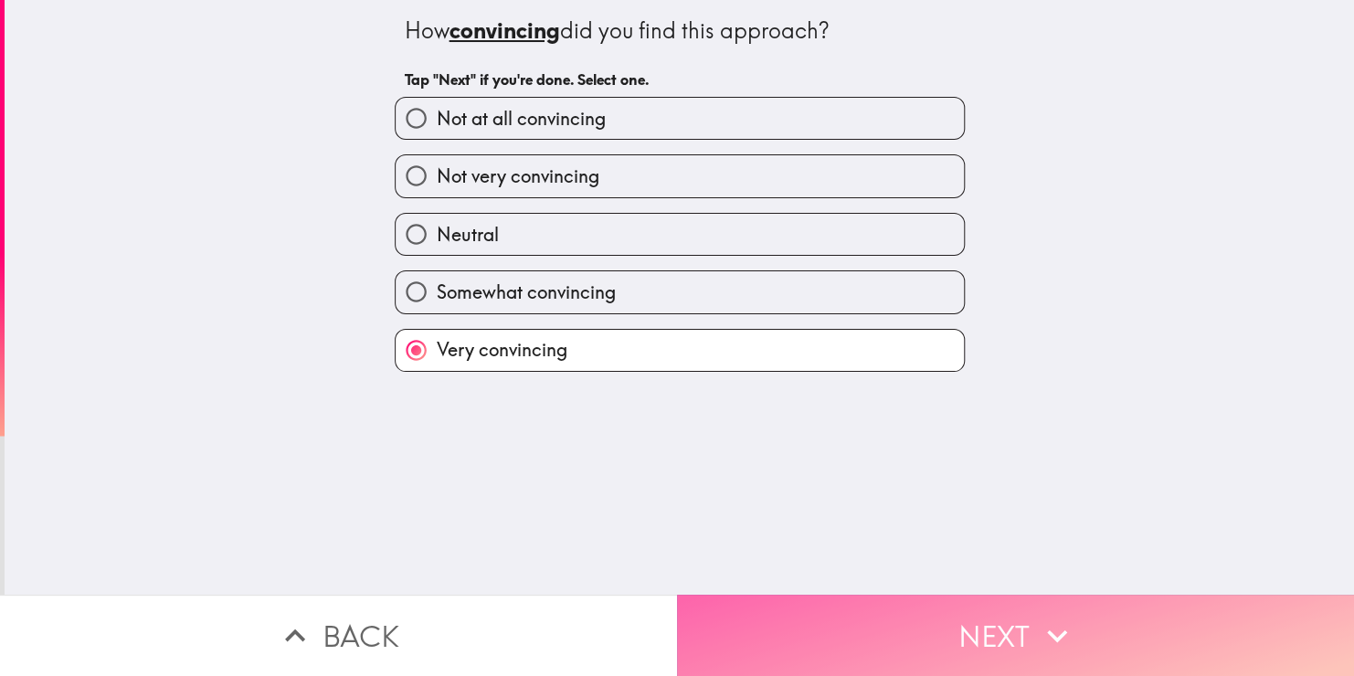
click at [756, 613] on button "Next" at bounding box center [1015, 635] width 677 height 81
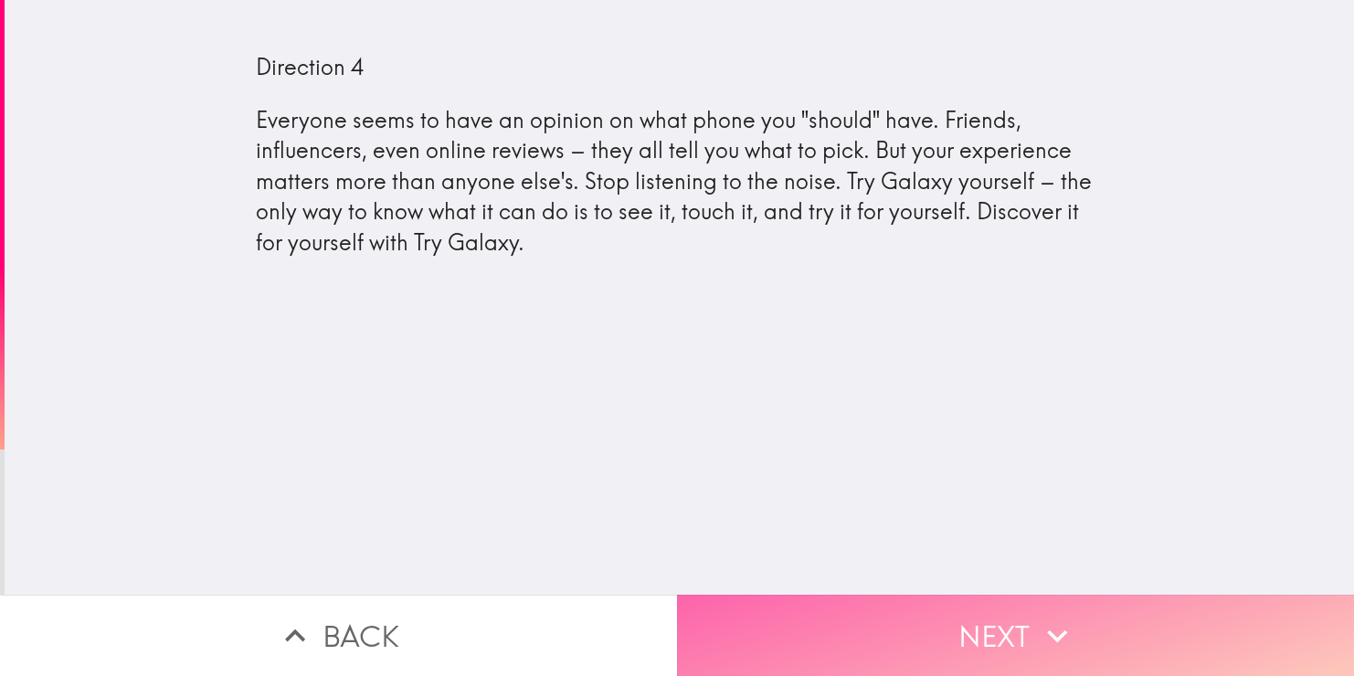
click at [760, 620] on button "Next" at bounding box center [1015, 635] width 677 height 81
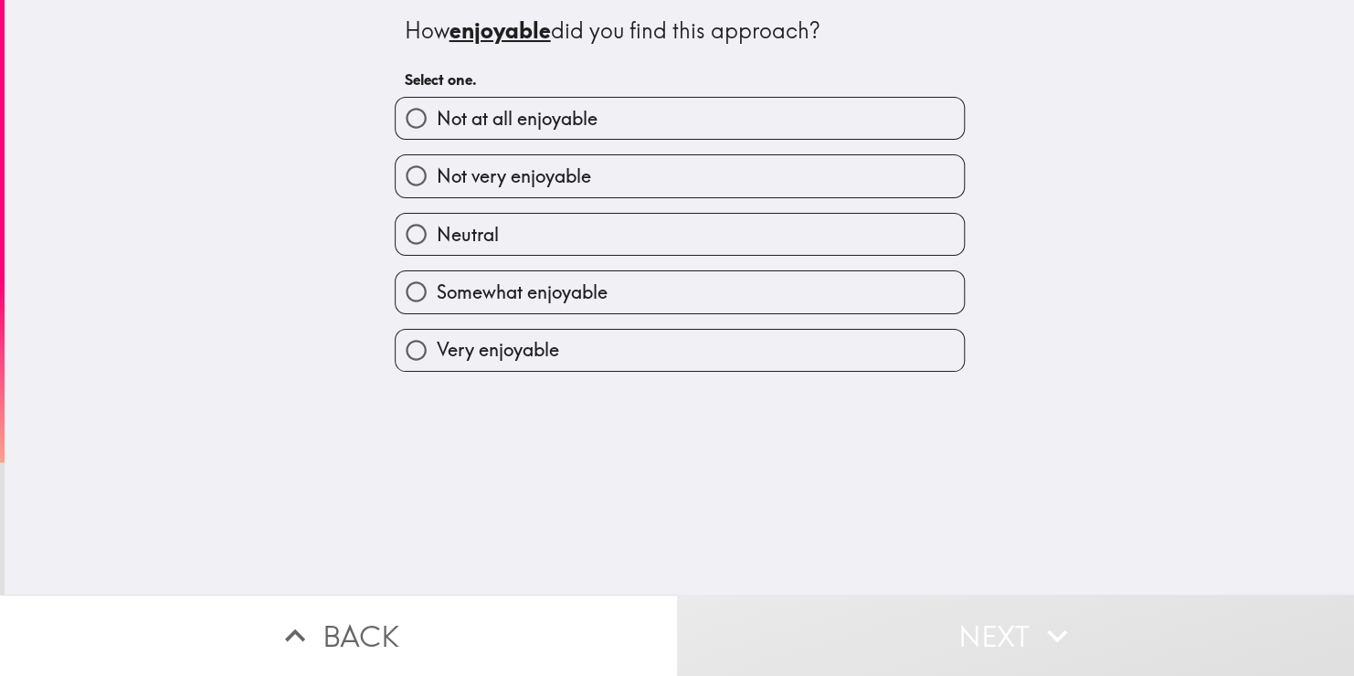
click at [696, 362] on label "Very enjoyable" at bounding box center [680, 350] width 568 height 41
click at [437, 362] on input "Very enjoyable" at bounding box center [416, 350] width 41 height 41
radio input "true"
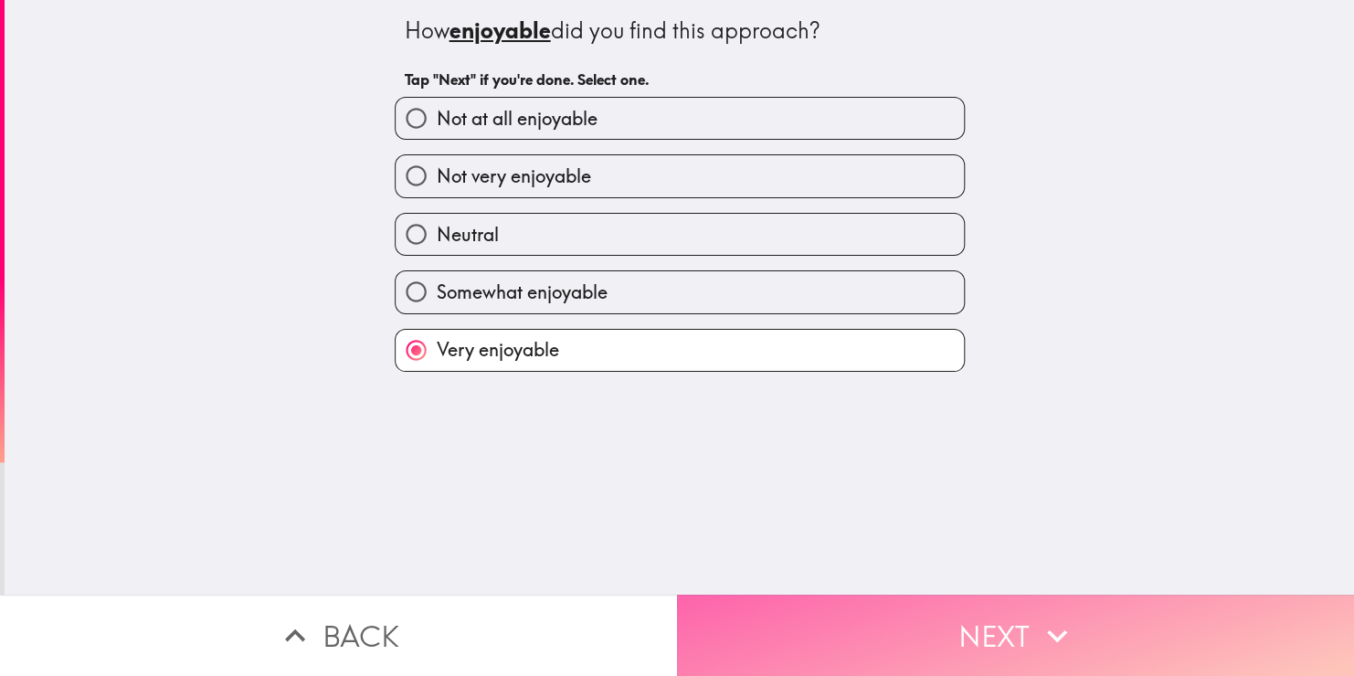
click at [771, 613] on button "Next" at bounding box center [1015, 635] width 677 height 81
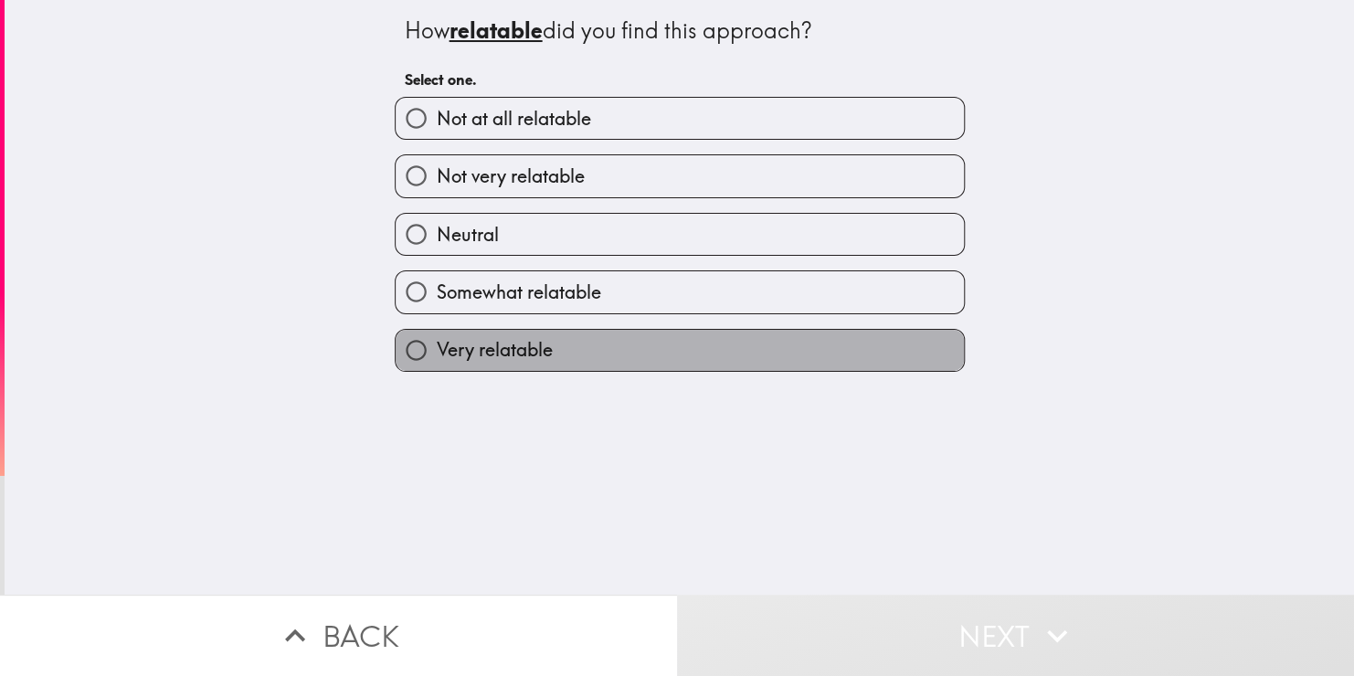
click at [697, 366] on label "Very relatable" at bounding box center [680, 350] width 568 height 41
click at [437, 366] on input "Very relatable" at bounding box center [416, 350] width 41 height 41
radio input "true"
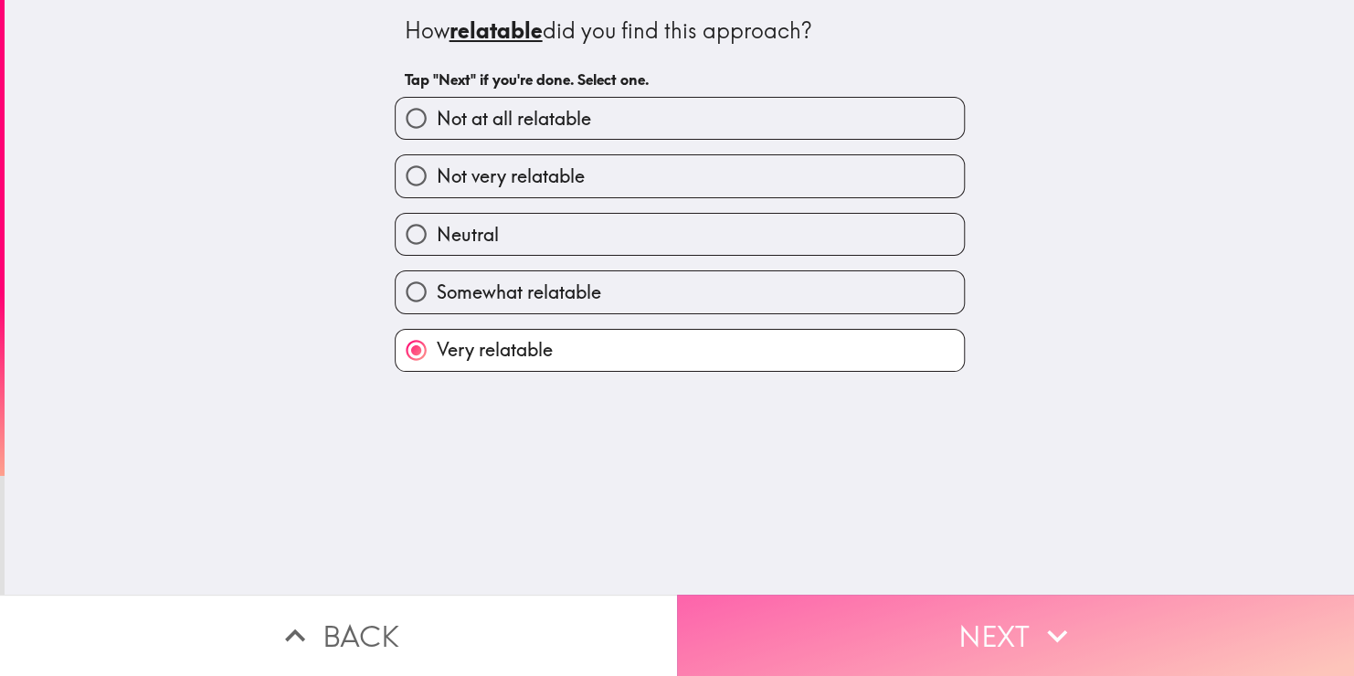
click at [795, 614] on button "Next" at bounding box center [1015, 635] width 677 height 81
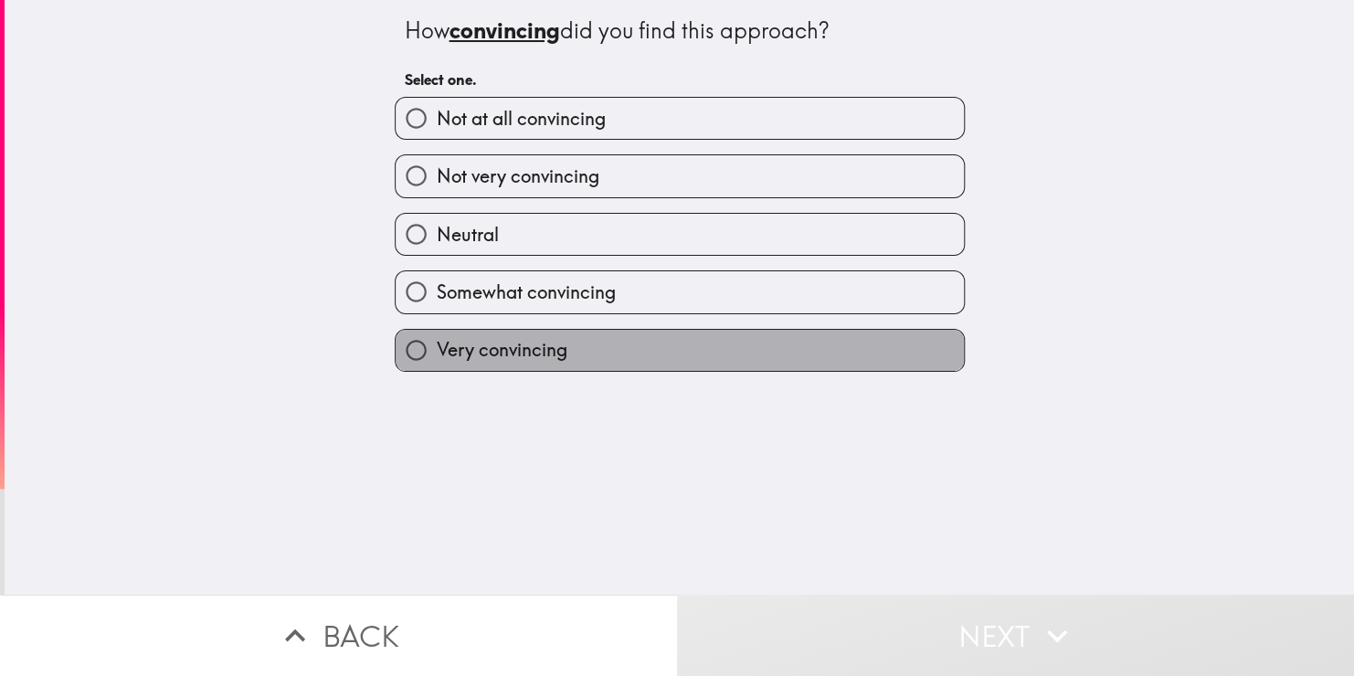
click at [748, 363] on label "Very convincing" at bounding box center [680, 350] width 568 height 41
click at [437, 363] on input "Very convincing" at bounding box center [416, 350] width 41 height 41
radio input "true"
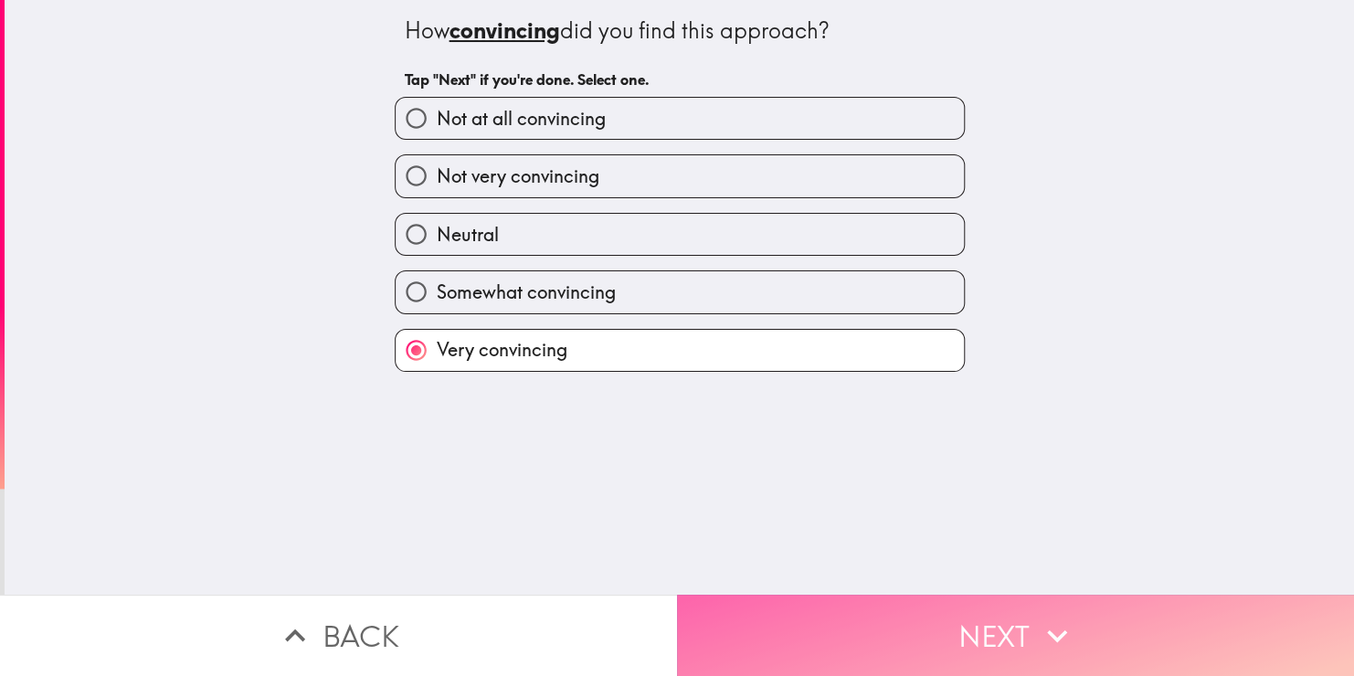
click at [784, 626] on button "Next" at bounding box center [1015, 635] width 677 height 81
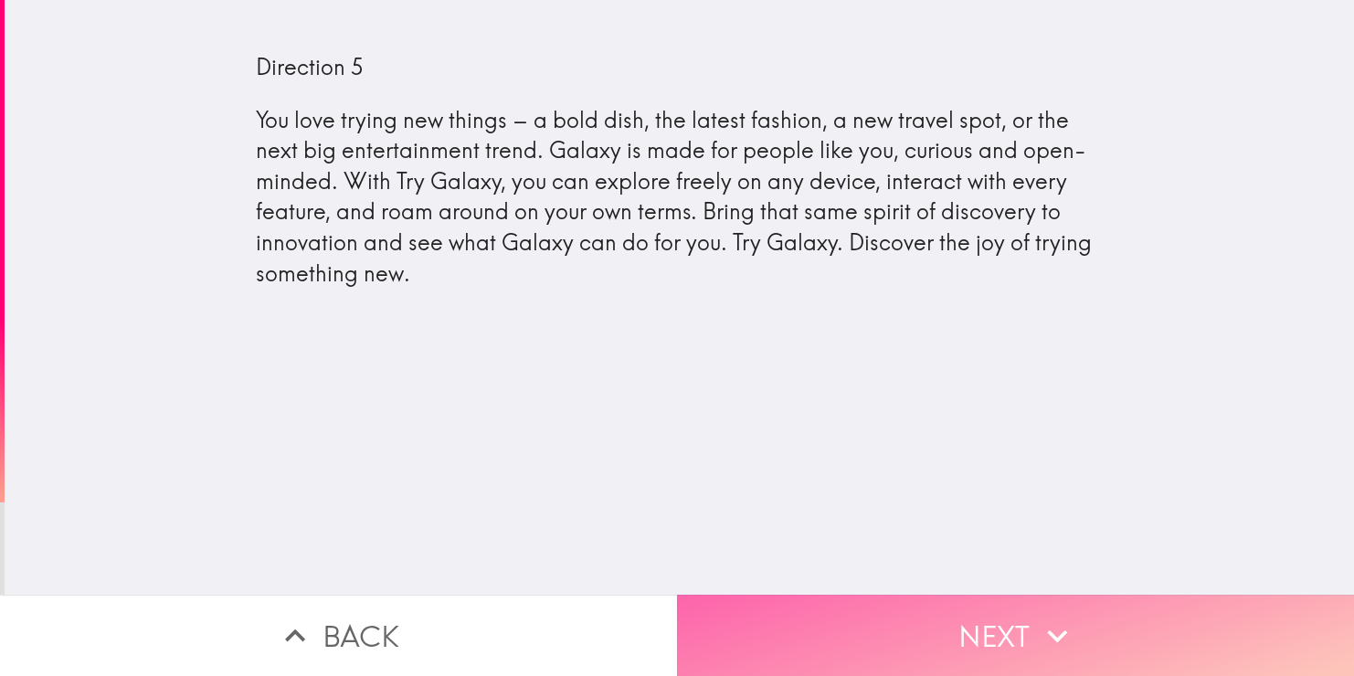
click at [920, 613] on button "Next" at bounding box center [1015, 635] width 677 height 81
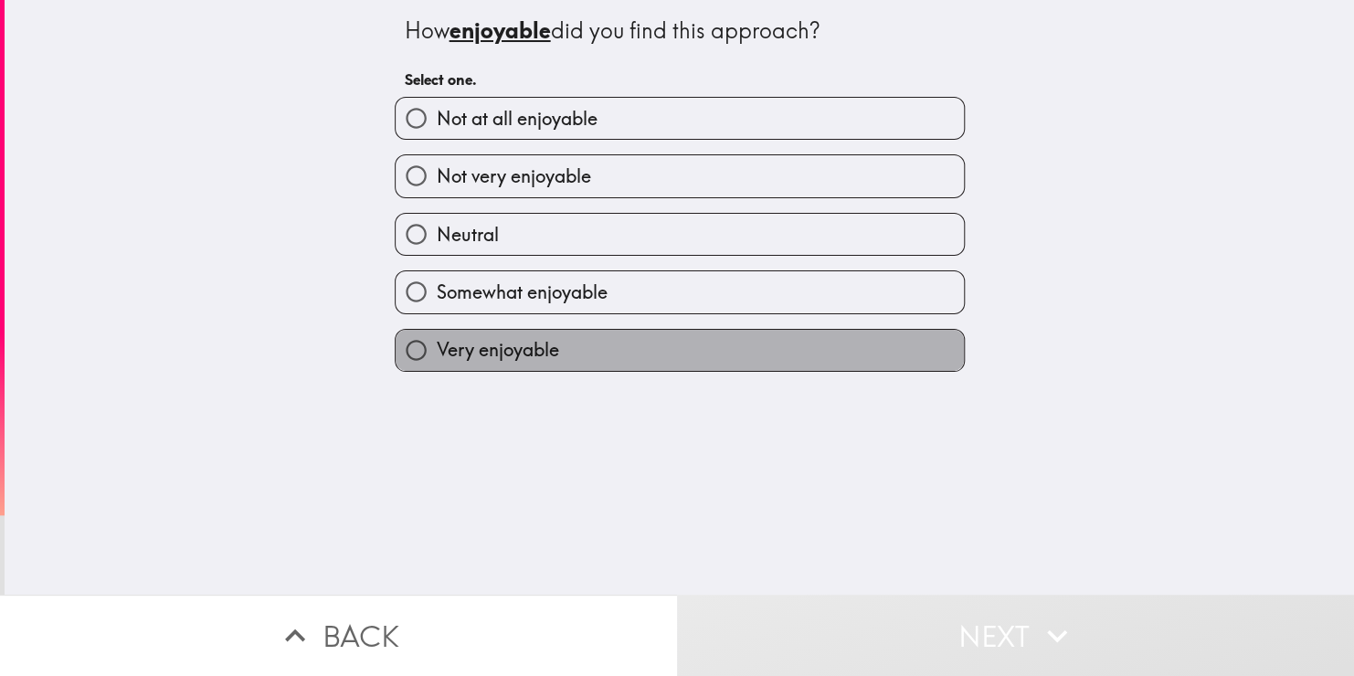
click at [765, 359] on label "Very enjoyable" at bounding box center [680, 350] width 568 height 41
click at [437, 359] on input "Very enjoyable" at bounding box center [416, 350] width 41 height 41
radio input "true"
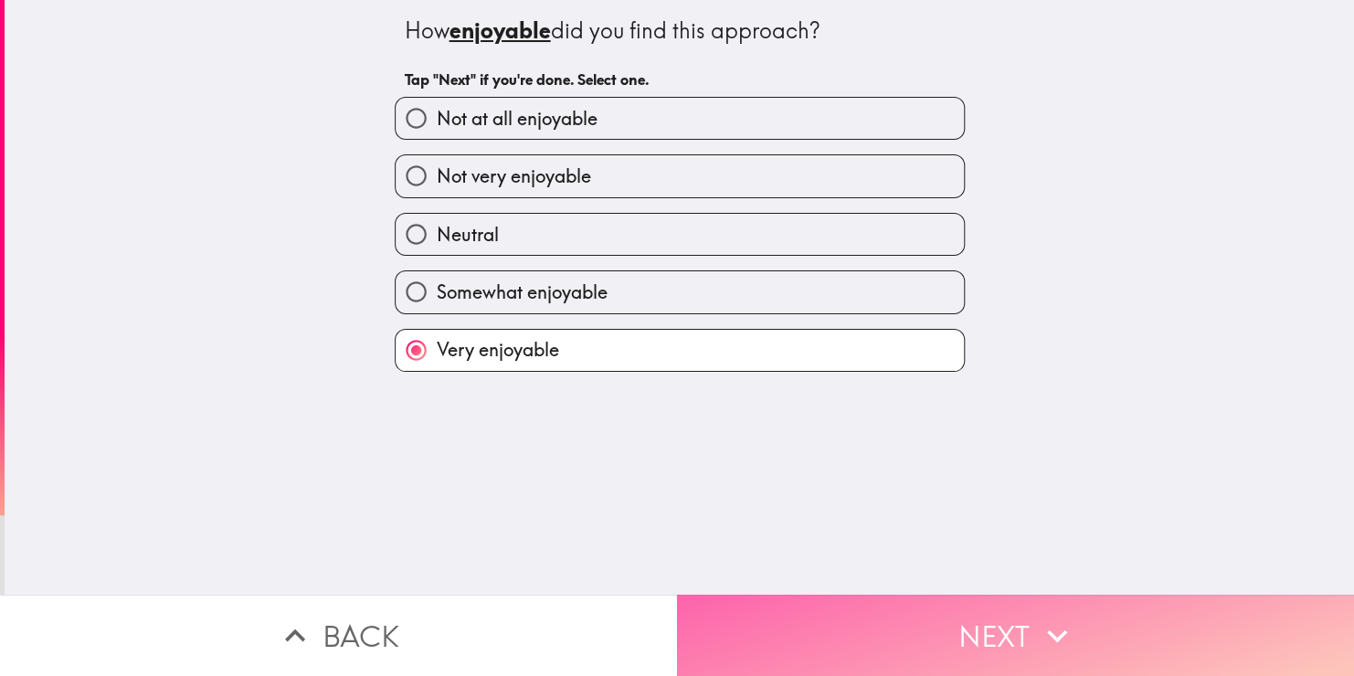
click at [811, 609] on button "Next" at bounding box center [1015, 635] width 677 height 81
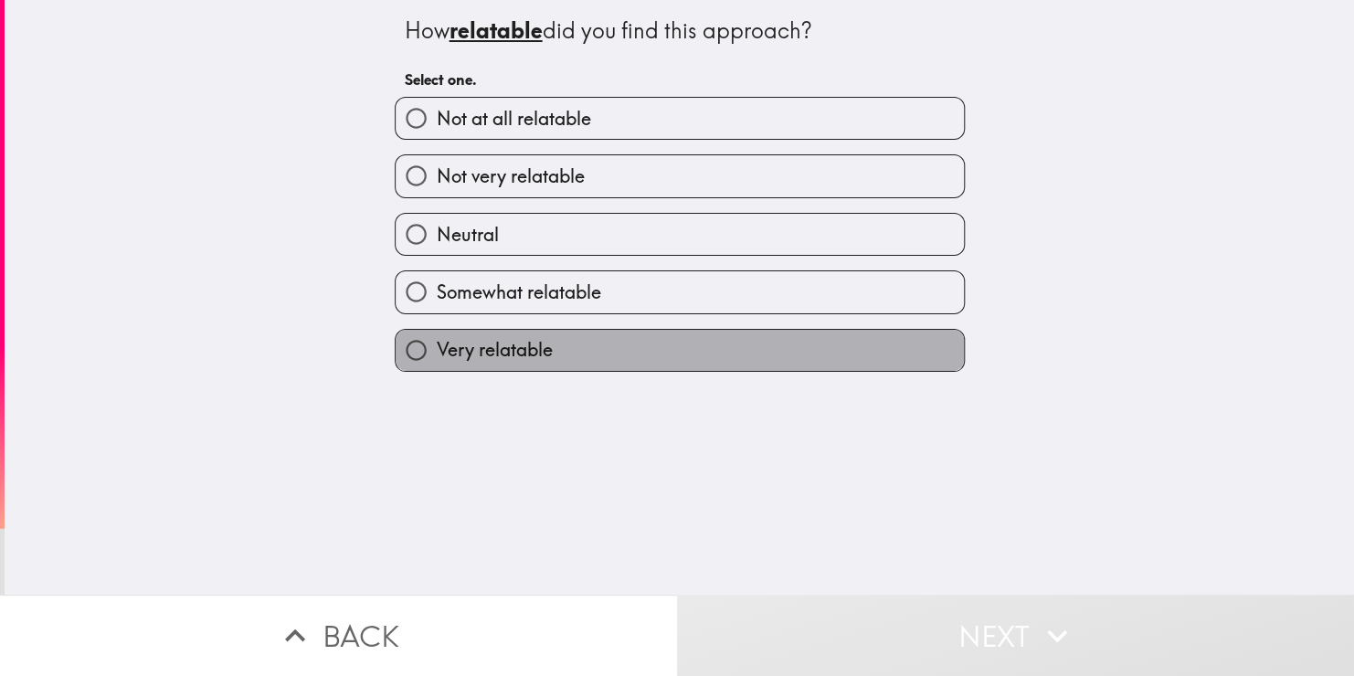
click at [750, 355] on label "Very relatable" at bounding box center [680, 350] width 568 height 41
click at [437, 355] on input "Very relatable" at bounding box center [416, 350] width 41 height 41
radio input "true"
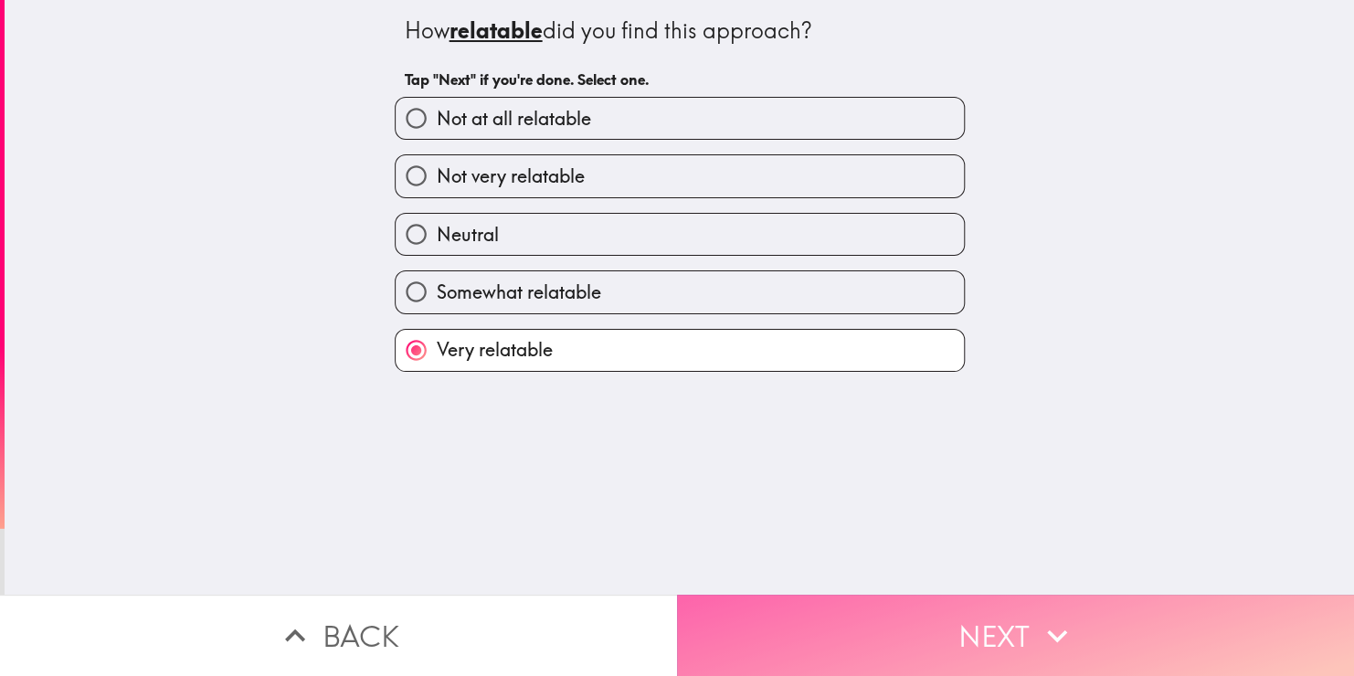
click at [791, 621] on button "Next" at bounding box center [1015, 635] width 677 height 81
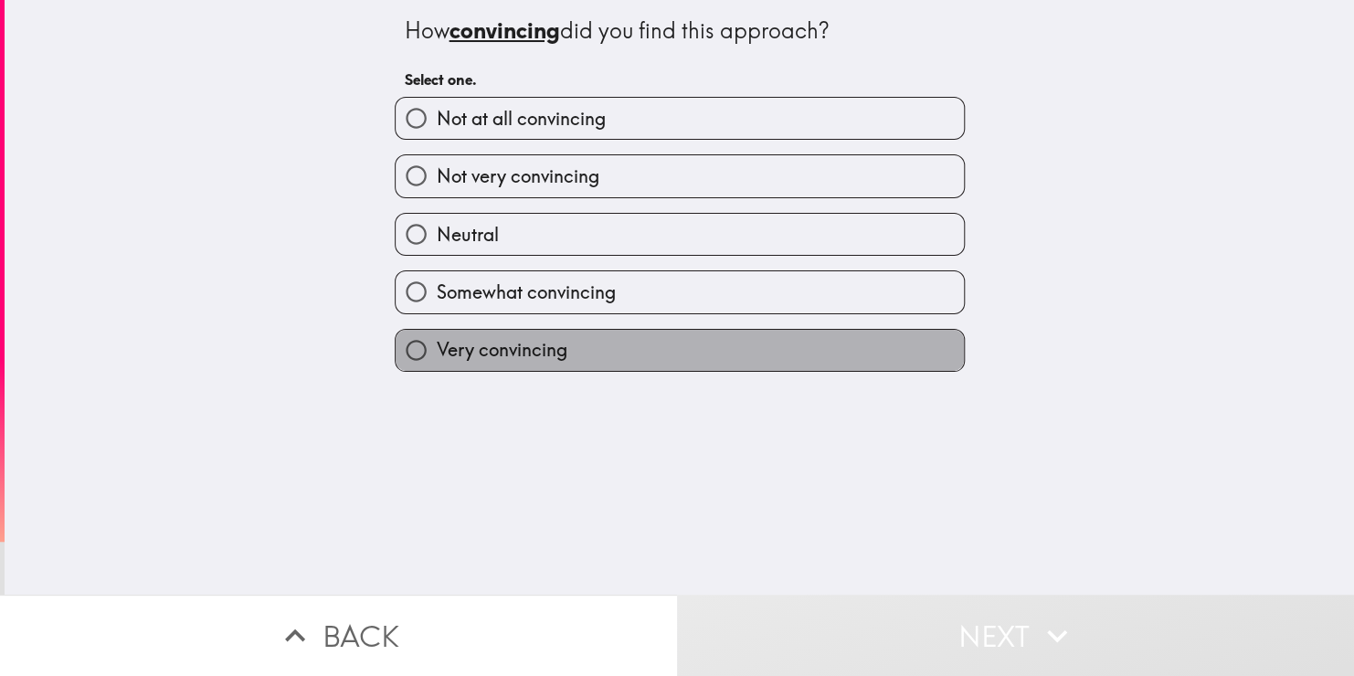
click at [729, 349] on label "Very convincing" at bounding box center [680, 350] width 568 height 41
click at [437, 349] on input "Very convincing" at bounding box center [416, 350] width 41 height 41
radio input "true"
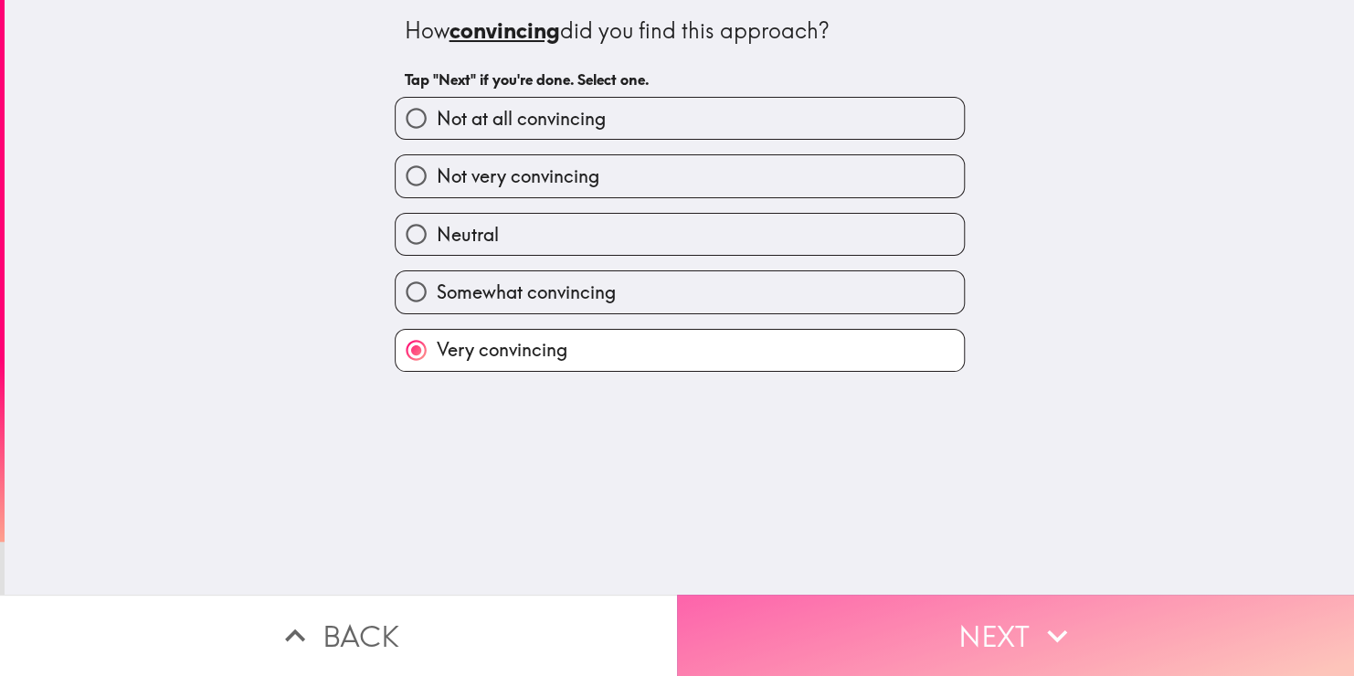
click at [763, 614] on button "Next" at bounding box center [1015, 635] width 677 height 81
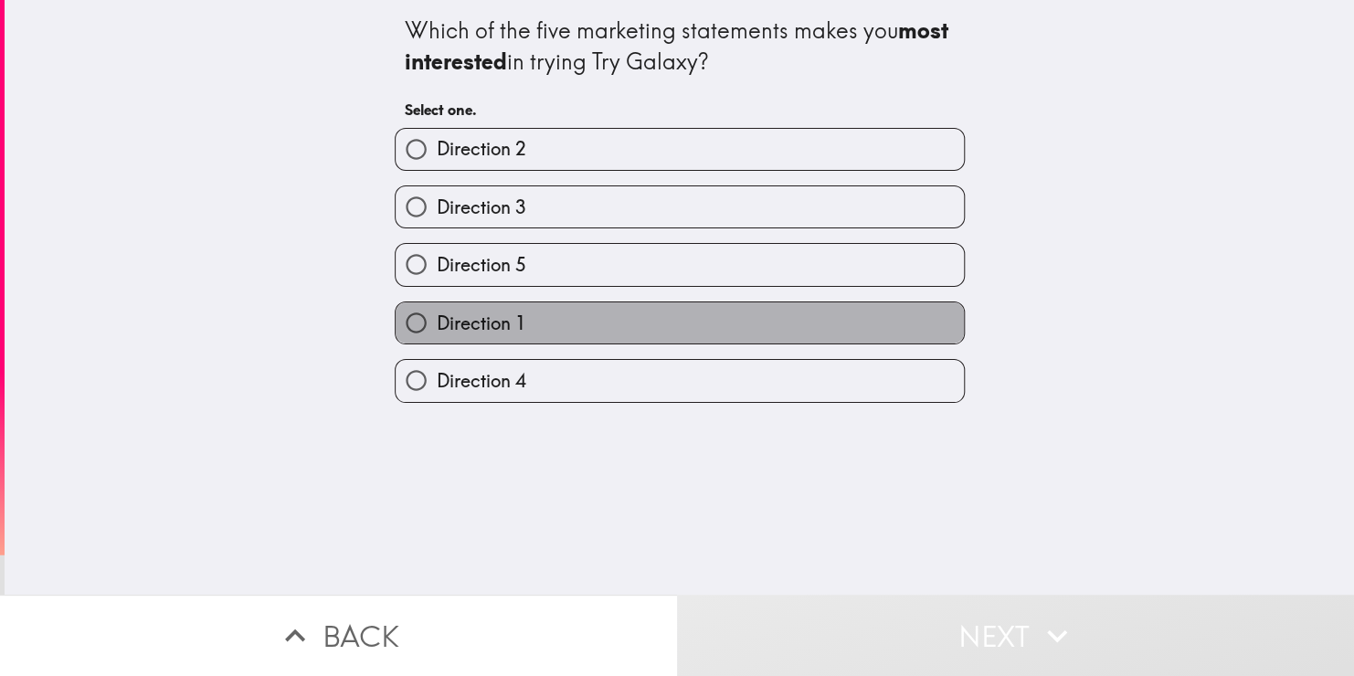
click at [724, 327] on label "Direction 1" at bounding box center [680, 323] width 568 height 41
click at [437, 327] on input "Direction 1" at bounding box center [416, 323] width 41 height 41
radio input "true"
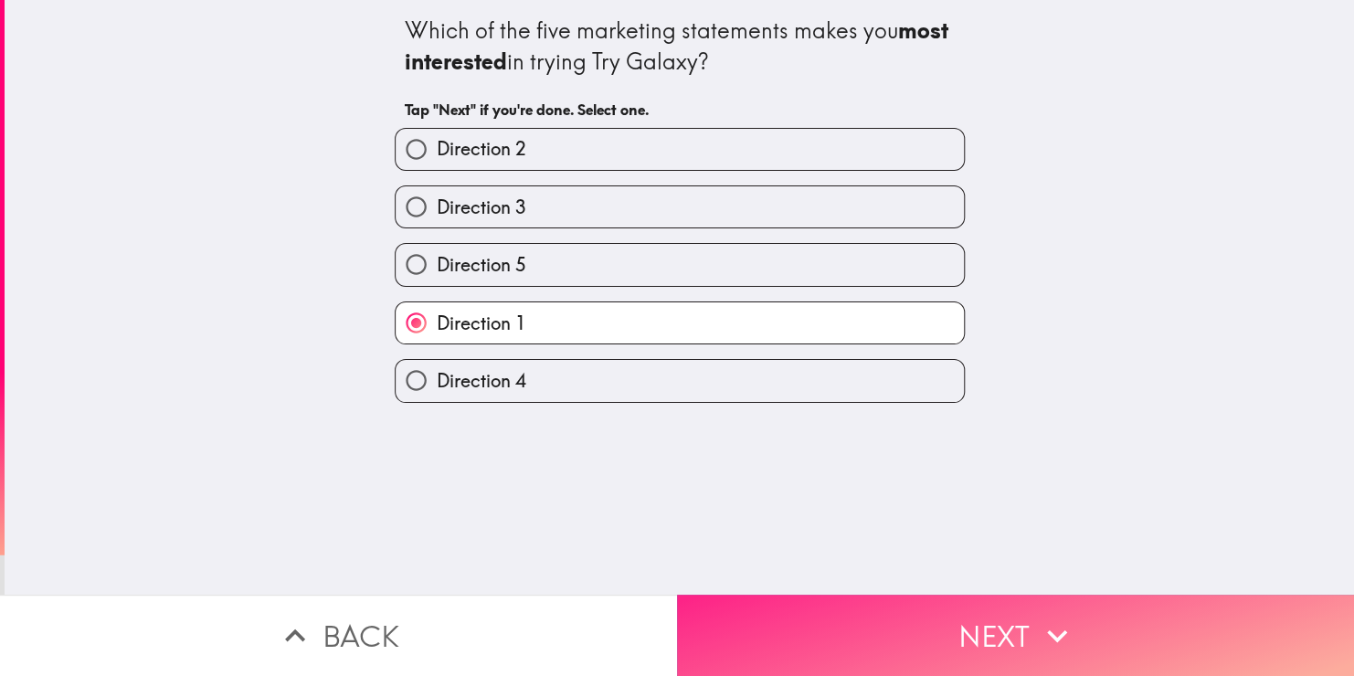
click at [765, 611] on button "Next" at bounding box center [1015, 635] width 677 height 81
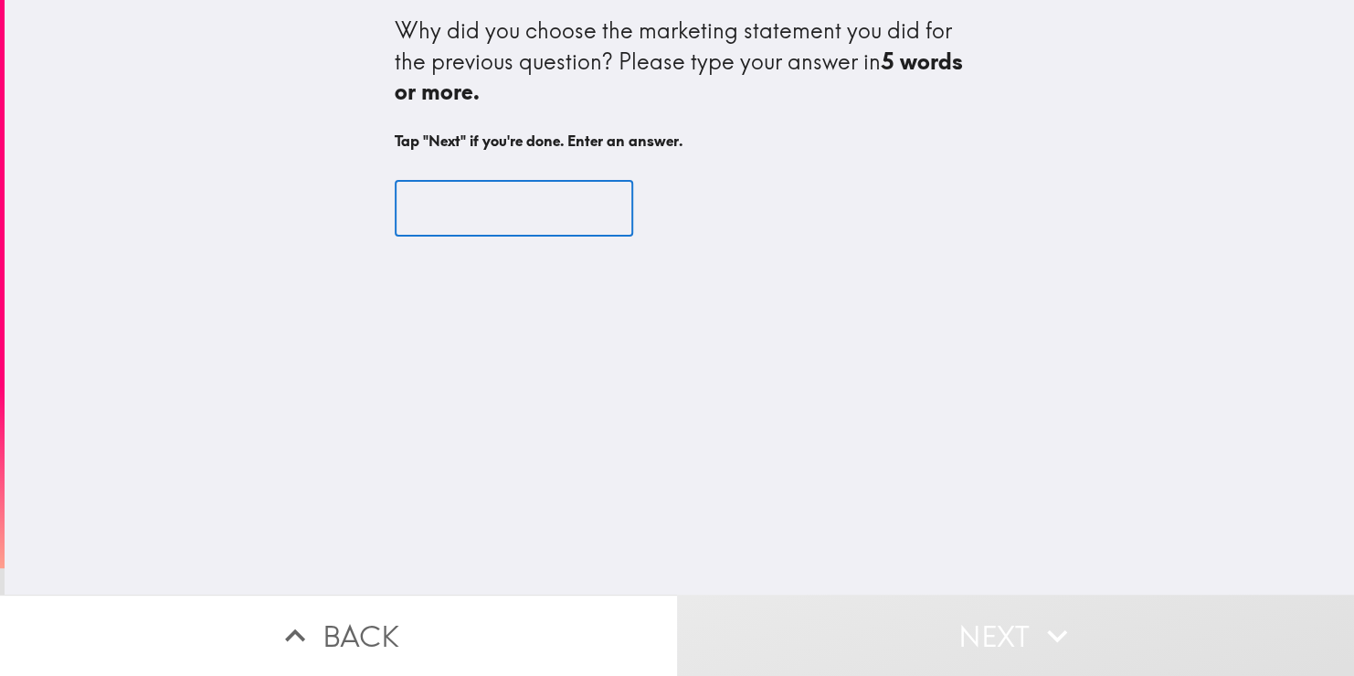
click at [406, 198] on input "text" at bounding box center [514, 208] width 239 height 57
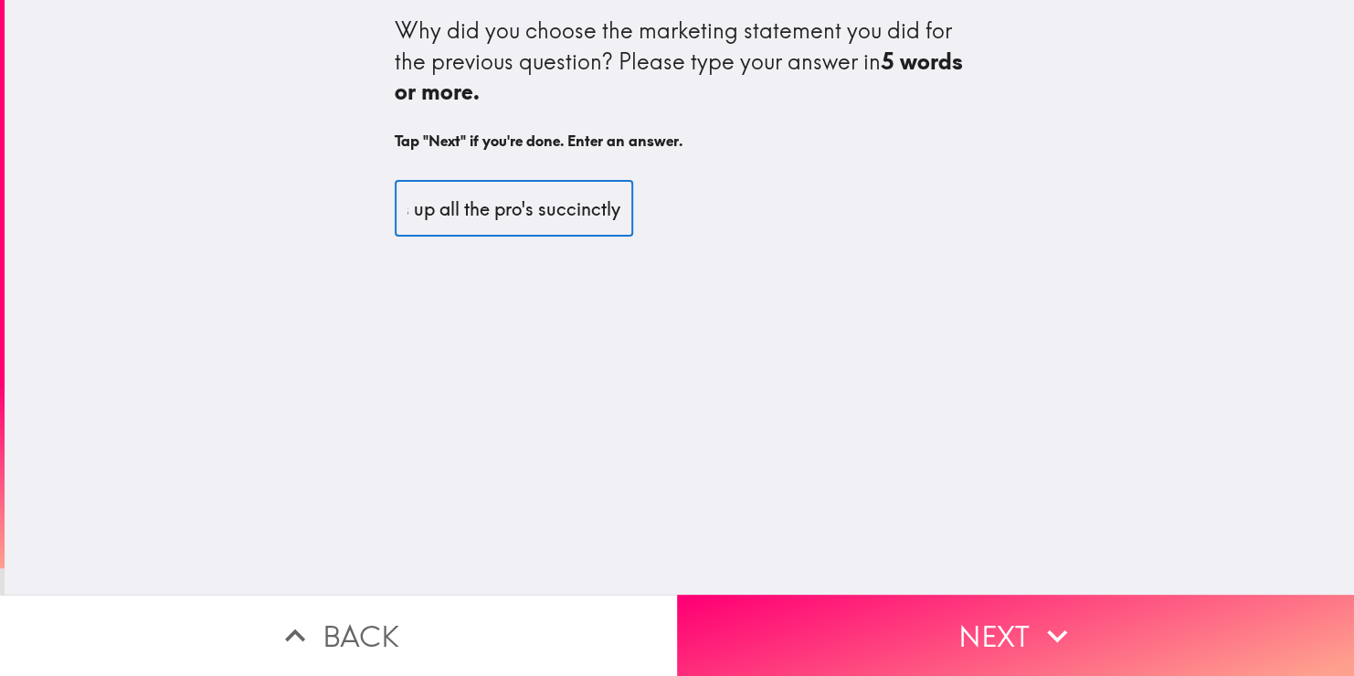
scroll to position [0, 51]
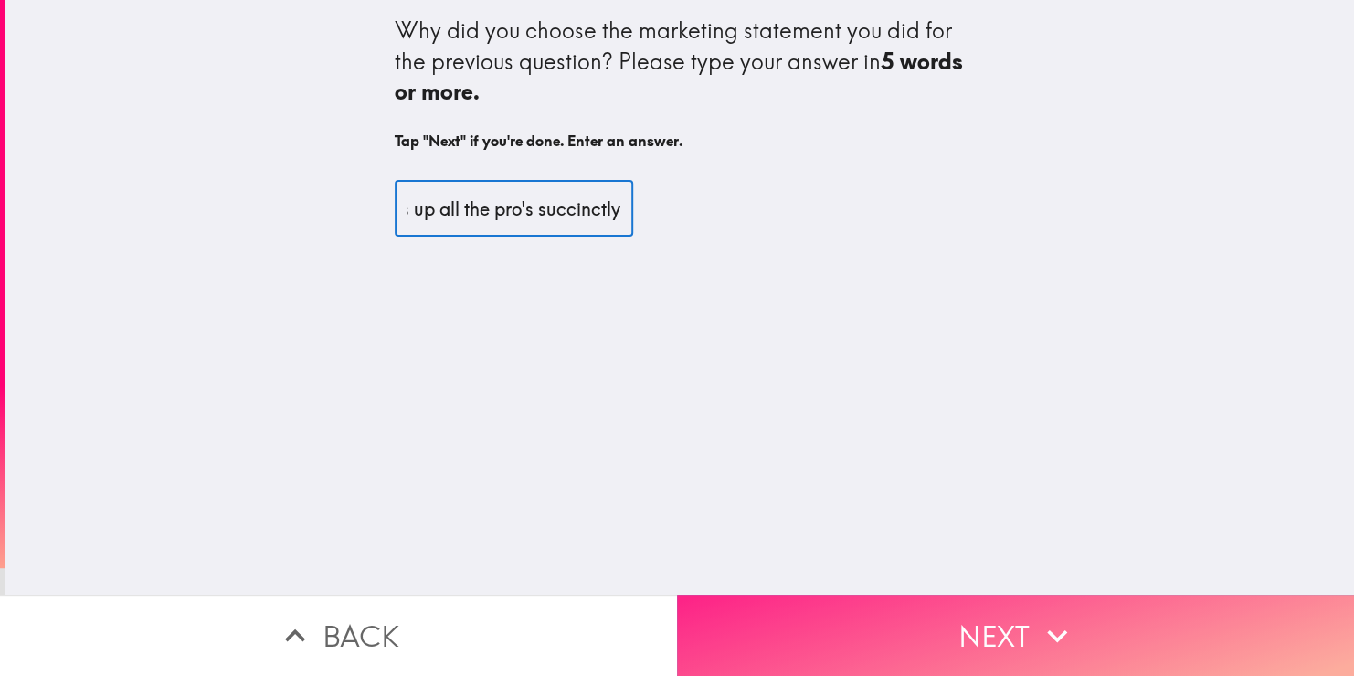
type input "Sums up all the pro's succinctly"
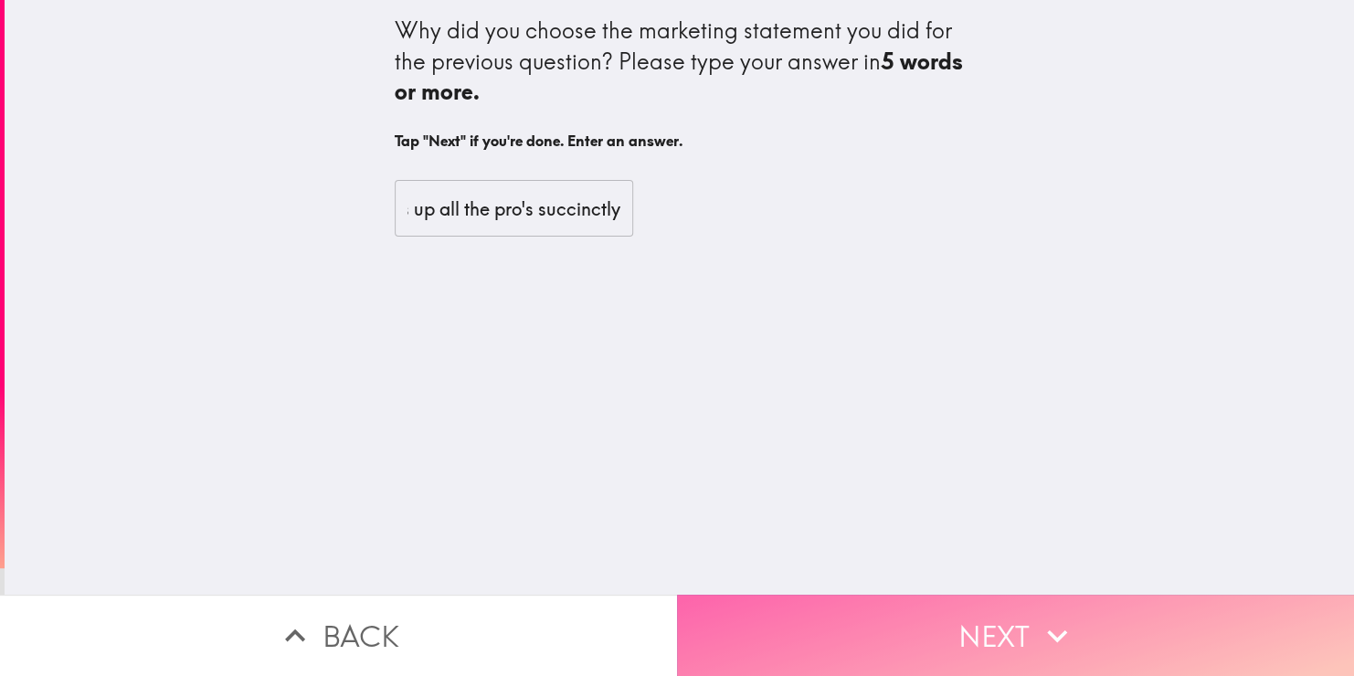
scroll to position [0, 0]
click at [995, 612] on button "Next" at bounding box center [1015, 635] width 677 height 81
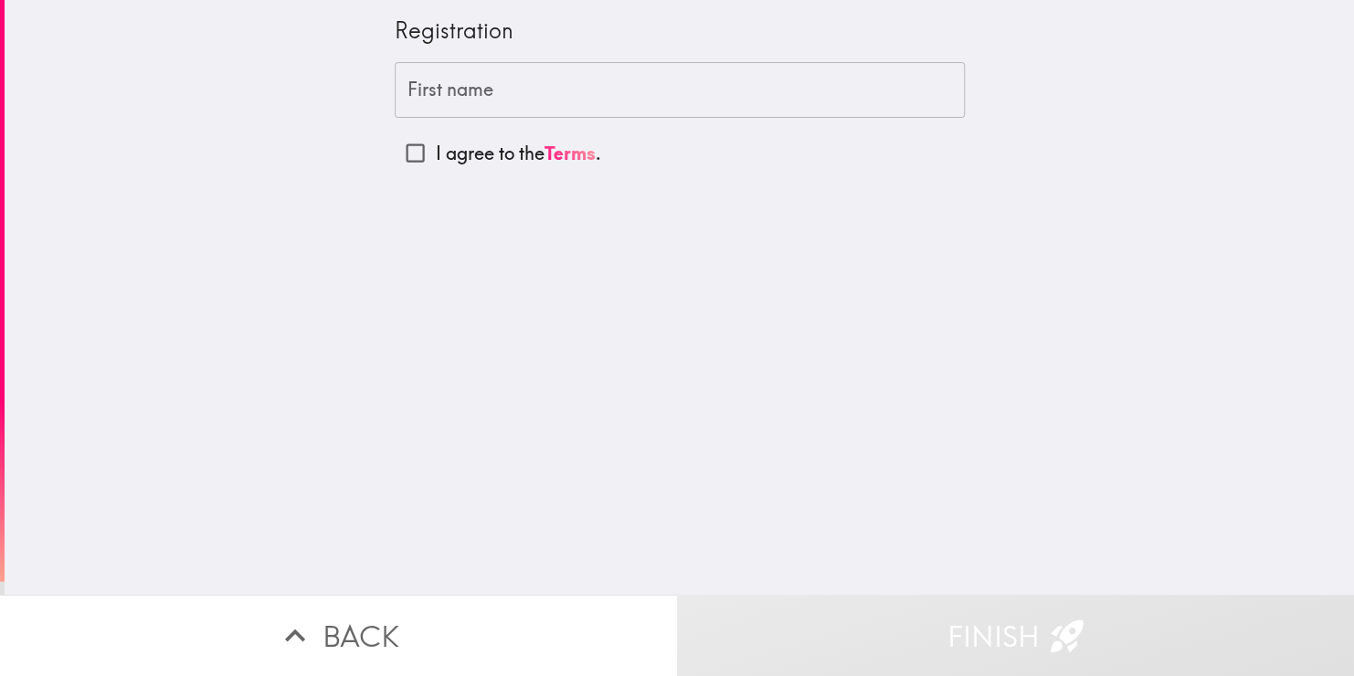
click at [432, 83] on input "First name" at bounding box center [680, 90] width 570 height 57
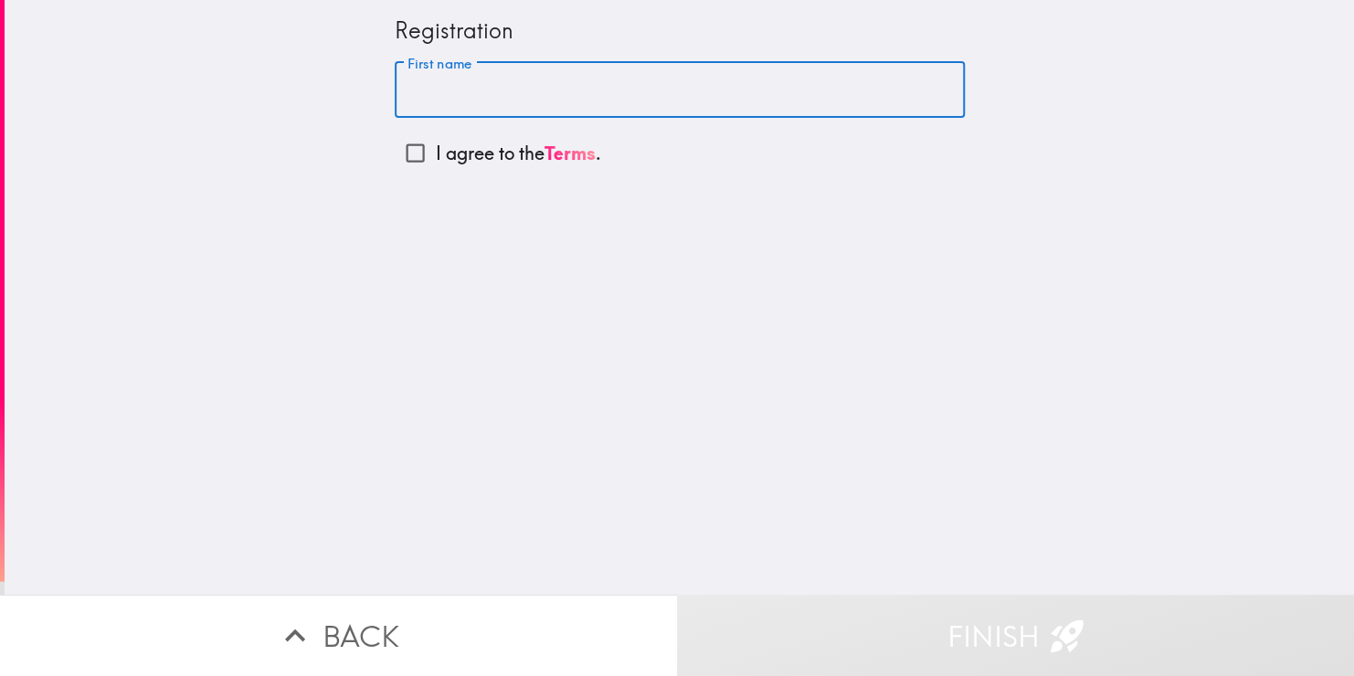
type input "[PERSON_NAME]"
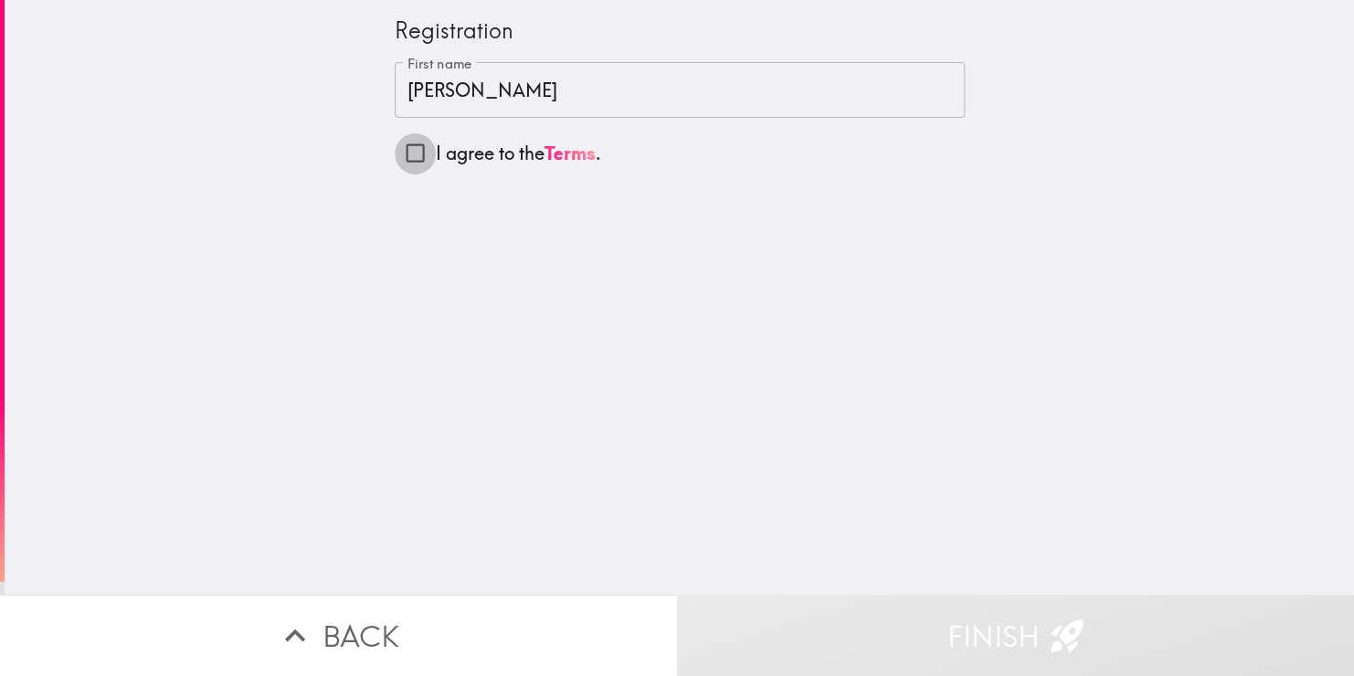
click at [398, 158] on input "I agree to the Terms ." at bounding box center [415, 153] width 41 height 41
checkbox input "true"
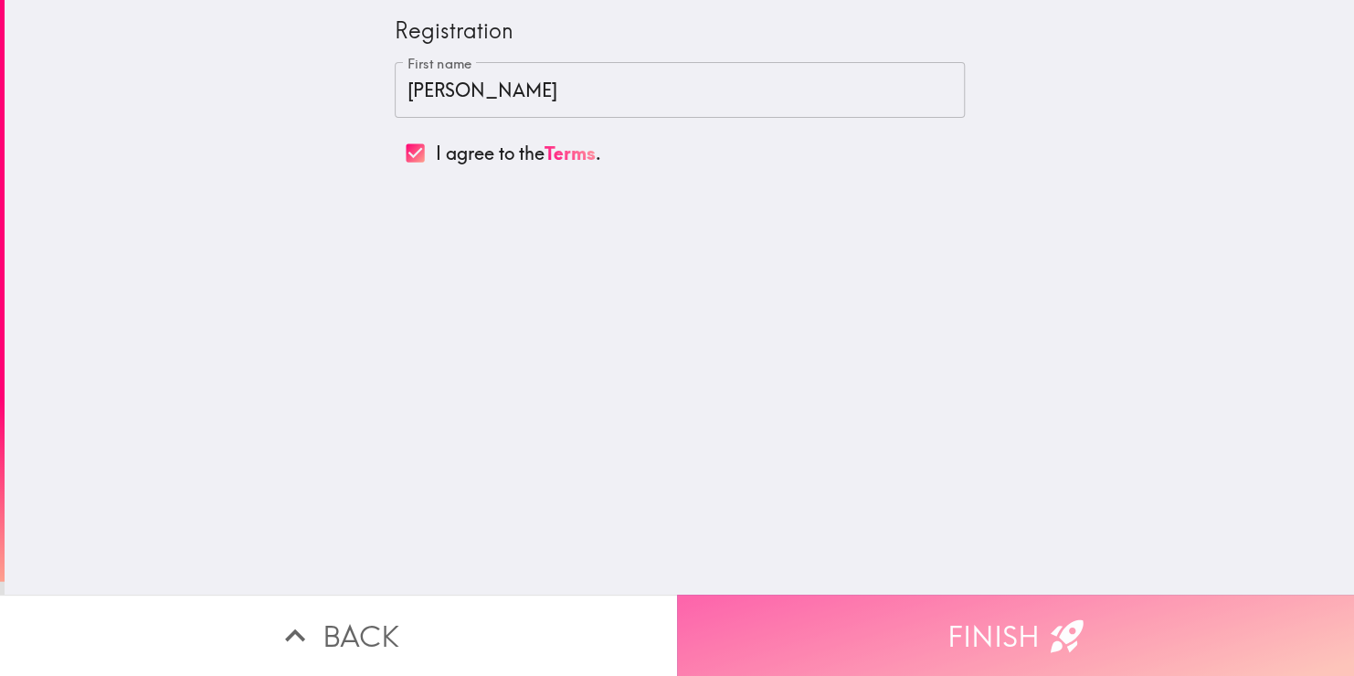
click at [774, 636] on button "Finish" at bounding box center [1015, 635] width 677 height 81
